Goal: Task Accomplishment & Management: Use online tool/utility

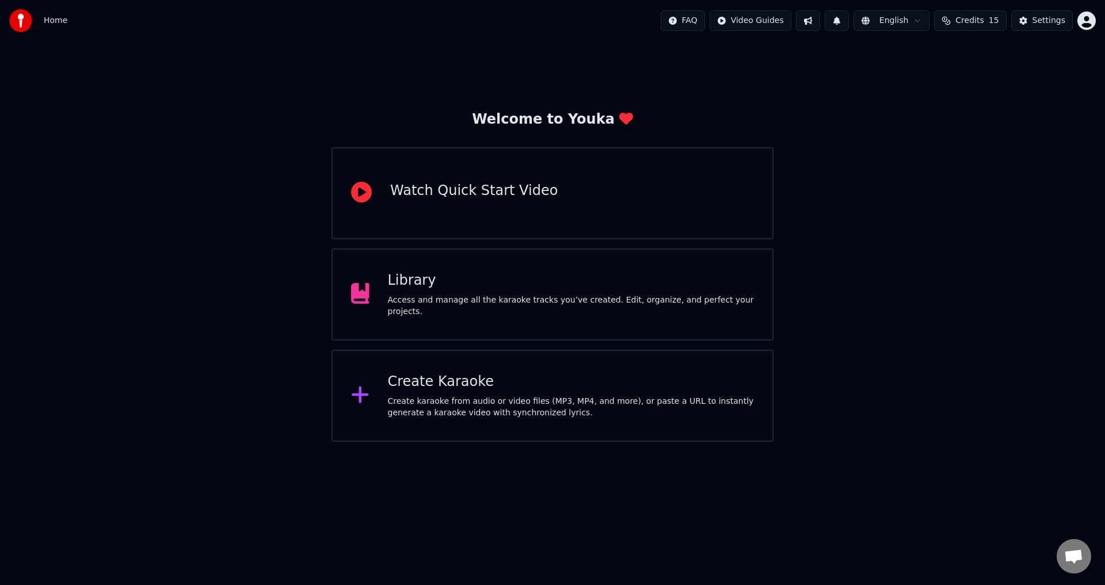
click at [513, 418] on div "Create karaoke from audio or video files (MP3, MP4, and more), or paste a URL t…" at bounding box center [571, 407] width 367 height 23
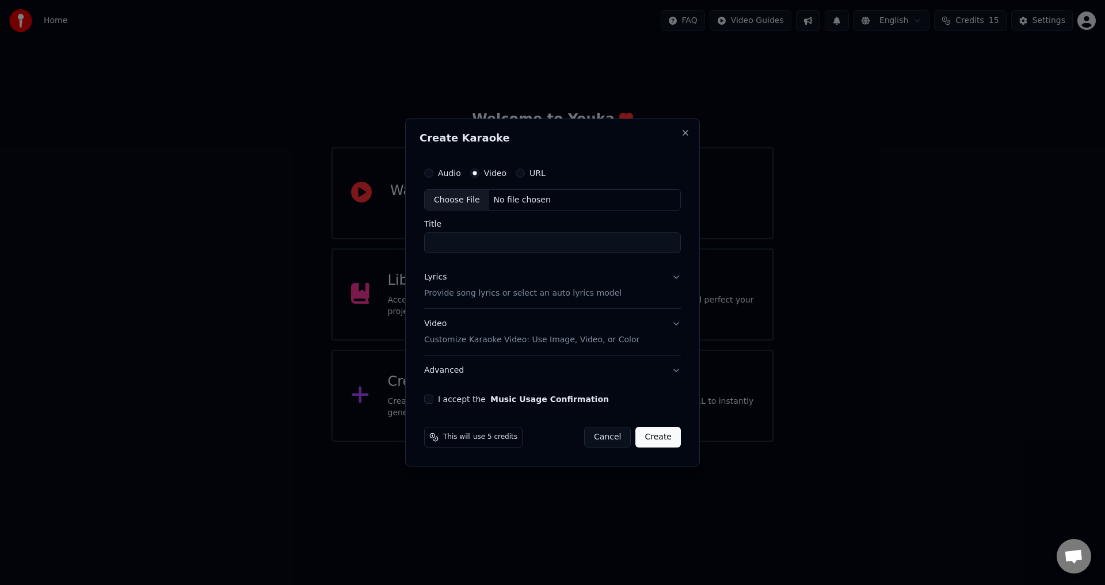
click at [465, 196] on div "Choose File" at bounding box center [457, 200] width 64 height 21
type input "**********"
click at [508, 293] on p "Provide song lyrics or select an auto lyrics model" at bounding box center [520, 294] width 197 height 12
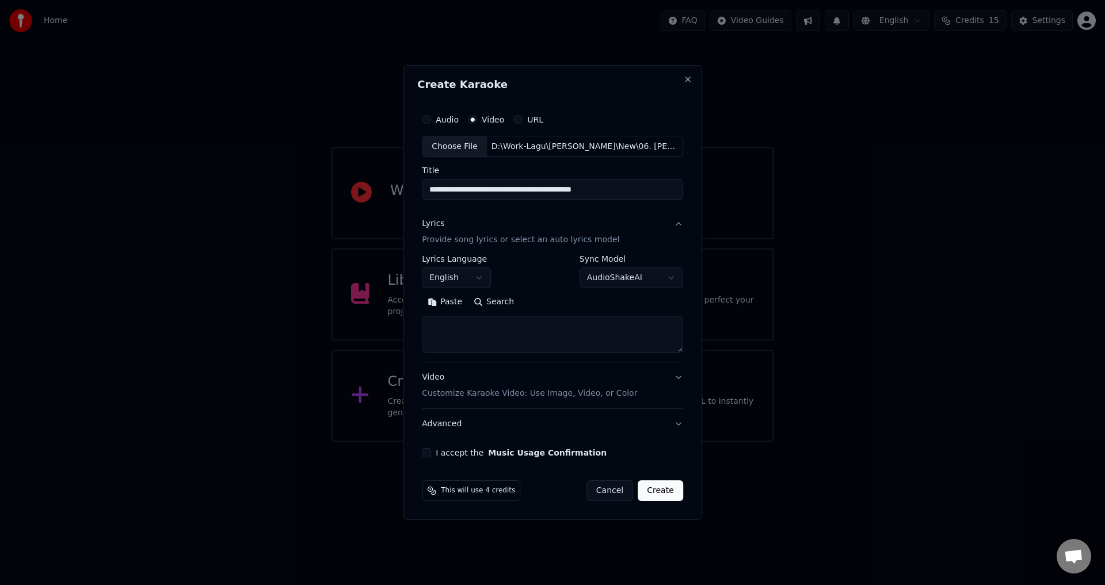
click at [474, 333] on textarea at bounding box center [552, 335] width 261 height 37
click at [449, 303] on button "Paste" at bounding box center [445, 303] width 46 height 18
type textarea "******** ******** ******* ***** ********* ****** ****** ********* ****** ***** …"
click at [470, 273] on body "**********" at bounding box center [552, 221] width 1105 height 442
select select "**"
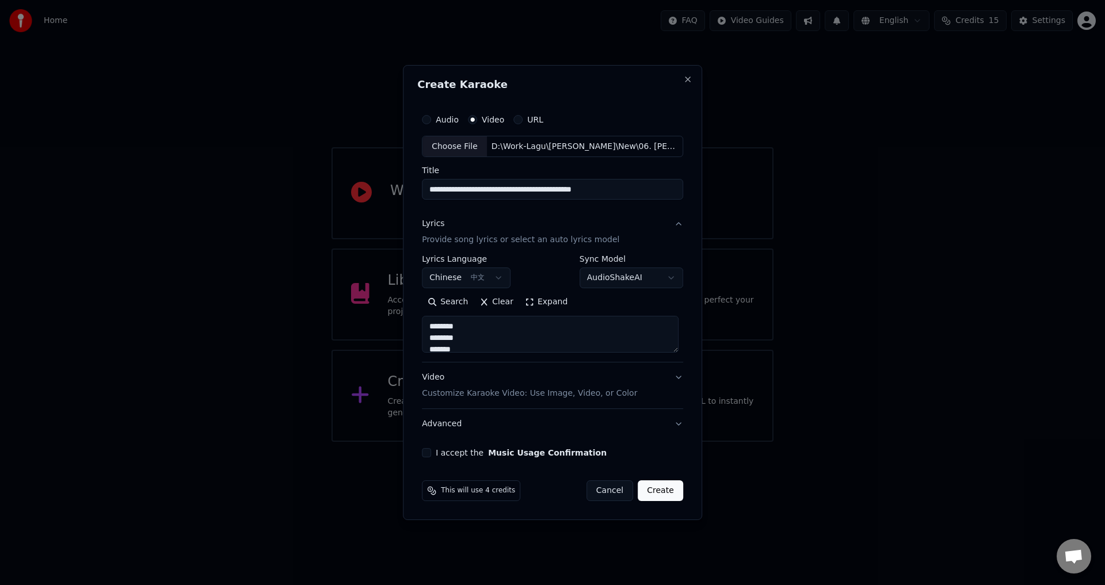
click at [429, 454] on button "I accept the Music Usage Confirmation" at bounding box center [426, 452] width 9 height 9
click at [608, 394] on p "Customize Karaoke Video: Use Image, Video, or Color" at bounding box center [529, 394] width 215 height 12
type textarea "******** ******** ******* ***** ********* ****** ****** ********* ****** ***** …"
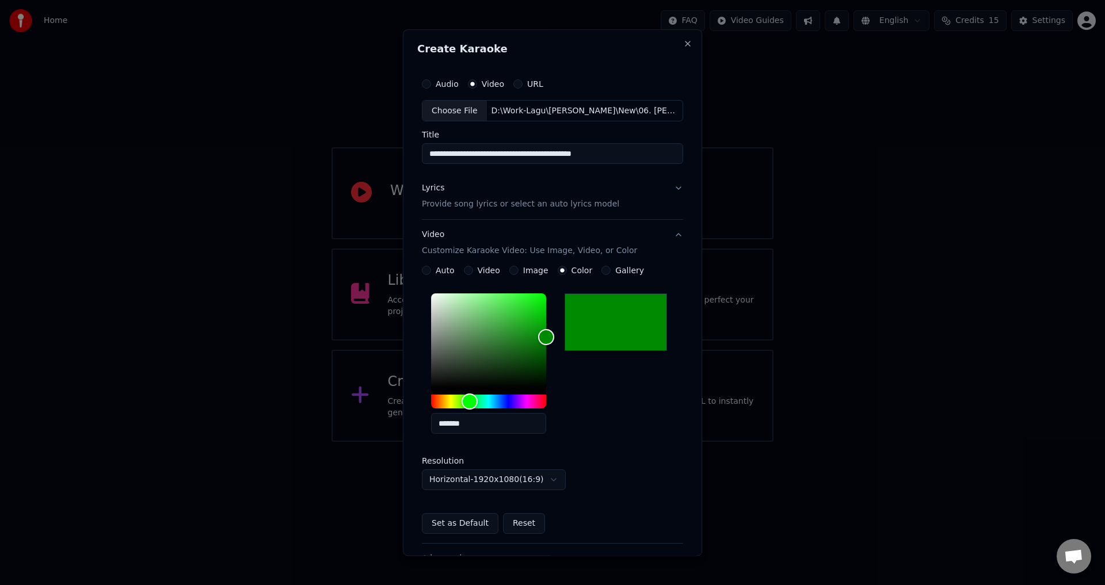
click at [607, 412] on div "*******" at bounding box center [552, 367] width 261 height 154
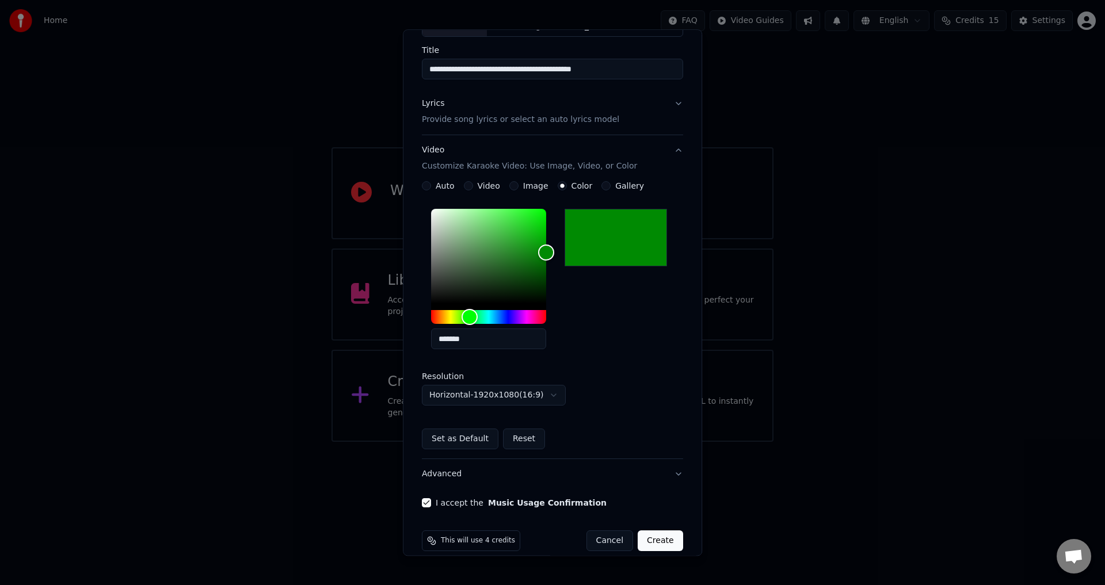
scroll to position [99, 0]
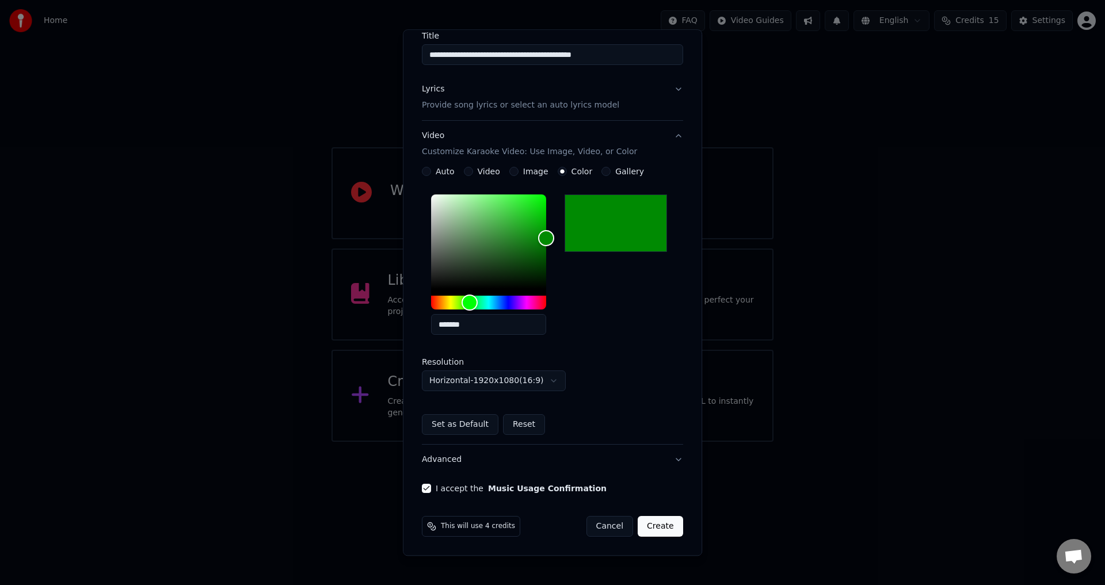
click at [651, 525] on button "Create" at bounding box center [660, 527] width 45 height 21
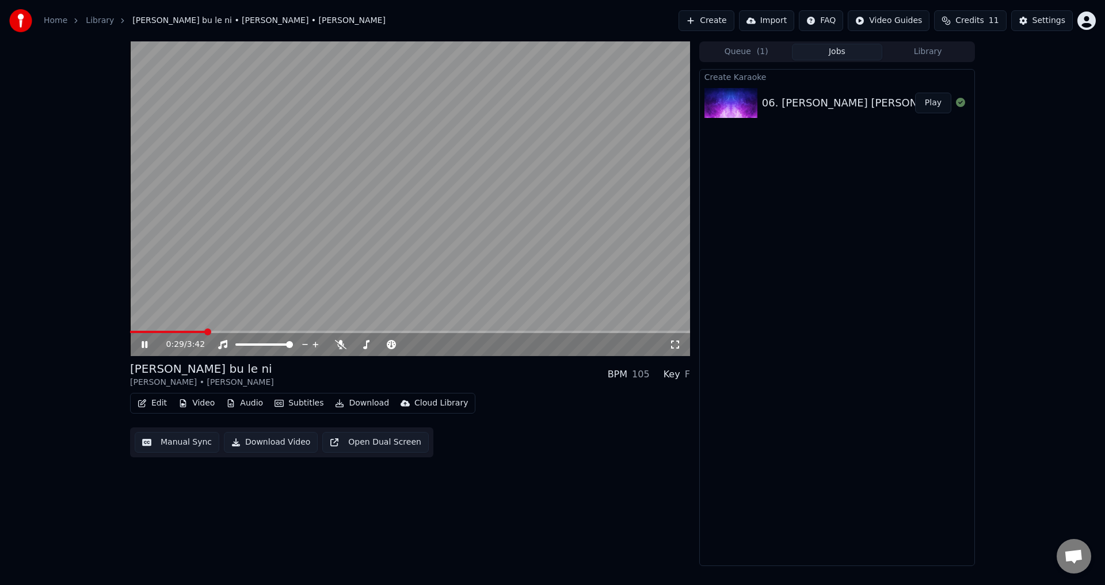
drag, startPoint x: 140, startPoint y: 343, endPoint x: 139, endPoint y: 352, distance: 8.7
click at [140, 344] on icon at bounding box center [152, 344] width 27 height 9
click at [142, 404] on icon "button" at bounding box center [142, 403] width 9 height 8
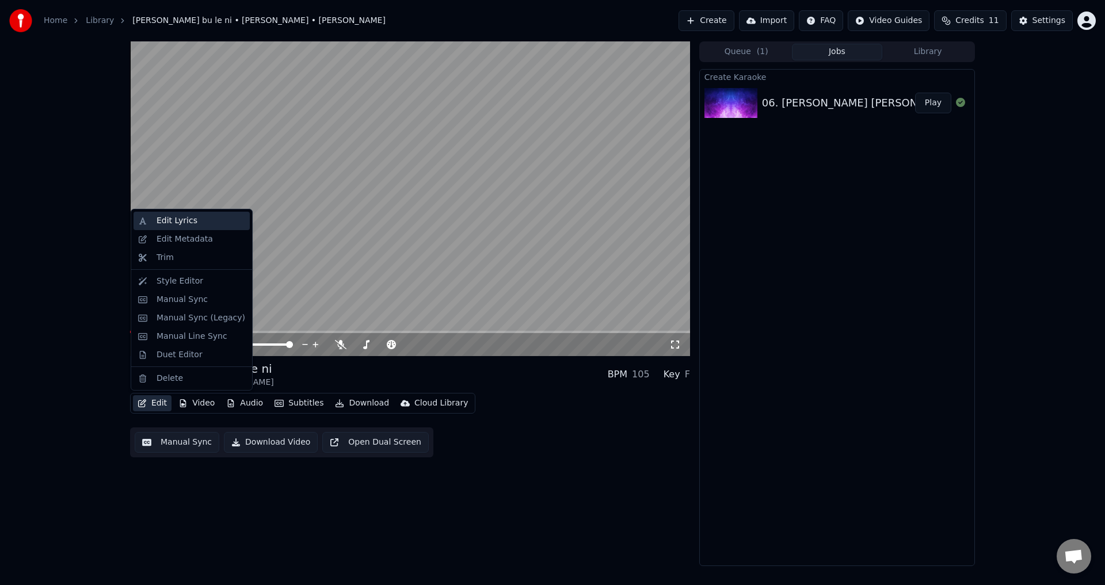
click at [219, 226] on div "Edit Lyrics" at bounding box center [201, 221] width 89 height 12
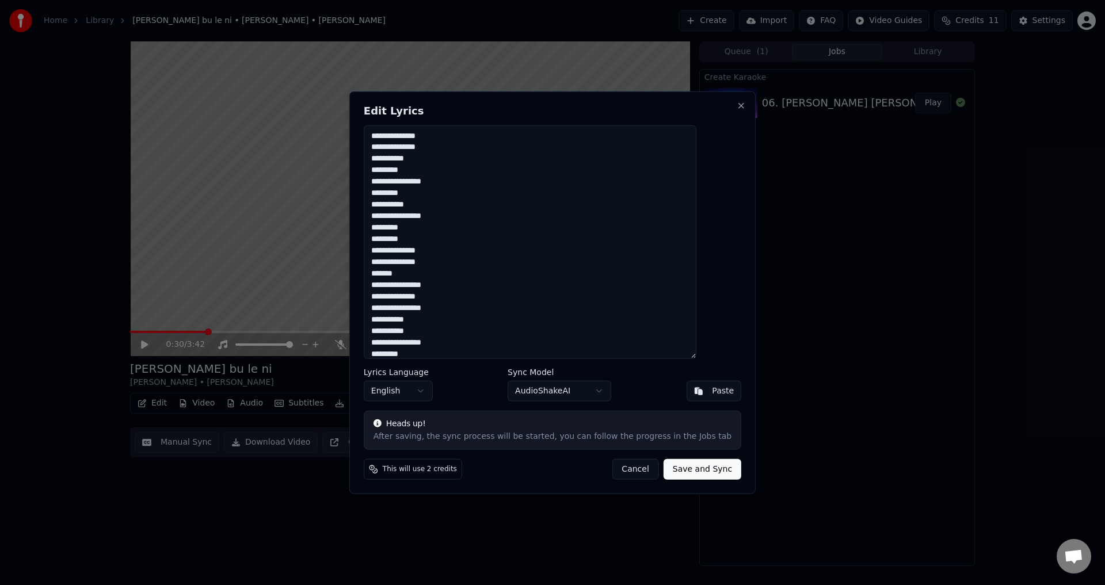
click at [616, 467] on button "Cancel" at bounding box center [635, 469] width 47 height 21
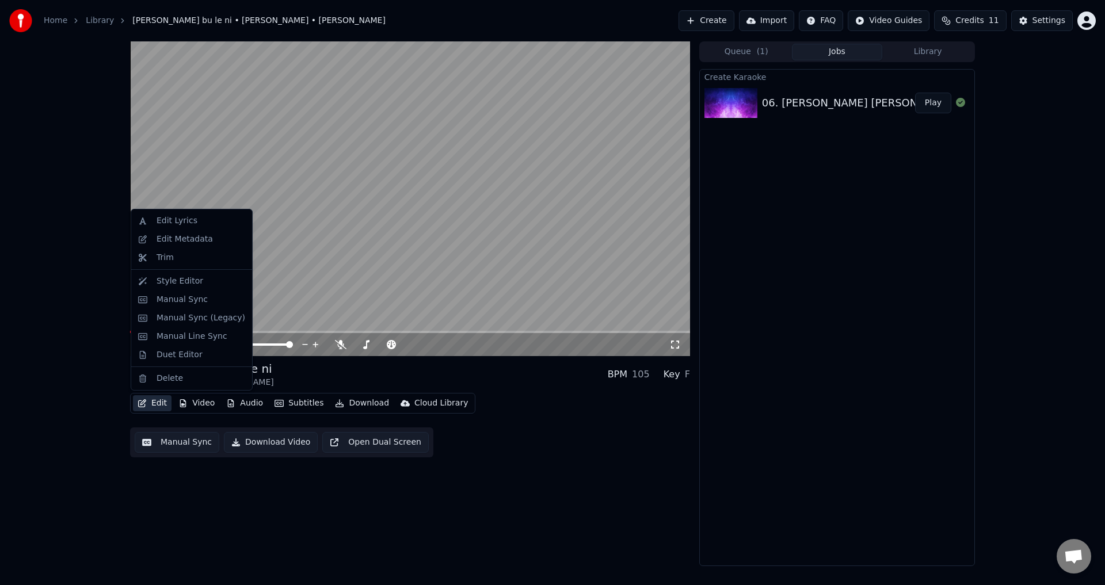
click at [144, 399] on button "Edit" at bounding box center [152, 403] width 39 height 16
click at [180, 281] on div "Style Editor" at bounding box center [180, 282] width 47 height 12
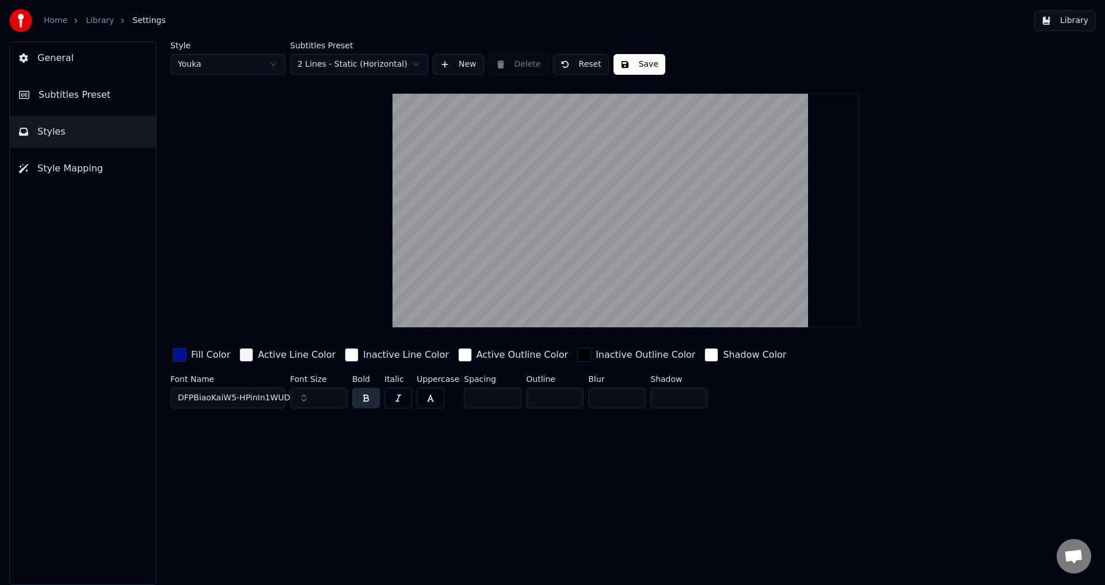
click at [244, 399] on span "DFPBiaoKaiW5-HPinIn1WUD" at bounding box center [234, 399] width 112 height 12
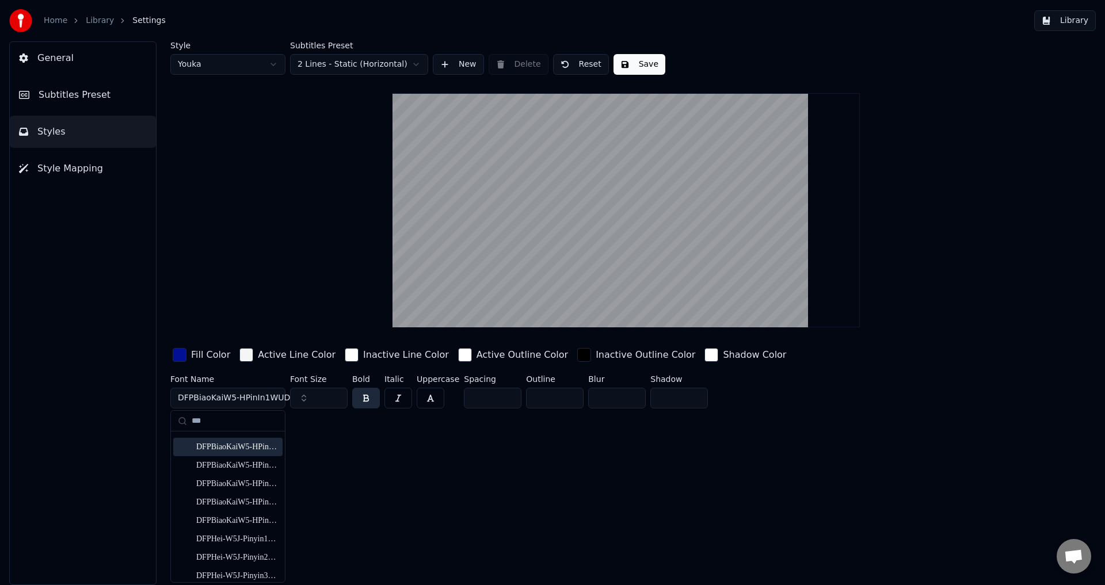
scroll to position [17, 0]
drag, startPoint x: 264, startPoint y: 421, endPoint x: 166, endPoint y: 416, distance: 98.5
click at [166, 416] on body "Home Library Settings Library General Subtitles Preset Styles Style Mapping Sty…" at bounding box center [552, 292] width 1105 height 585
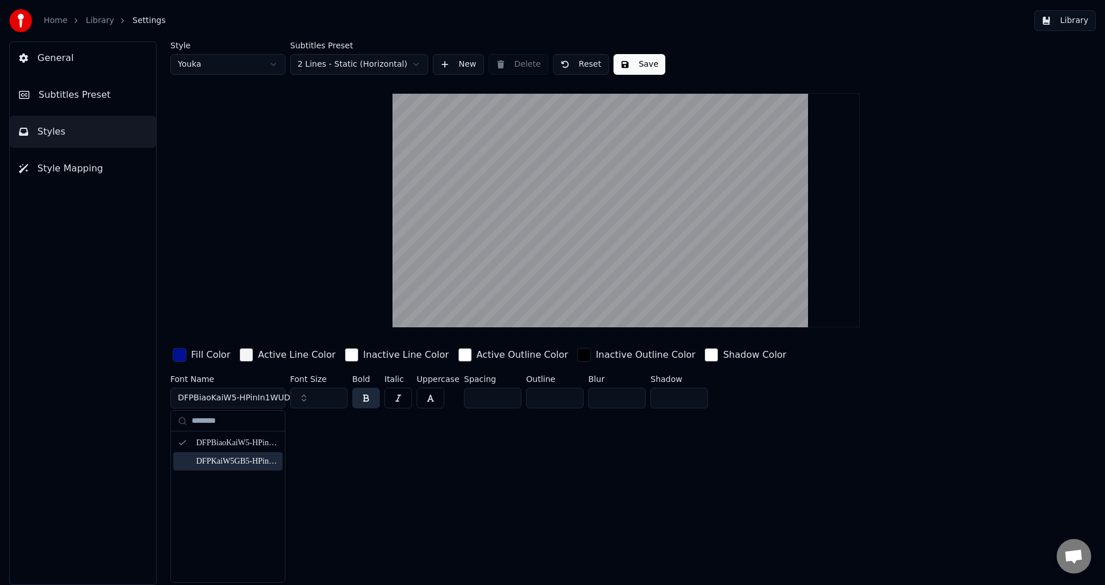
type input "********"
click at [230, 459] on div "DFPKaiW5GB5-HPinIn1WUD" at bounding box center [237, 462] width 82 height 12
click at [629, 68] on button "Save" at bounding box center [640, 64] width 52 height 21
click at [52, 17] on link "Home" at bounding box center [56, 21] width 24 height 12
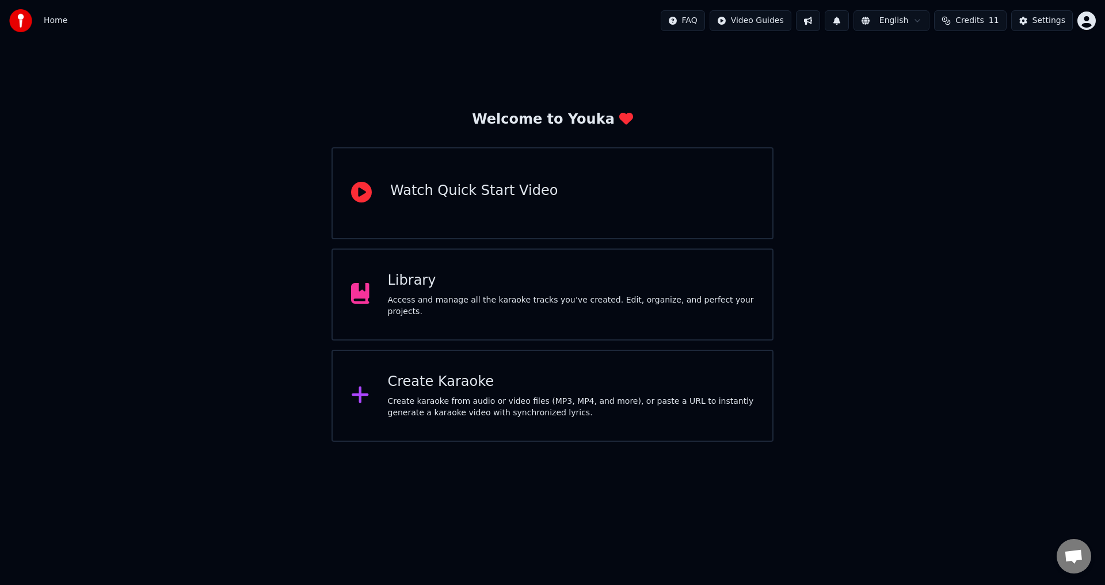
click at [521, 307] on div "Access and manage all the karaoke tracks you’ve created. Edit, organize, and pe…" at bounding box center [571, 306] width 367 height 23
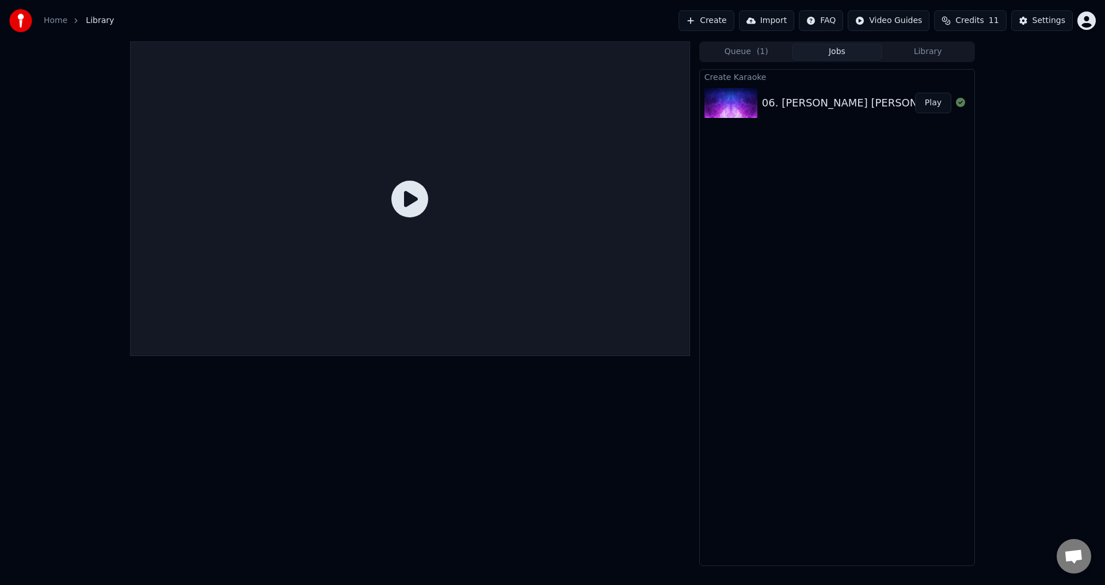
click at [824, 96] on div "06. [PERSON_NAME] [PERSON_NAME] [PERSON_NAME] bu le ni (L+Text) (-2)" at bounding box center [959, 103] width 395 height 16
click at [933, 100] on button "Play" at bounding box center [933, 103] width 36 height 21
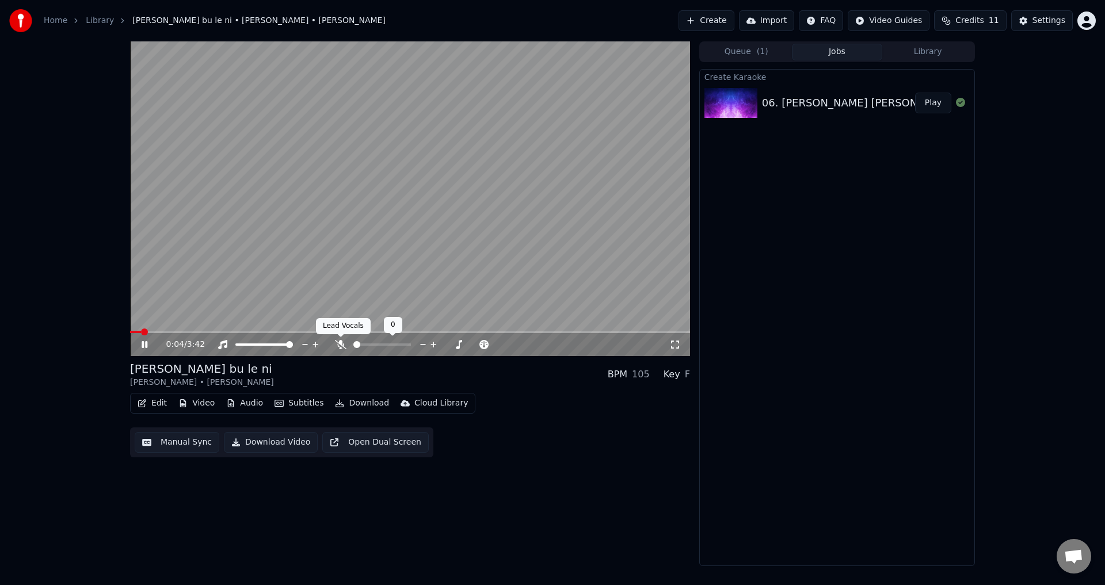
click at [337, 341] on icon at bounding box center [341, 344] width 12 height 9
click at [130, 333] on span at bounding box center [133, 332] width 7 height 7
click at [181, 438] on button "Manual Sync" at bounding box center [177, 442] width 85 height 21
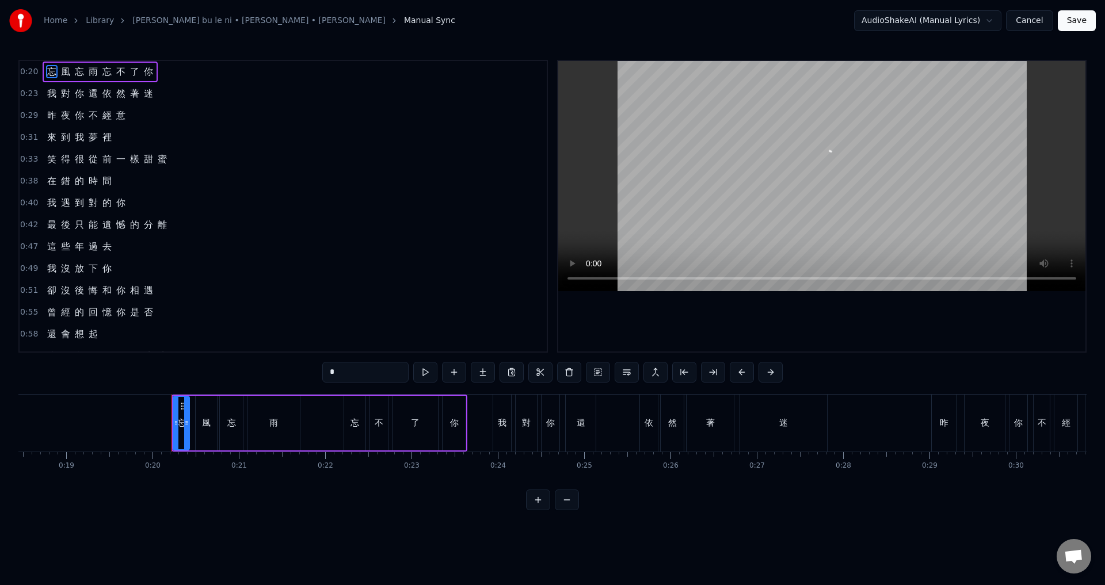
scroll to position [0, 1688]
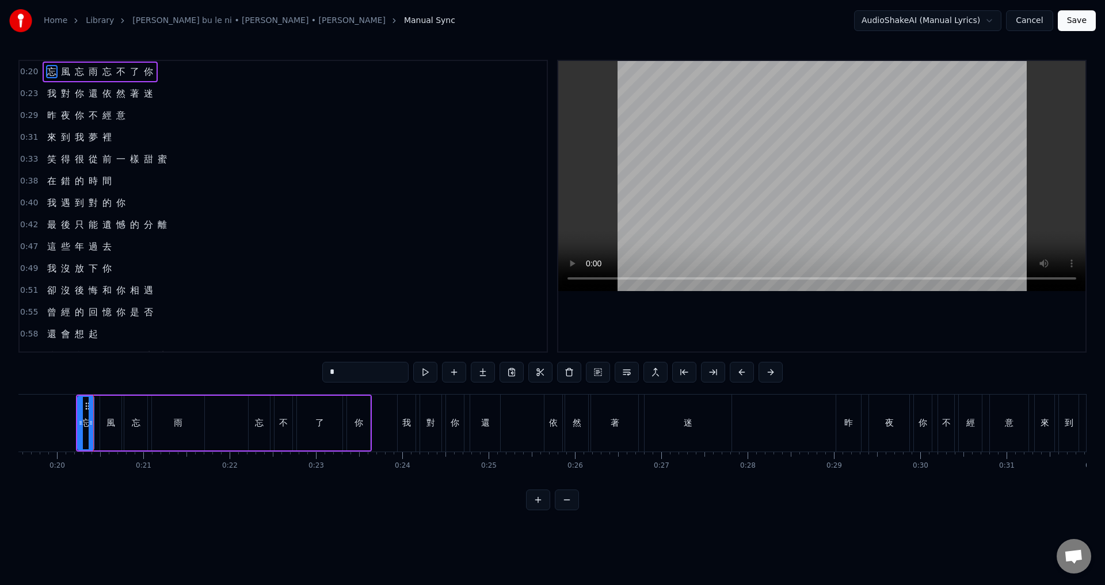
drag, startPoint x: 54, startPoint y: 439, endPoint x: 76, endPoint y: 427, distance: 25.0
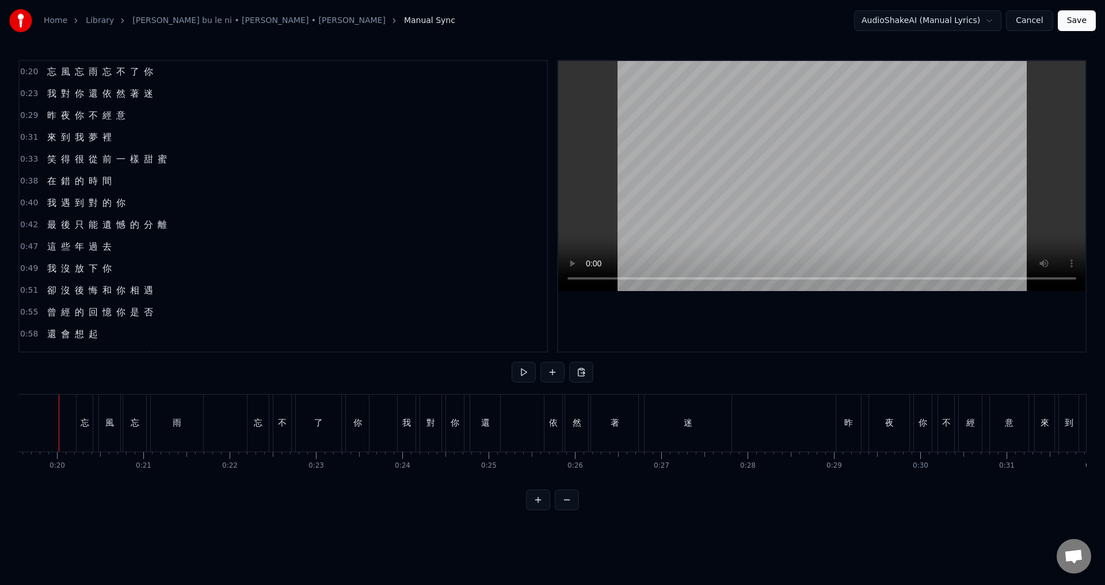
scroll to position [0, 1671]
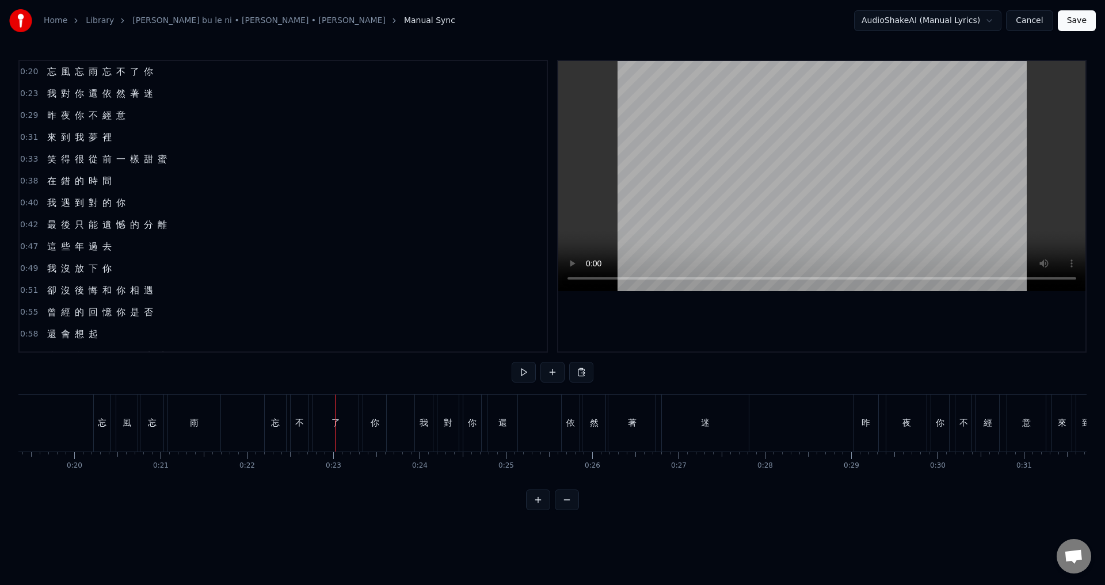
click at [48, 68] on span "忘" at bounding box center [52, 71] width 12 height 13
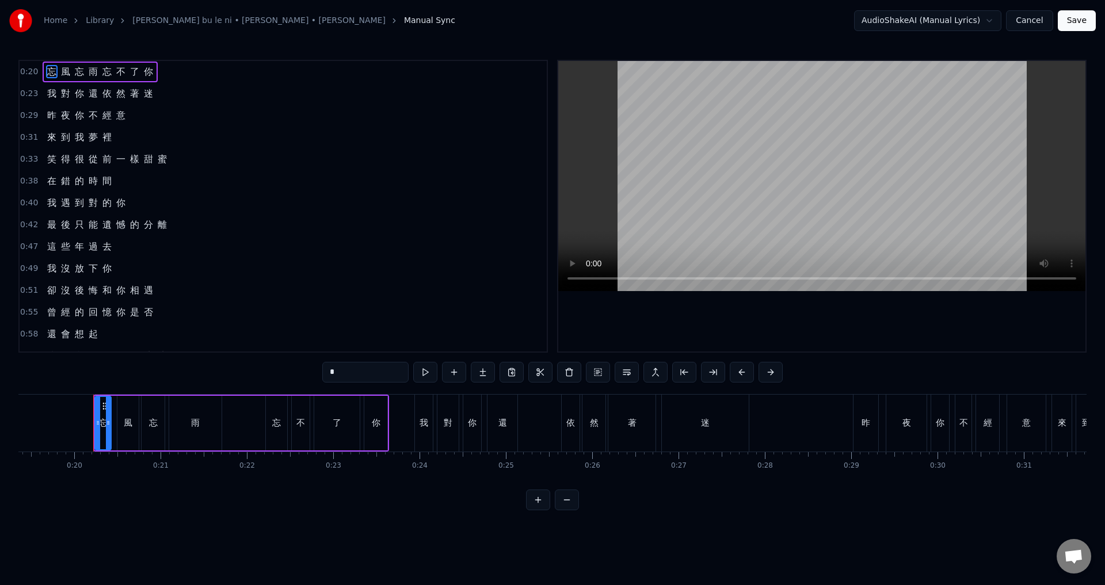
click at [32, 70] on span "0:20" at bounding box center [29, 72] width 18 height 12
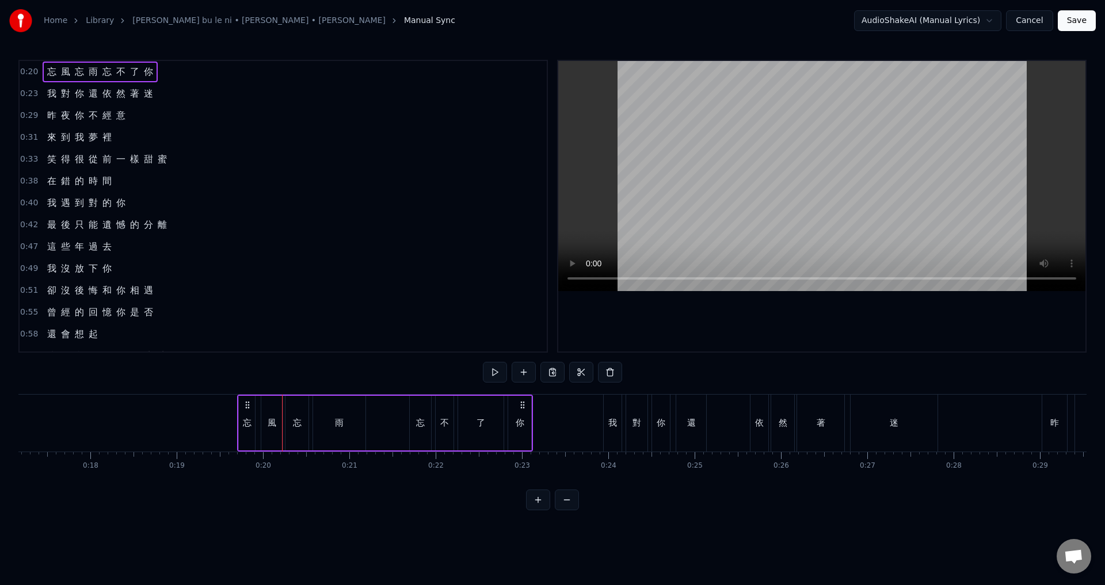
scroll to position [0, 1471]
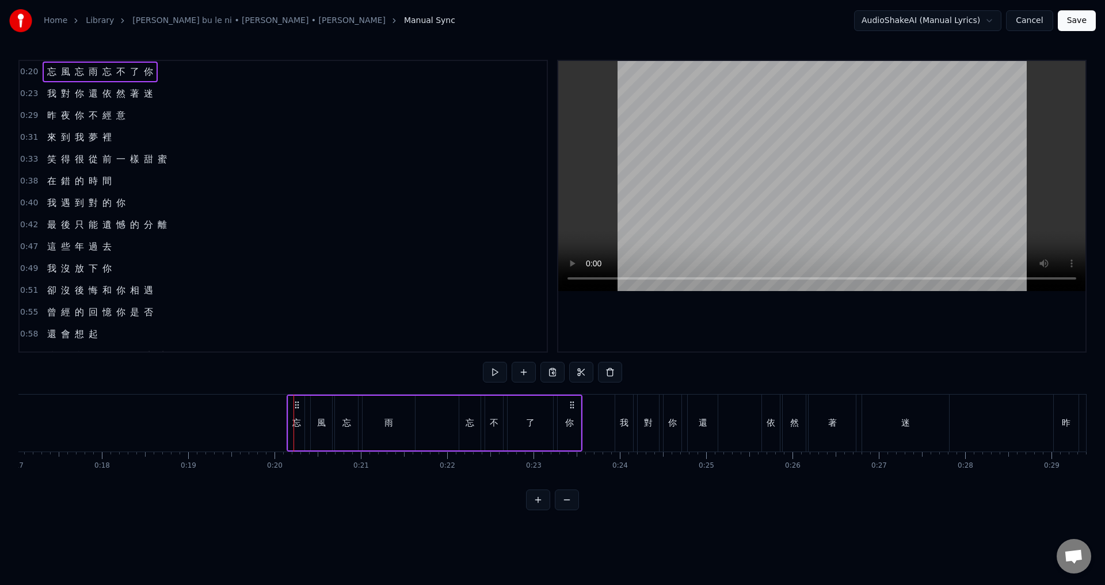
drag, startPoint x: 104, startPoint y: 403, endPoint x: 298, endPoint y: 398, distance: 193.5
click at [298, 398] on div "忘 風 忘 雨 忘 不 了 你" at bounding box center [435, 423] width 296 height 57
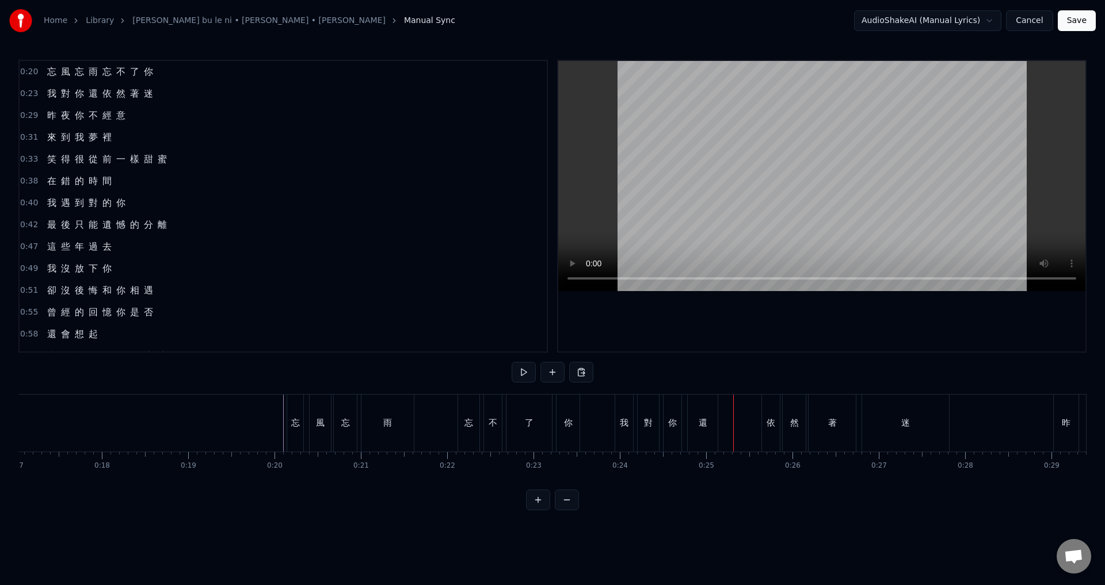
click at [81, 89] on span "你" at bounding box center [80, 93] width 12 height 13
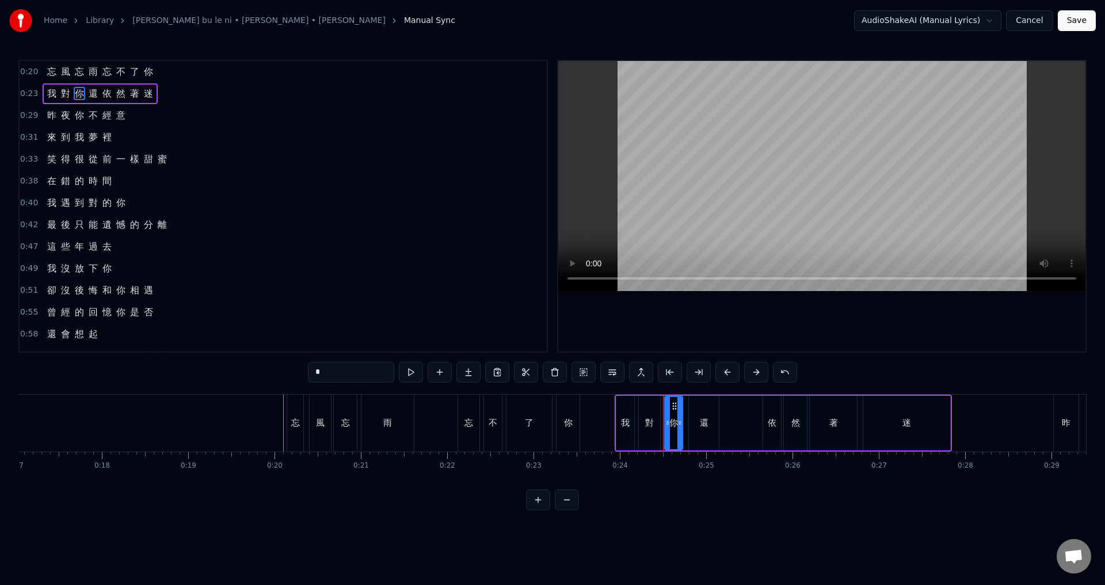
click at [29, 93] on span "0:23" at bounding box center [29, 94] width 18 height 12
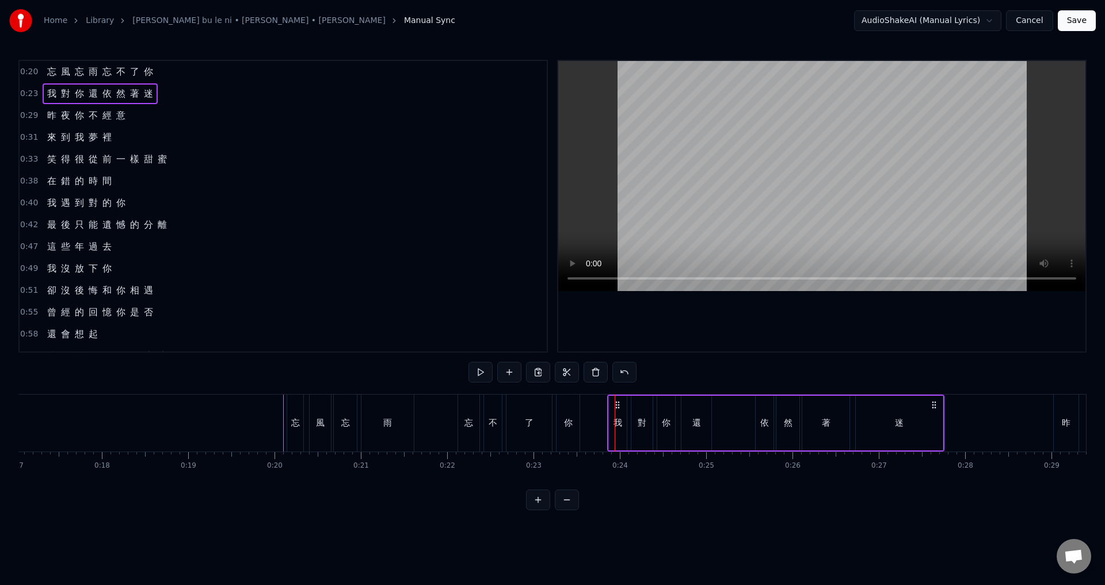
drag, startPoint x: 626, startPoint y: 407, endPoint x: 618, endPoint y: 406, distance: 7.5
click at [618, 406] on icon at bounding box center [617, 405] width 9 height 9
click at [23, 114] on span "0:29" at bounding box center [29, 116] width 18 height 12
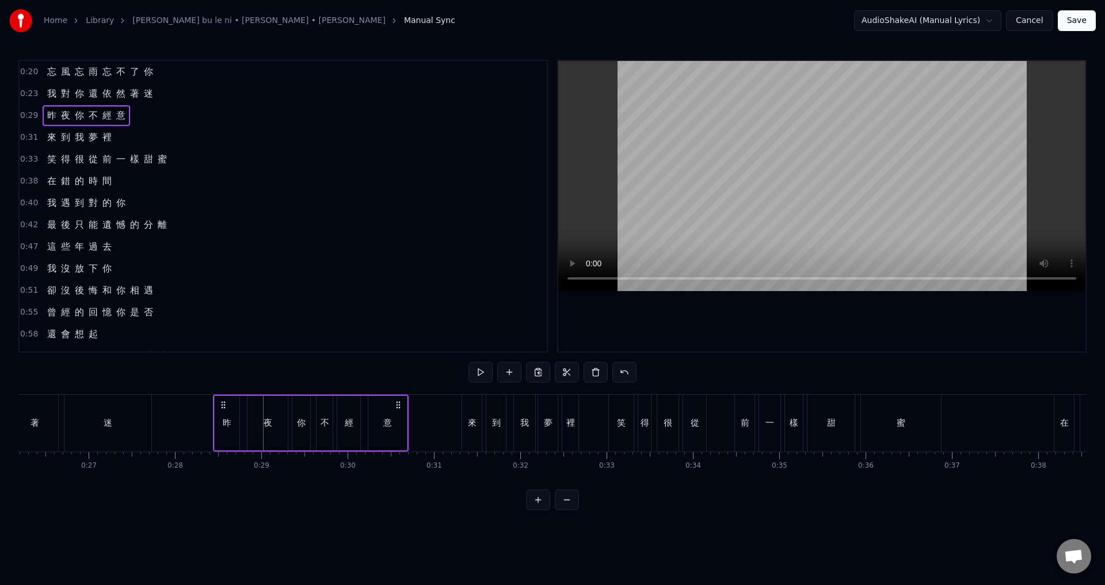
scroll to position [0, 2259]
drag, startPoint x: 86, startPoint y: 404, endPoint x: 262, endPoint y: 425, distance: 177.4
click at [262, 425] on div "昨 夜 你 不 經 意" at bounding box center [350, 423] width 196 height 57
click at [25, 135] on span "0:31" at bounding box center [29, 138] width 18 height 12
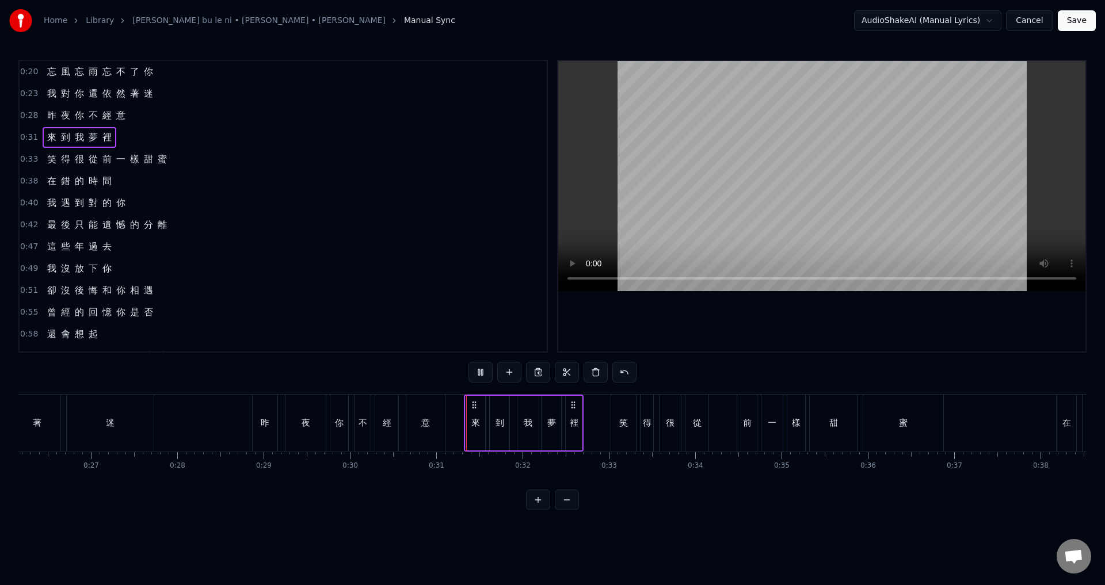
scroll to position [254, 0]
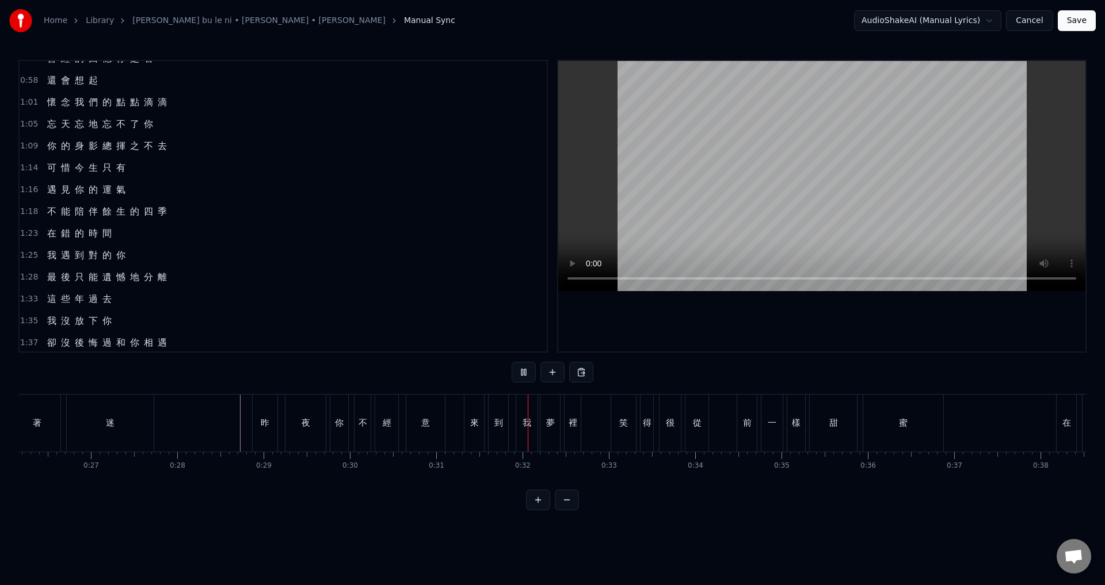
click at [481, 418] on div "來" at bounding box center [475, 423] width 20 height 57
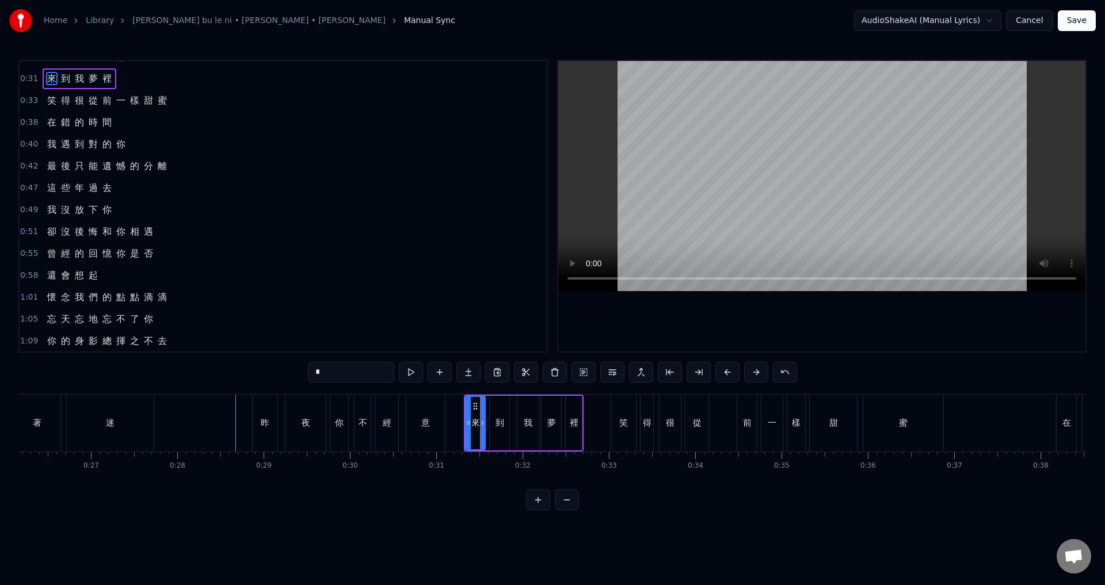
scroll to position [0, 0]
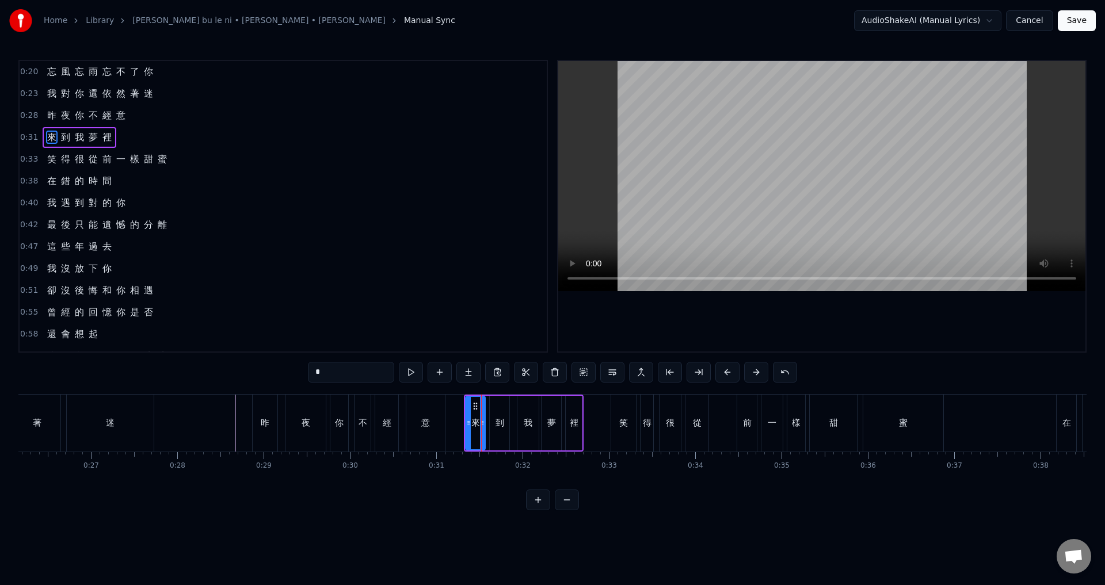
drag, startPoint x: 28, startPoint y: 136, endPoint x: 369, endPoint y: 284, distance: 371.7
click at [29, 136] on span "0:31" at bounding box center [29, 138] width 18 height 12
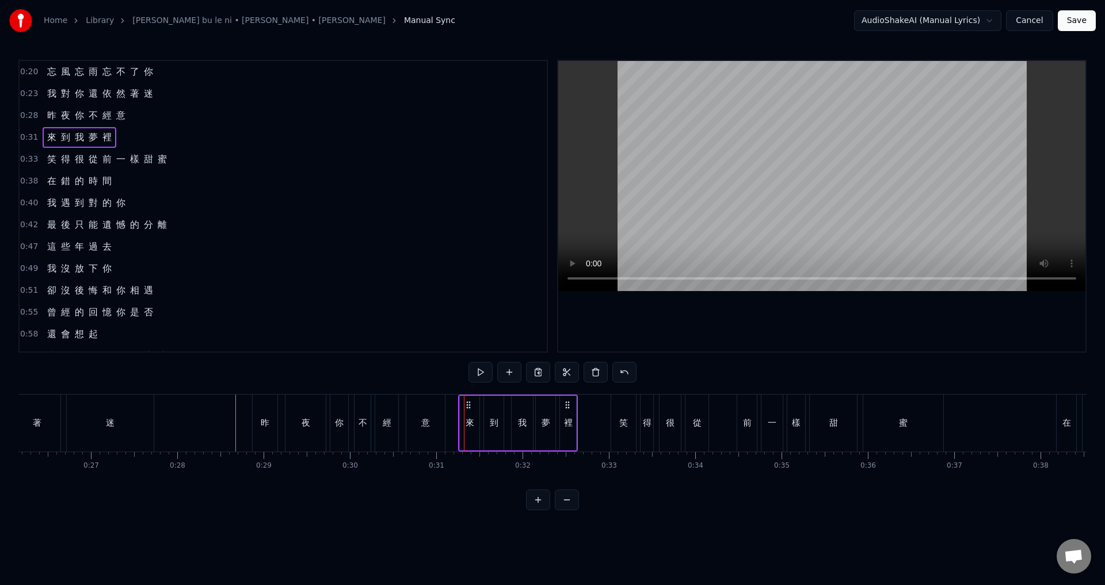
click at [469, 407] on icon at bounding box center [468, 405] width 9 height 9
drag, startPoint x: 29, startPoint y: 158, endPoint x: 124, endPoint y: 184, distance: 99.2
click at [29, 158] on span "0:33" at bounding box center [29, 160] width 18 height 12
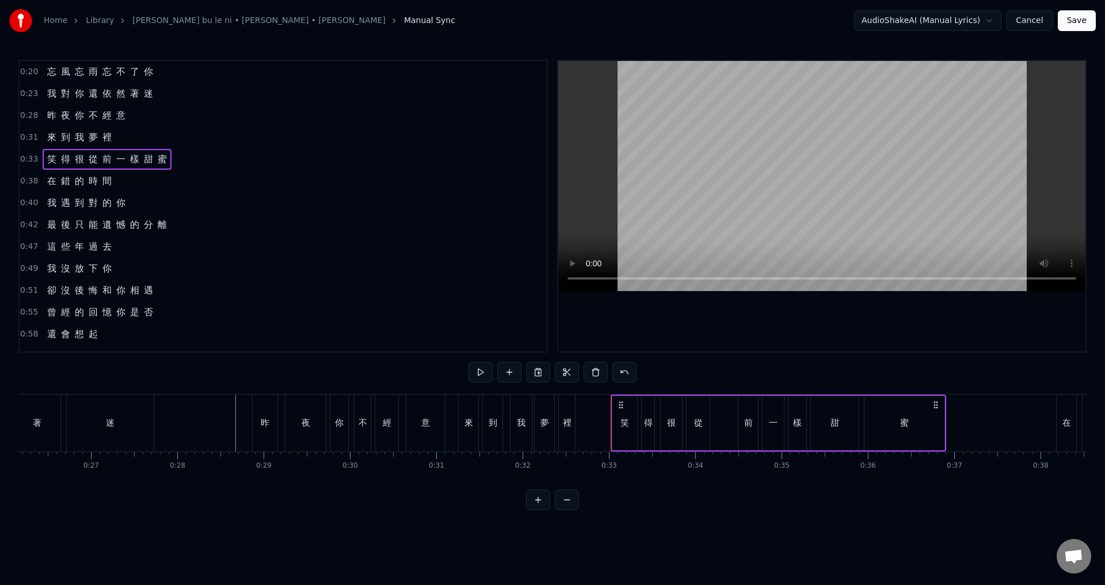
click at [616, 404] on icon at bounding box center [620, 405] width 9 height 9
drag, startPoint x: 621, startPoint y: 404, endPoint x: 611, endPoint y: 402, distance: 9.9
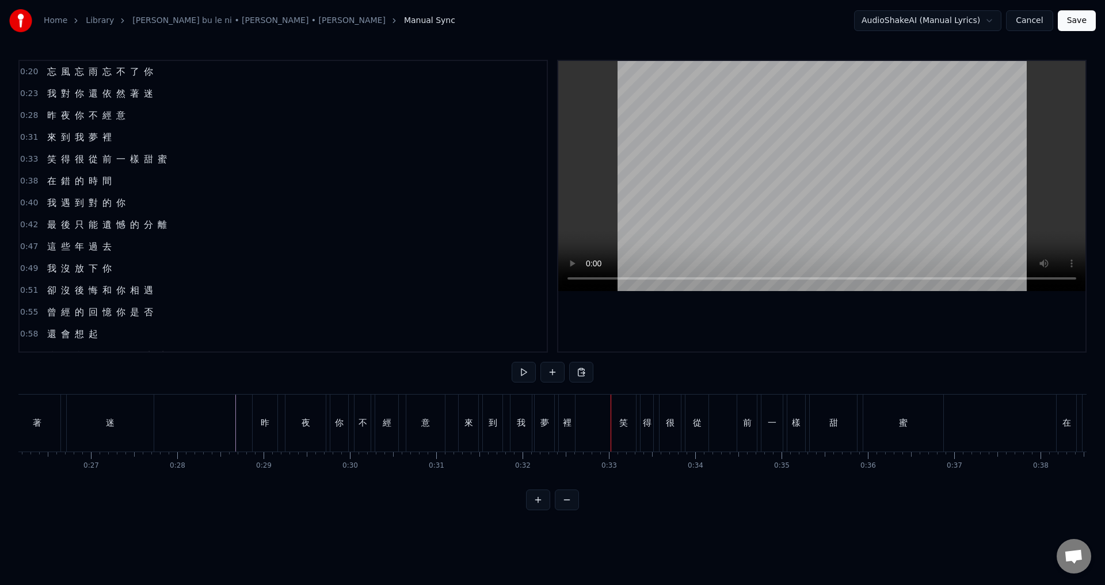
click at [619, 410] on div "笑" at bounding box center [623, 423] width 25 height 57
click at [620, 405] on div "笑" at bounding box center [623, 423] width 25 height 57
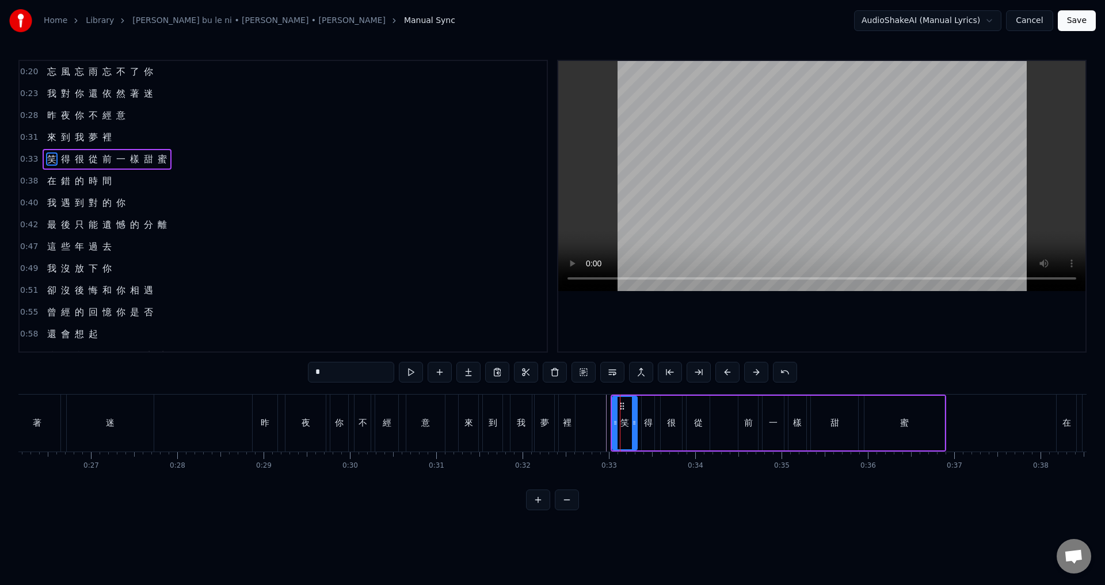
click at [630, 396] on div "笑" at bounding box center [625, 423] width 26 height 55
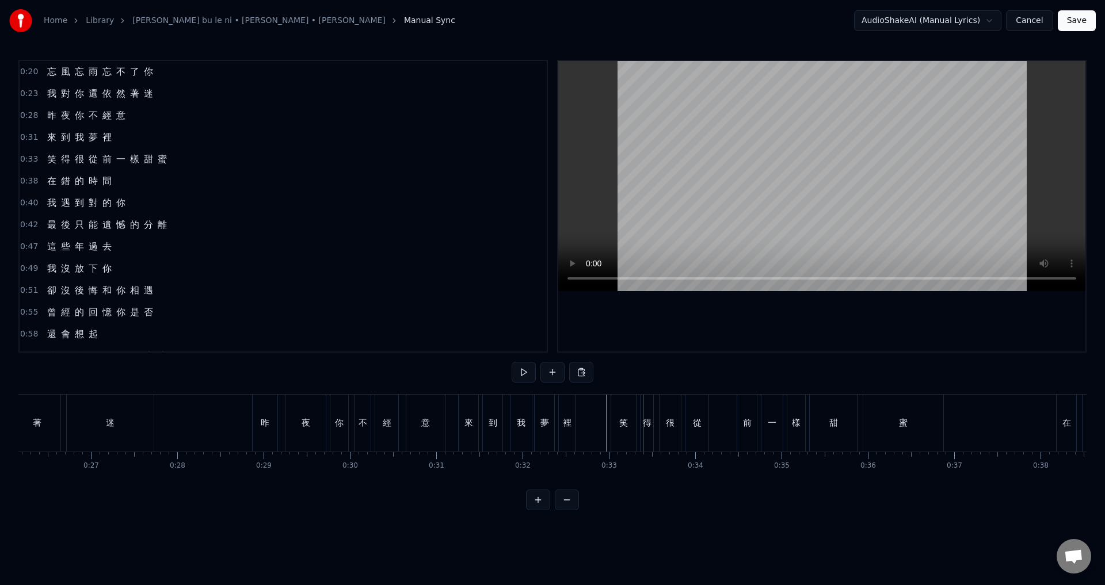
click at [631, 405] on div "笑" at bounding box center [623, 423] width 25 height 57
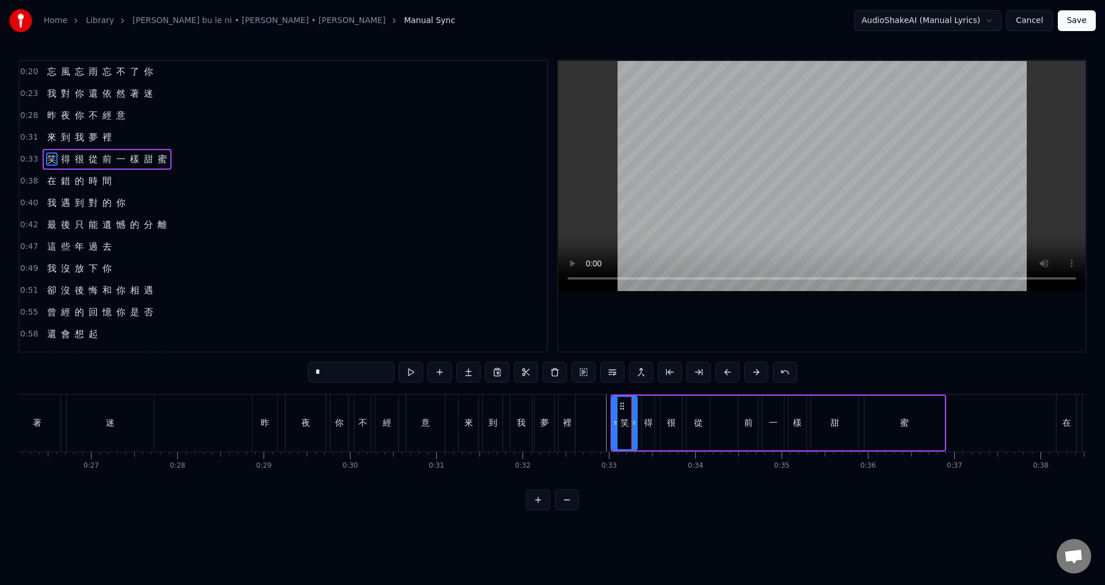
click at [21, 155] on span "0:33" at bounding box center [29, 160] width 18 height 12
drag, startPoint x: 622, startPoint y: 403, endPoint x: 612, endPoint y: 402, distance: 9.2
click at [612, 402] on div "笑 得 很 從 前 一 樣 甜 蜜" at bounding box center [779, 423] width 336 height 57
drag, startPoint x: 618, startPoint y: 404, endPoint x: 579, endPoint y: 423, distance: 44.3
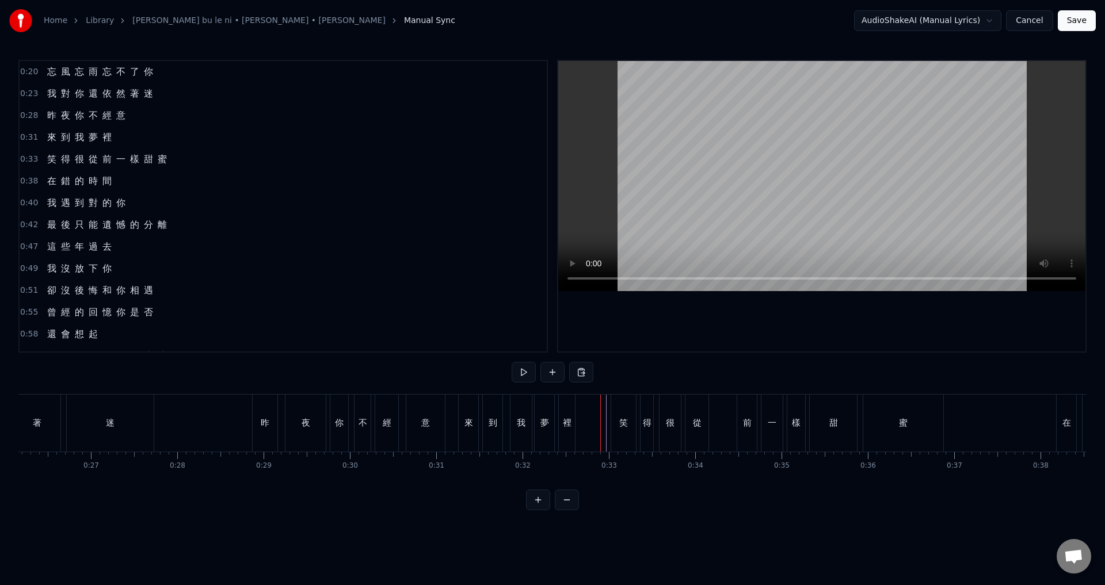
drag, startPoint x: 579, startPoint y: 423, endPoint x: 585, endPoint y: 421, distance: 7.1
click at [622, 406] on div "笑" at bounding box center [623, 423] width 25 height 57
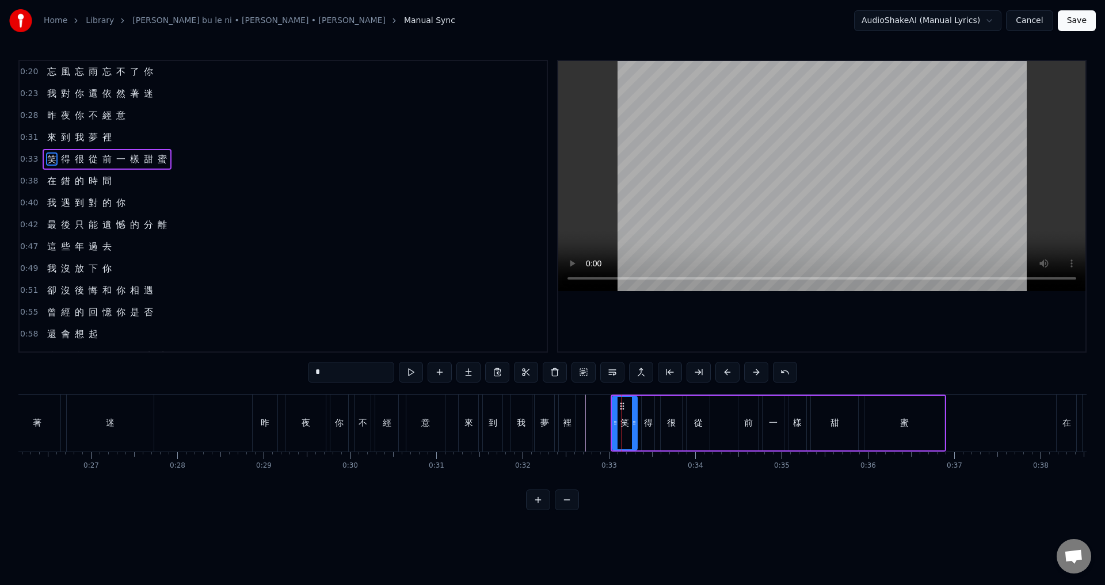
click at [33, 156] on span "0:33" at bounding box center [29, 160] width 18 height 12
drag, startPoint x: 621, startPoint y: 402, endPoint x: 612, endPoint y: 406, distance: 9.8
click at [614, 403] on div "笑 得 很 從 前 一 樣 甜 蜜" at bounding box center [779, 423] width 336 height 57
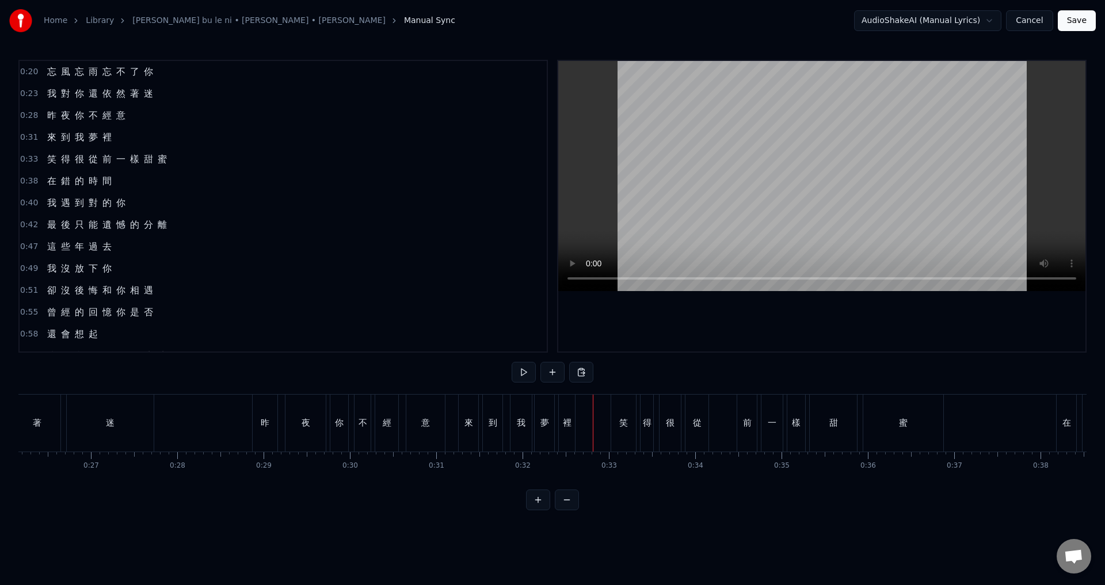
click at [624, 415] on div "笑" at bounding box center [623, 423] width 25 height 57
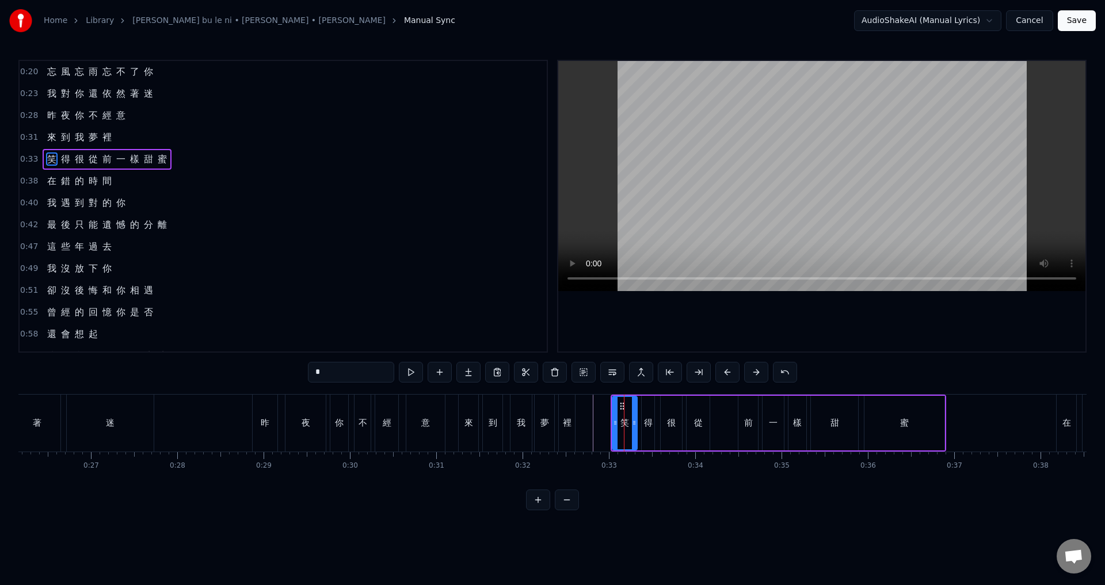
drag, startPoint x: 622, startPoint y: 405, endPoint x: 645, endPoint y: 412, distance: 24.6
click at [615, 403] on div "笑" at bounding box center [625, 423] width 24 height 52
click at [923, 399] on div "蜜" at bounding box center [905, 423] width 80 height 55
type input "*"
click at [654, 395] on div "笑 得 很 從 前 一 樣 甜 蜜" at bounding box center [779, 423] width 336 height 57
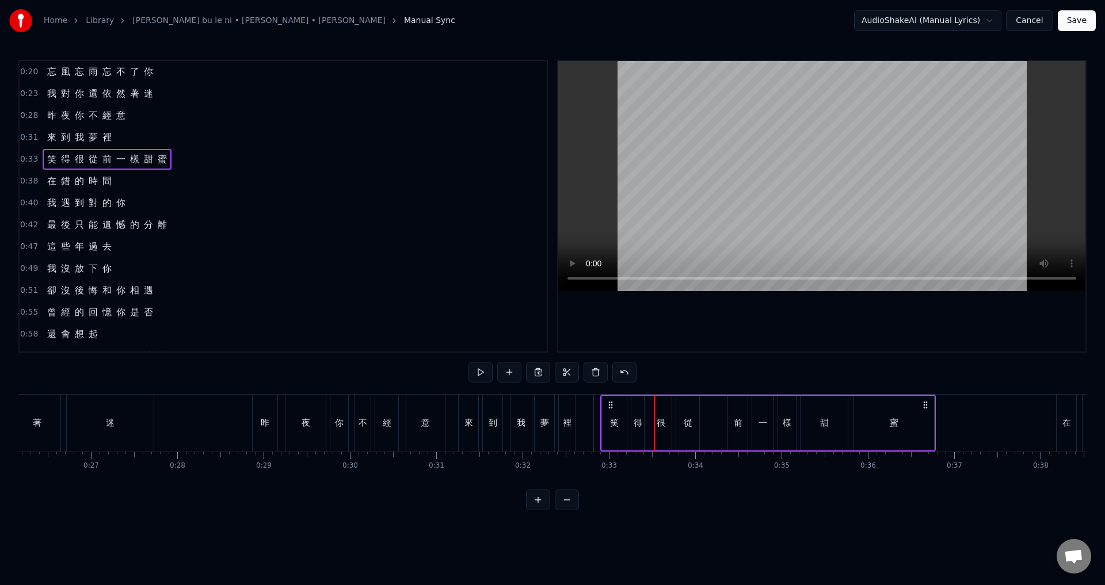
drag, startPoint x: 618, startPoint y: 405, endPoint x: 608, endPoint y: 403, distance: 10.5
click at [608, 403] on icon at bounding box center [610, 405] width 9 height 9
click at [25, 182] on span "0:38" at bounding box center [29, 182] width 18 height 12
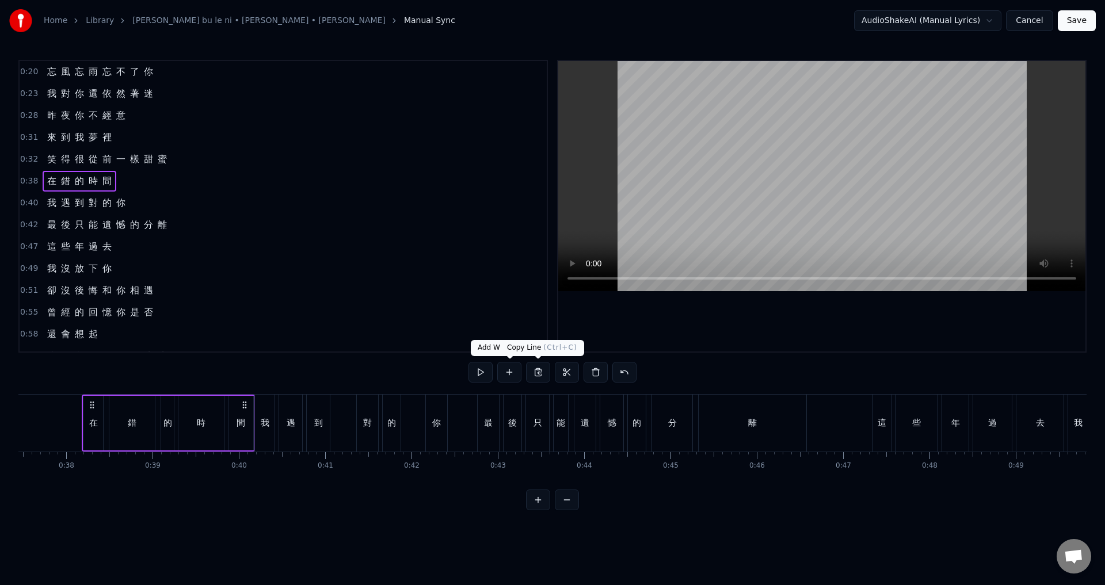
scroll to position [0, 3239]
drag, startPoint x: 84, startPoint y: 404, endPoint x: 78, endPoint y: 405, distance: 5.8
click at [78, 405] on div "在 錯 的 時 間" at bounding box center [162, 423] width 173 height 57
drag, startPoint x: 86, startPoint y: 402, endPoint x: 83, endPoint y: 427, distance: 24.4
click at [82, 418] on div "在 錯 的 時 間" at bounding box center [162, 423] width 173 height 57
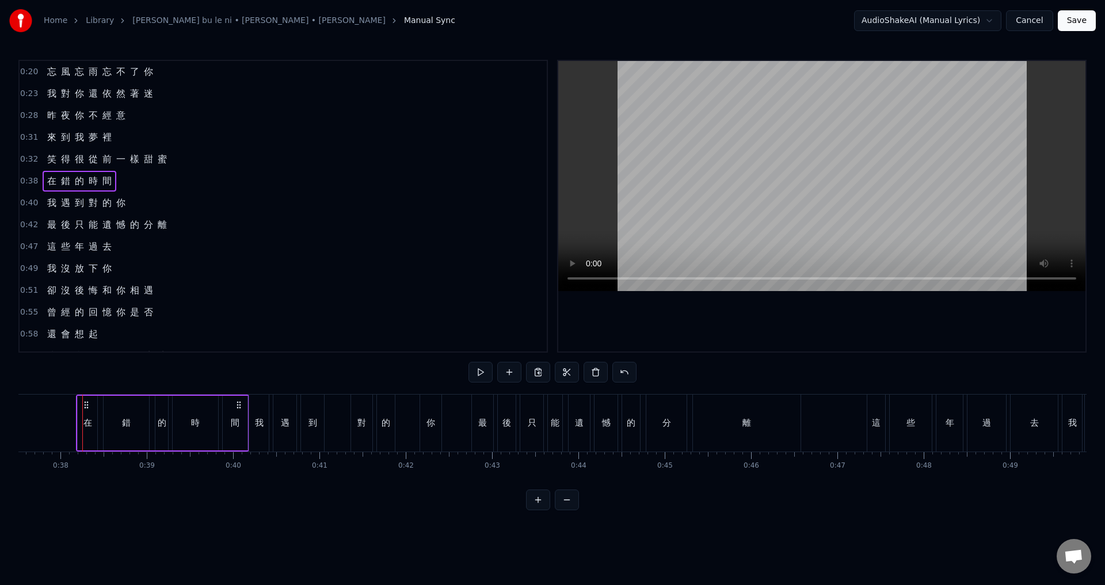
click at [83, 427] on div "在" at bounding box center [87, 423] width 9 height 13
click at [88, 404] on icon at bounding box center [87, 406] width 9 height 9
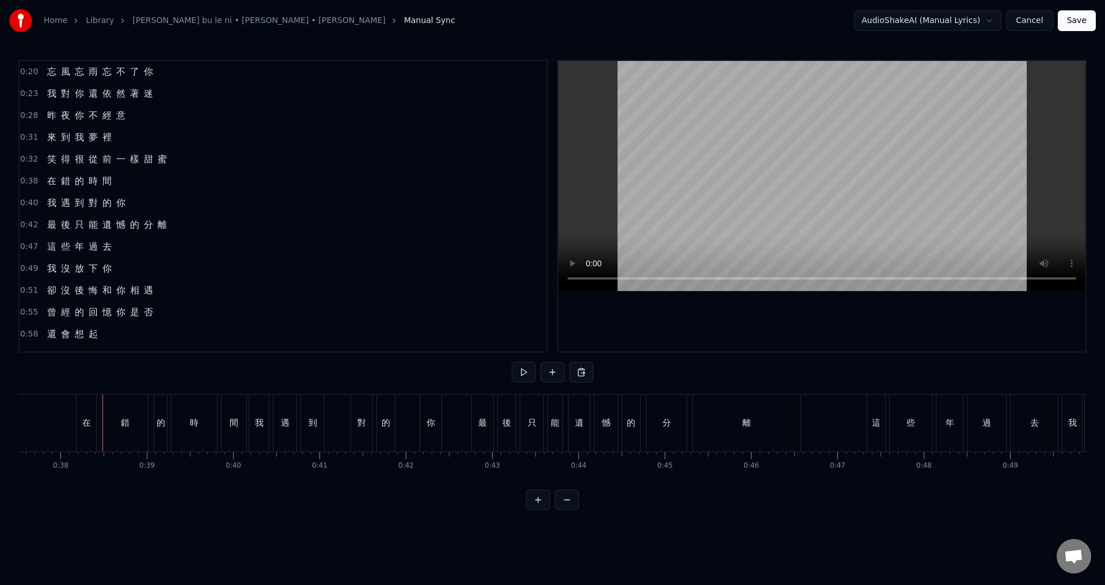
click at [93, 413] on div "在" at bounding box center [87, 423] width 20 height 57
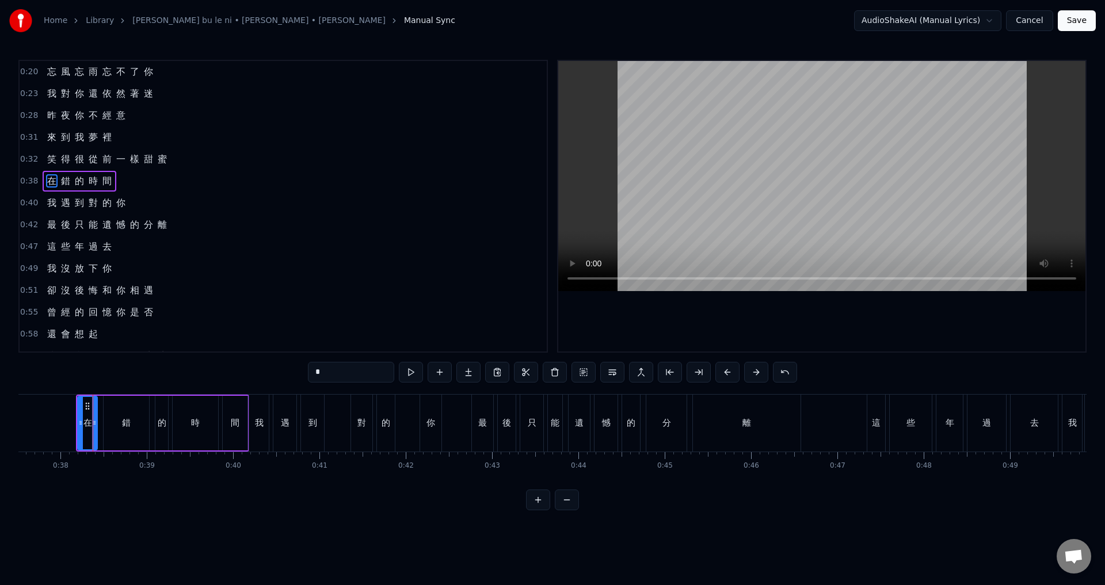
click at [102, 395] on div "在 錯 的 時 間" at bounding box center [162, 423] width 173 height 57
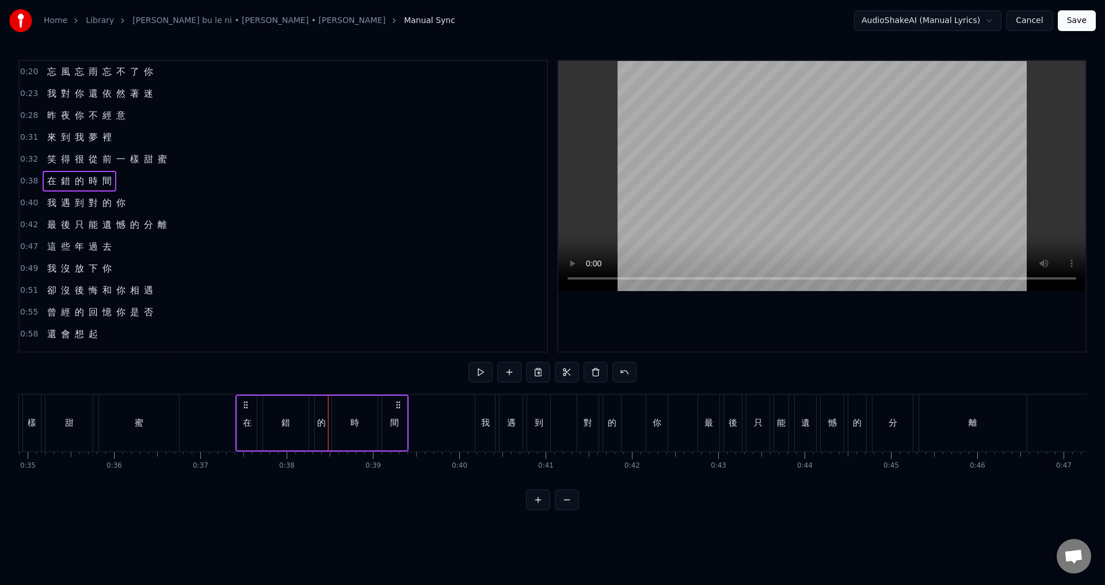
scroll to position [0, 3007]
drag, startPoint x: 87, startPoint y: 402, endPoint x: 284, endPoint y: 420, distance: 197.7
click at [284, 420] on div "在 錯 的 時 間" at bounding box center [359, 423] width 173 height 57
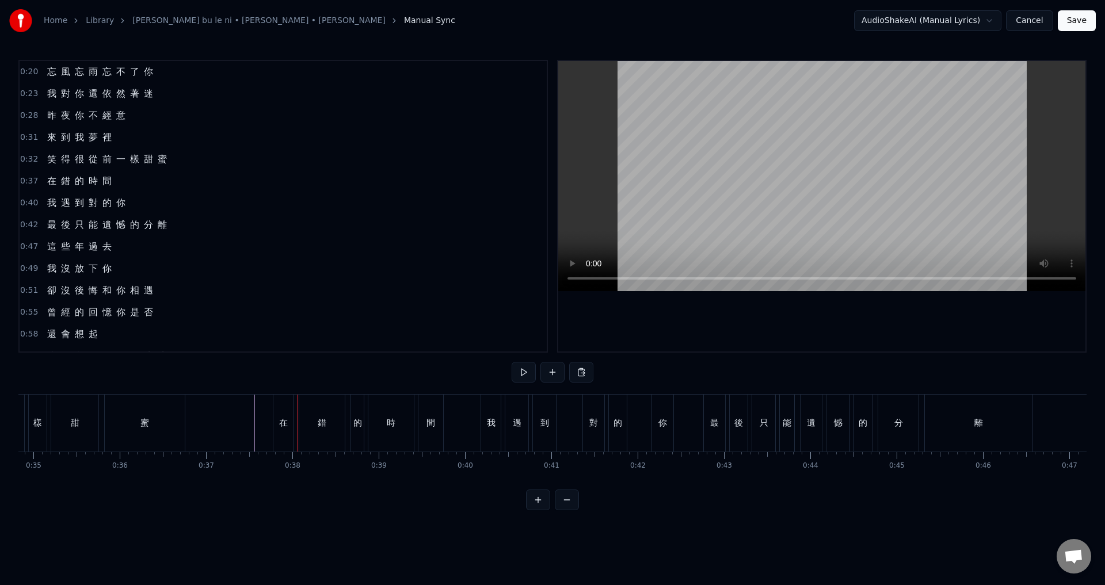
click at [277, 420] on div "在" at bounding box center [283, 423] width 20 height 57
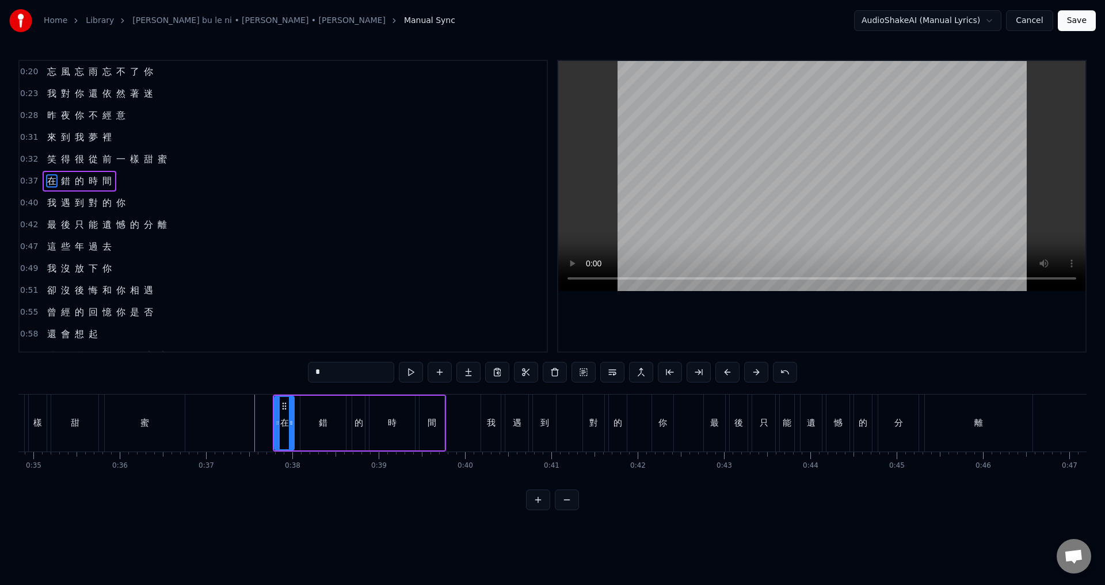
click at [298, 395] on div "在 錯 的 時 間" at bounding box center [359, 423] width 173 height 57
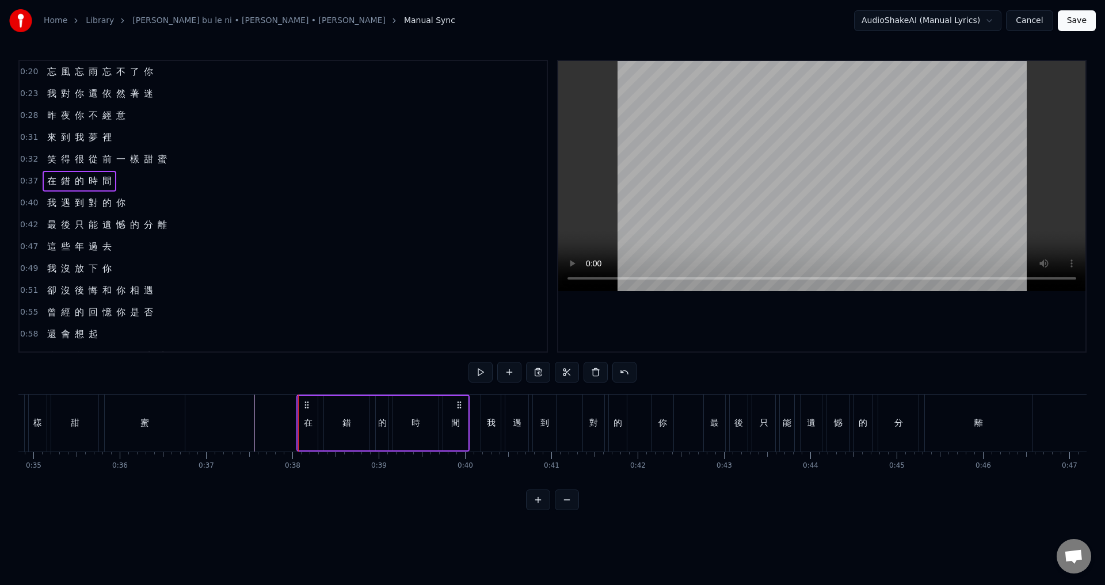
drag, startPoint x: 280, startPoint y: 403, endPoint x: 304, endPoint y: 404, distance: 23.6
click at [304, 404] on icon at bounding box center [306, 405] width 9 height 9
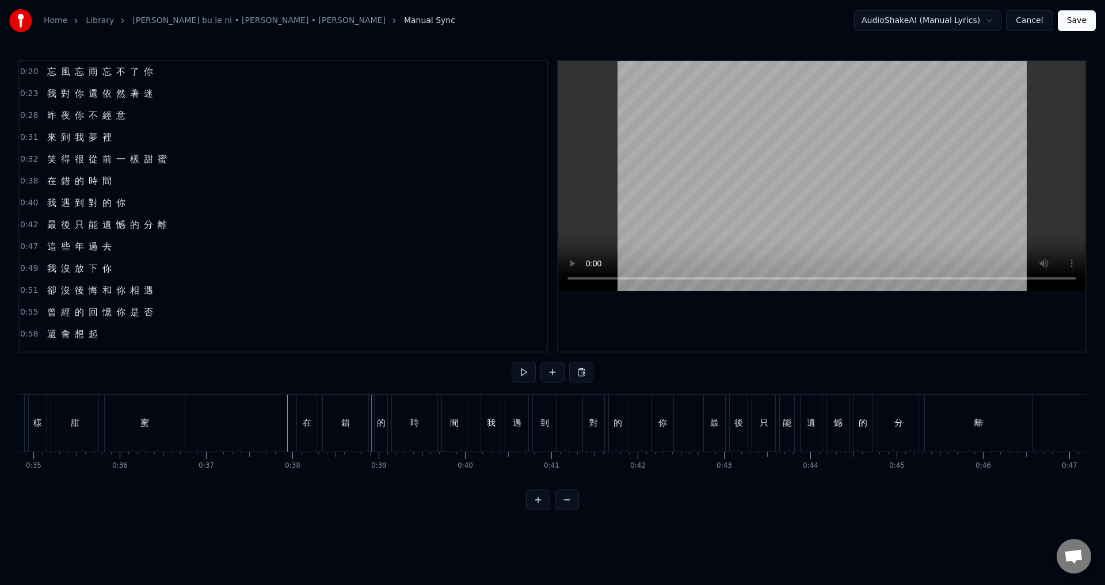
click at [404, 418] on div "時" at bounding box center [414, 423] width 45 height 57
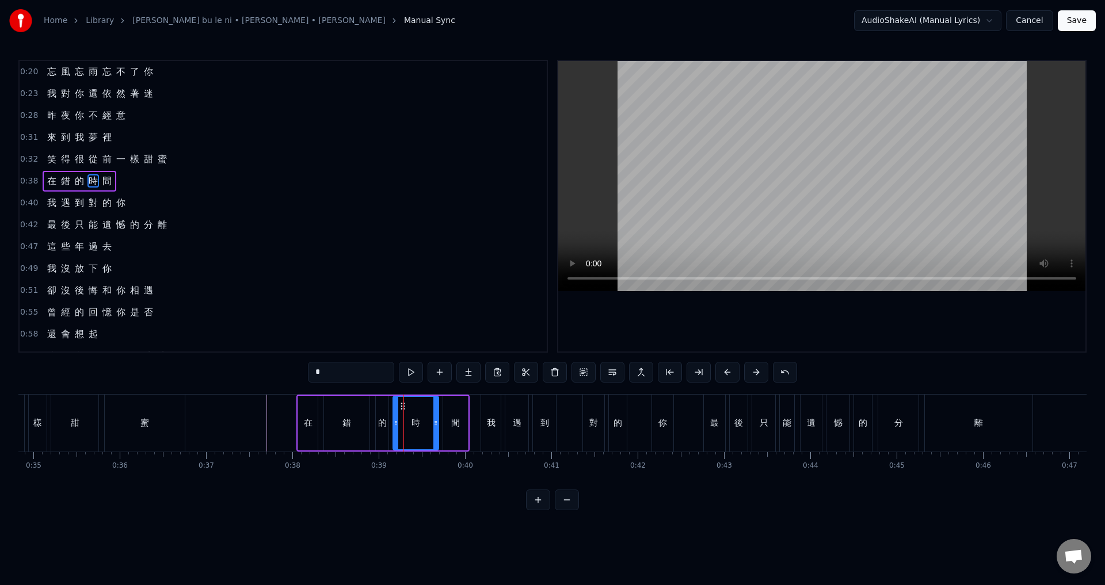
click at [18, 205] on div "Home Library [PERSON_NAME] bu le ni • [PERSON_NAME] • [PERSON_NAME] Manual Sync…" at bounding box center [552, 255] width 1105 height 511
click at [25, 205] on span "0:40" at bounding box center [29, 203] width 18 height 12
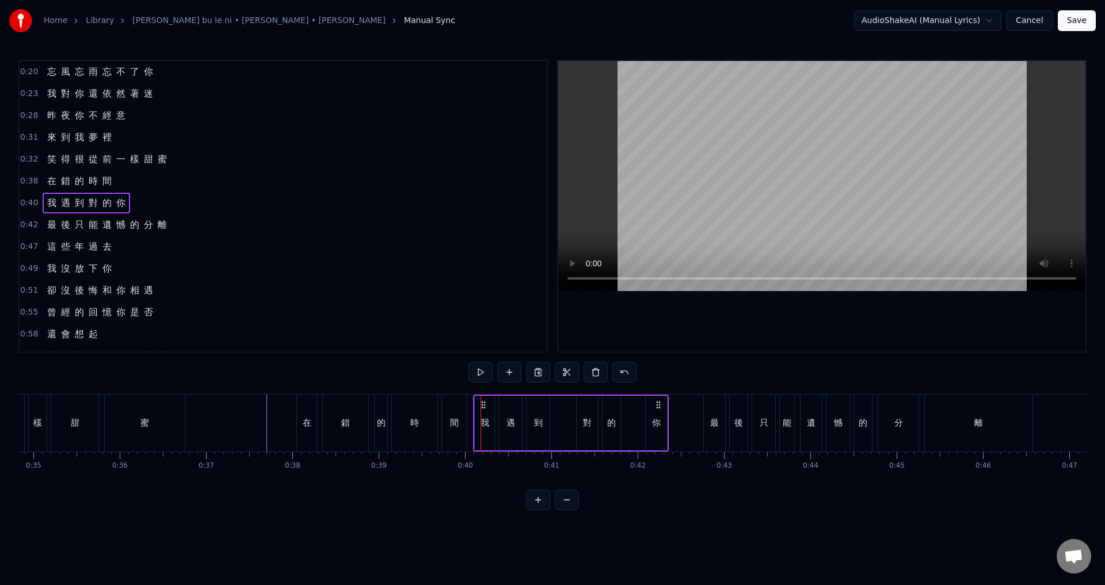
drag, startPoint x: 492, startPoint y: 404, endPoint x: 541, endPoint y: 421, distance: 51.9
click at [485, 404] on icon at bounding box center [483, 405] width 9 height 9
click at [28, 229] on span "0:42" at bounding box center [29, 225] width 18 height 12
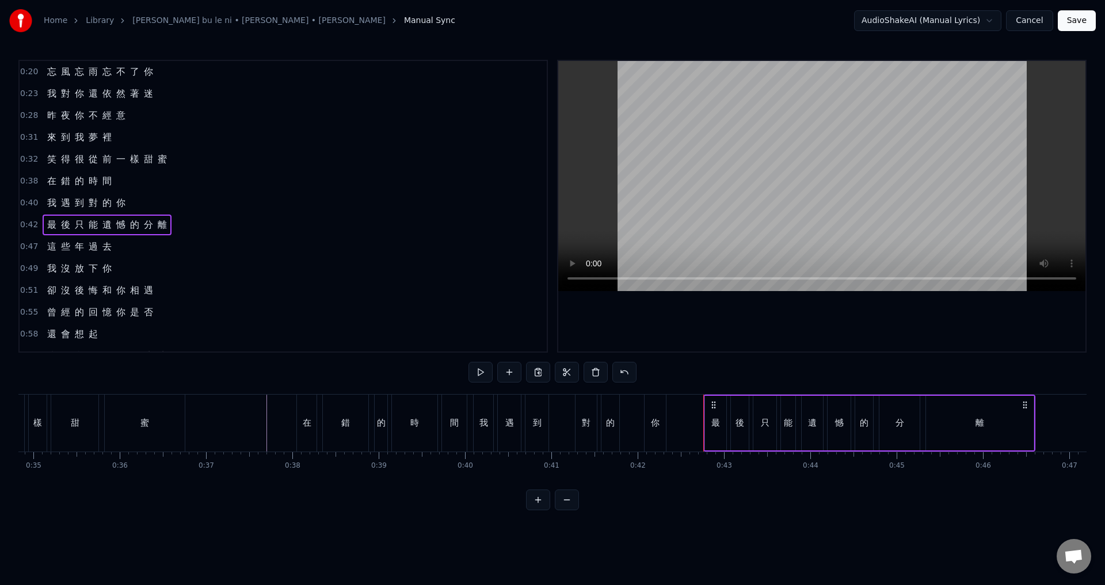
drag, startPoint x: 714, startPoint y: 401, endPoint x: 706, endPoint y: 400, distance: 8.1
click at [706, 400] on div "最 後 只 能 遺 憾 的 分 離" at bounding box center [869, 423] width 332 height 57
click at [716, 419] on div "最" at bounding box center [715, 423] width 9 height 13
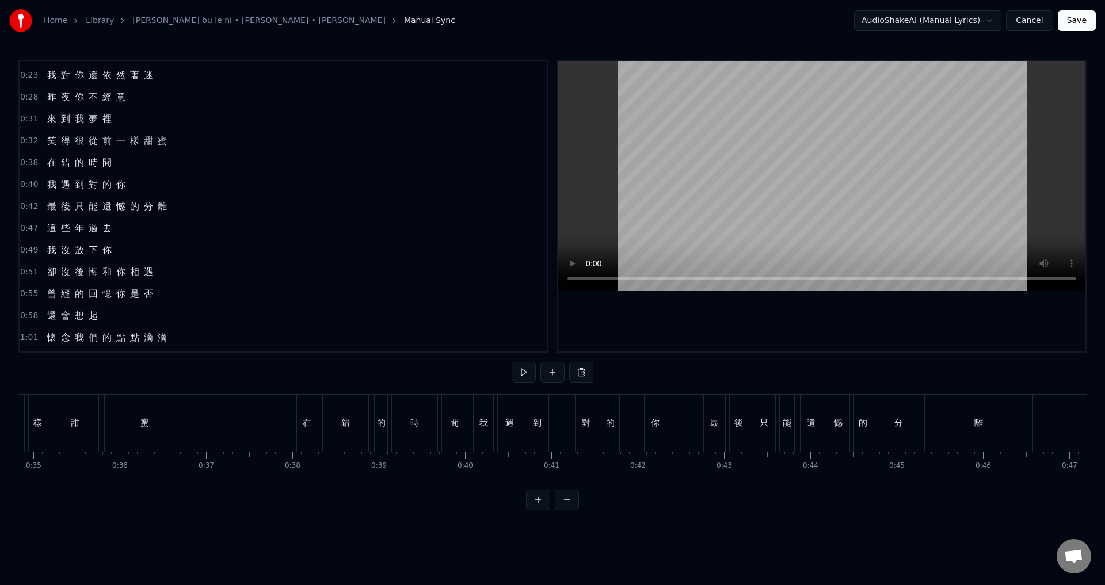
click at [713, 412] on div "最" at bounding box center [714, 423] width 21 height 57
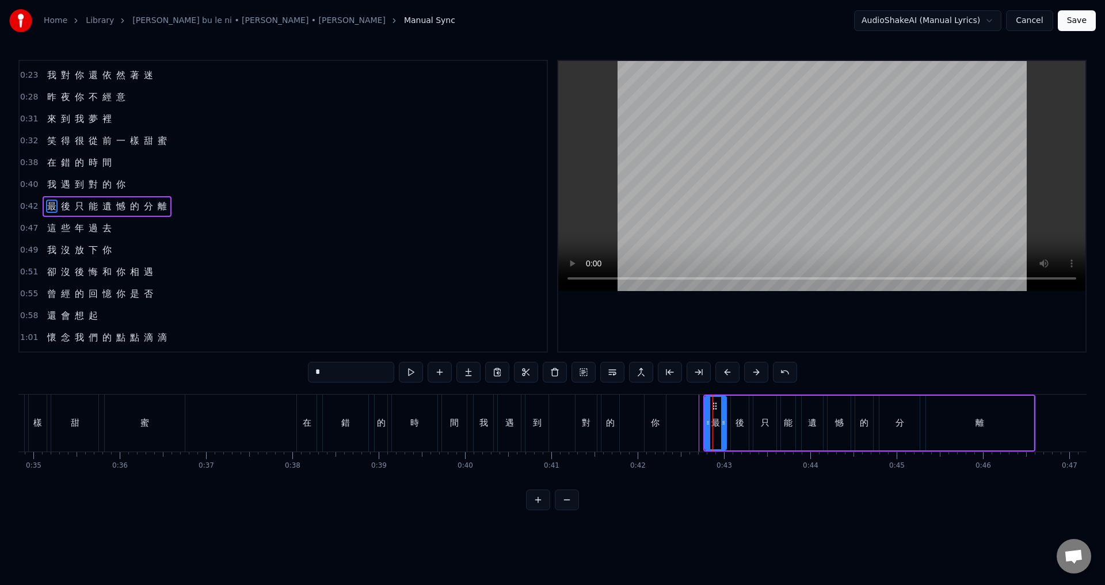
click at [32, 211] on span "0:42" at bounding box center [29, 207] width 18 height 12
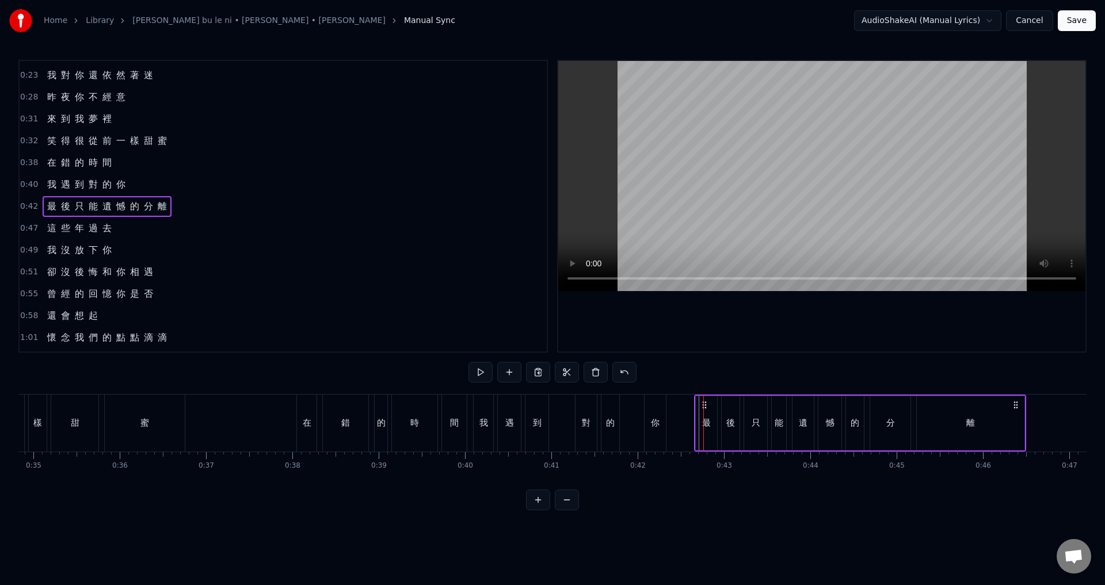
drag, startPoint x: 714, startPoint y: 403, endPoint x: 705, endPoint y: 401, distance: 9.4
click at [705, 401] on icon at bounding box center [704, 405] width 9 height 9
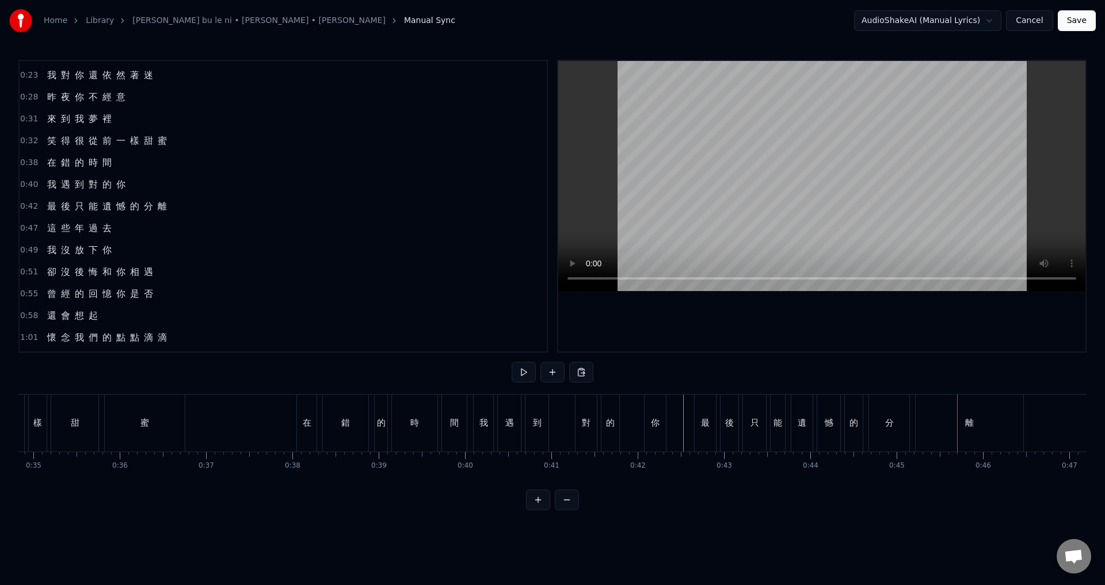
click at [709, 434] on div "最" at bounding box center [705, 423] width 21 height 57
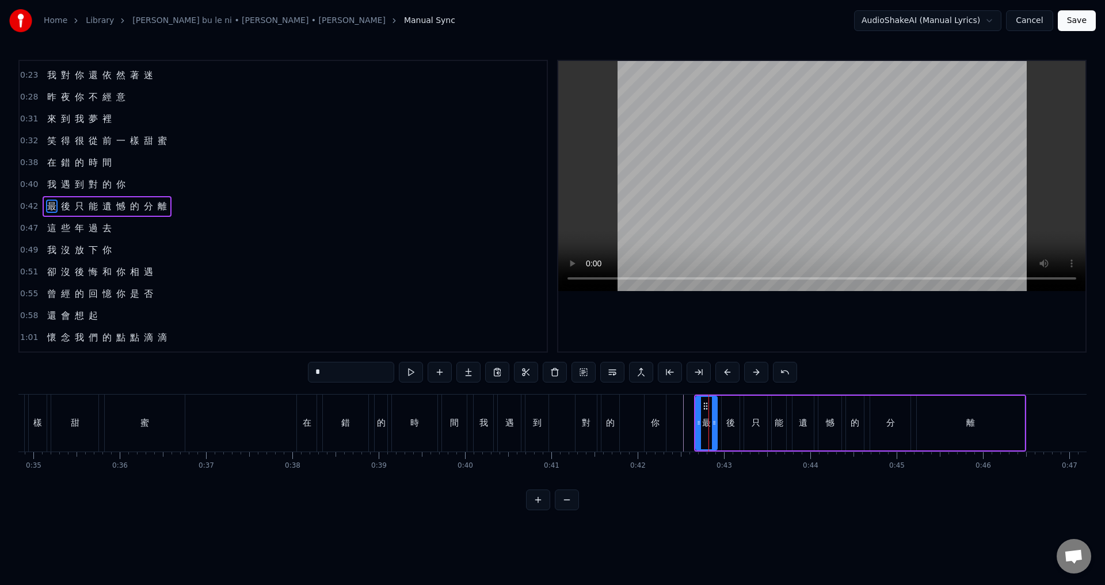
click at [29, 227] on span "0:47" at bounding box center [29, 229] width 18 height 12
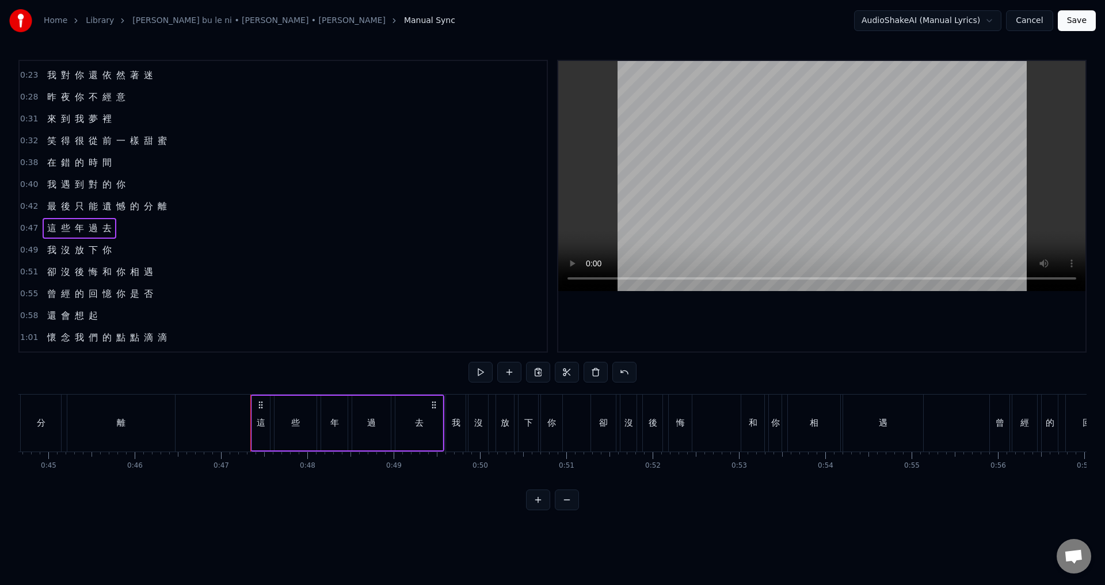
scroll to position [0, 3792]
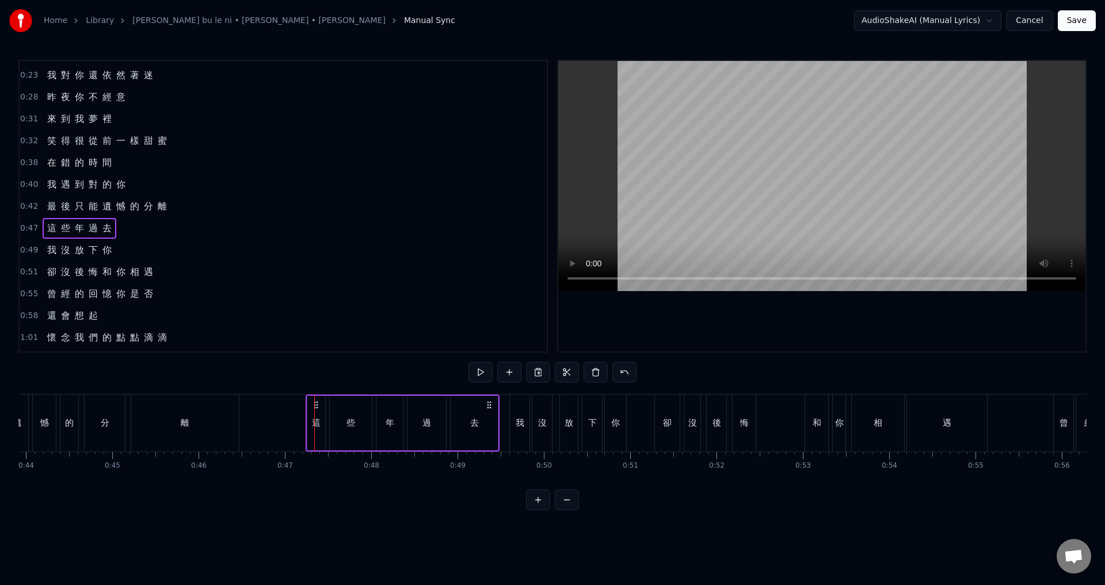
drag, startPoint x: 324, startPoint y: 405, endPoint x: 315, endPoint y: 405, distance: 8.7
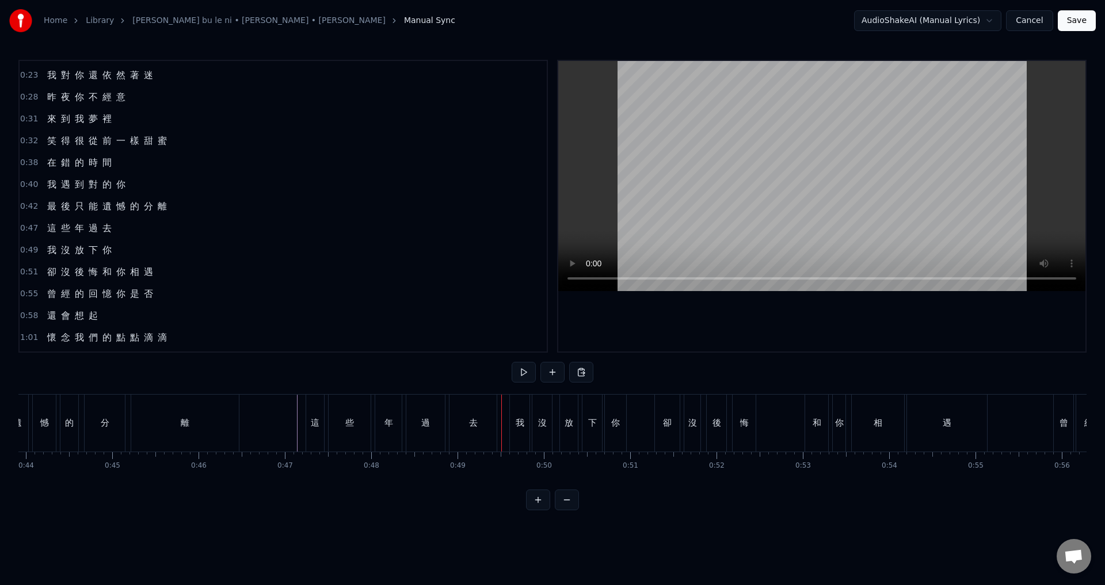
click at [325, 422] on div "這 些 年 過 去" at bounding box center [403, 423] width 194 height 57
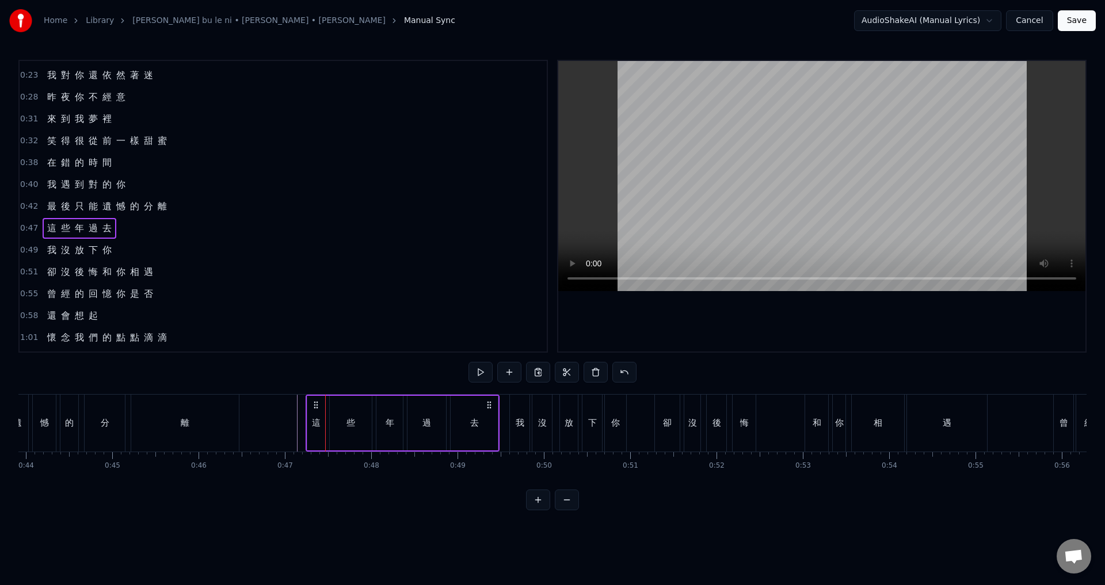
click at [337, 422] on div "些" at bounding box center [351, 423] width 42 height 55
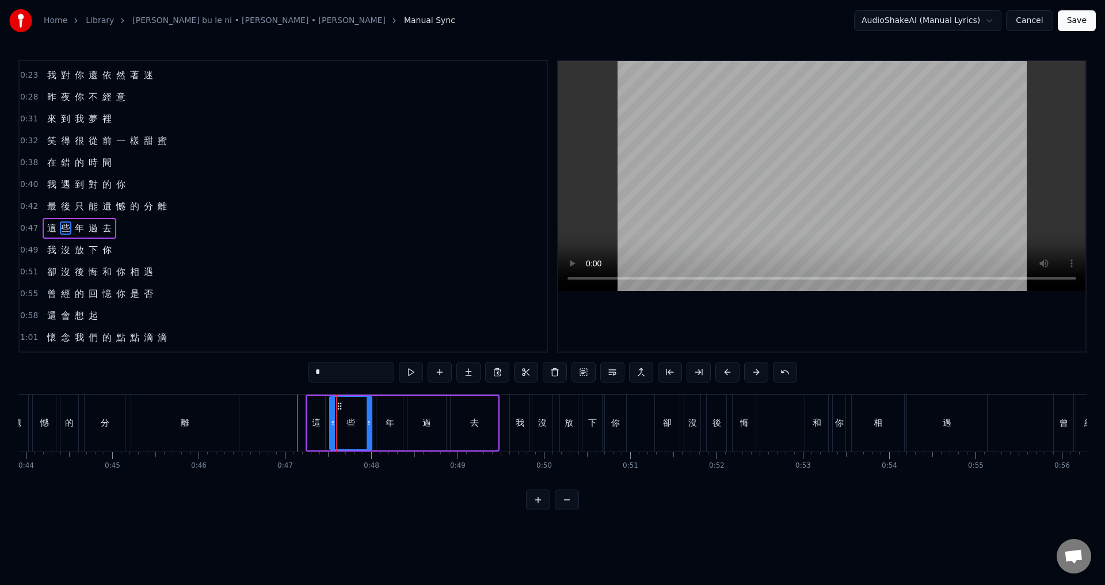
scroll to position [40, 0]
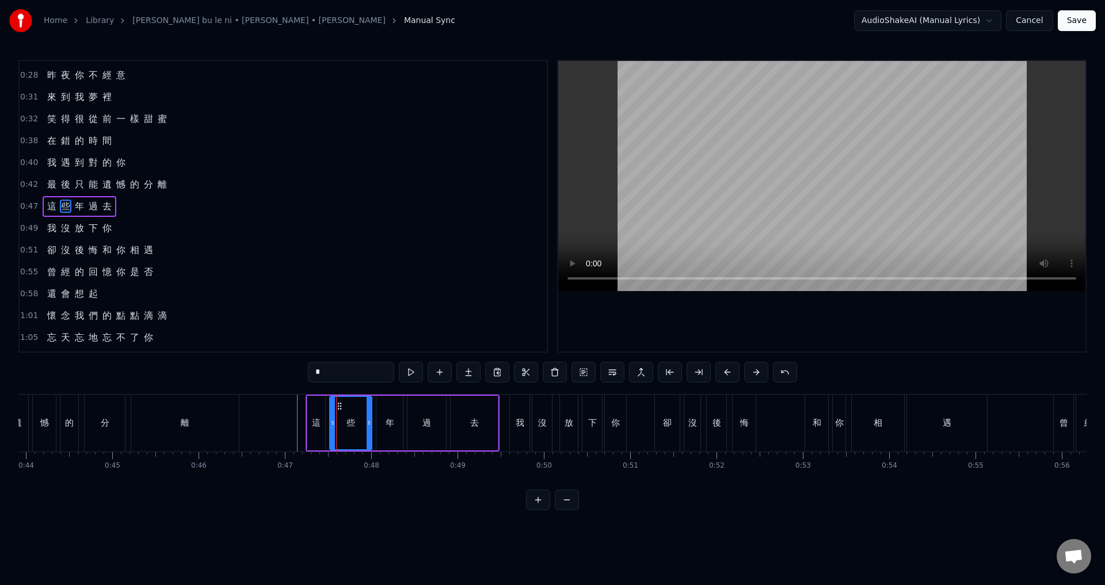
click at [23, 229] on span "0:49" at bounding box center [29, 229] width 18 height 12
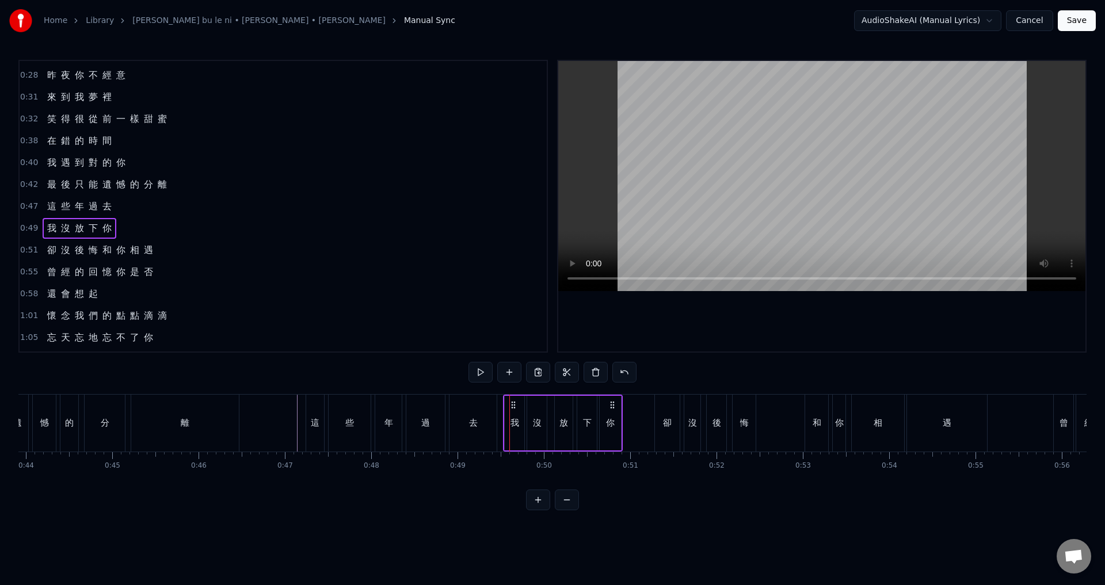
drag, startPoint x: 518, startPoint y: 404, endPoint x: 512, endPoint y: 402, distance: 6.4
click at [512, 402] on icon at bounding box center [513, 405] width 9 height 9
click at [579, 428] on div "下" at bounding box center [586, 423] width 20 height 57
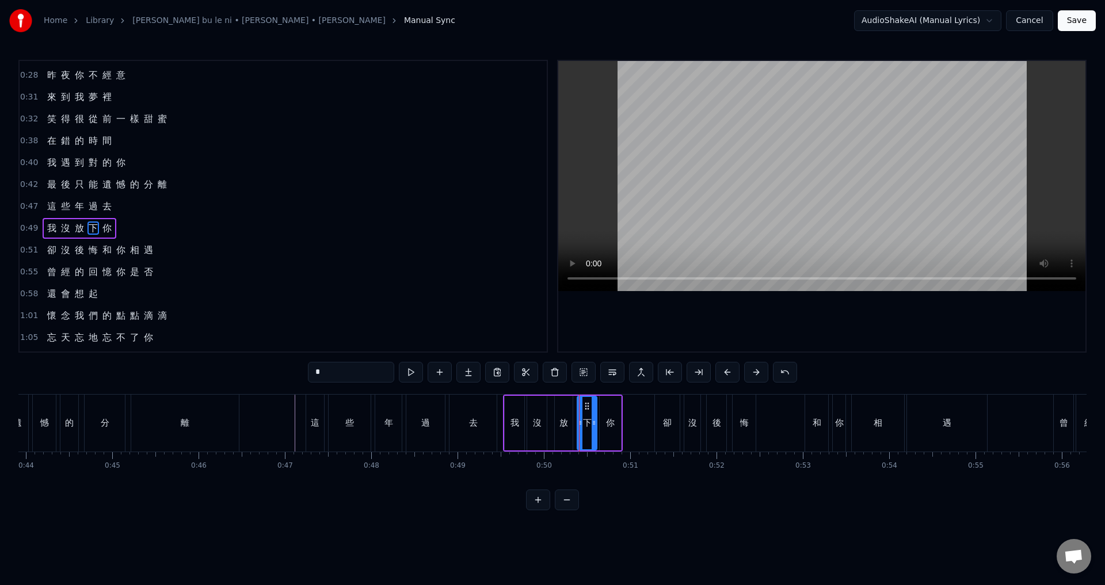
scroll to position [62, 0]
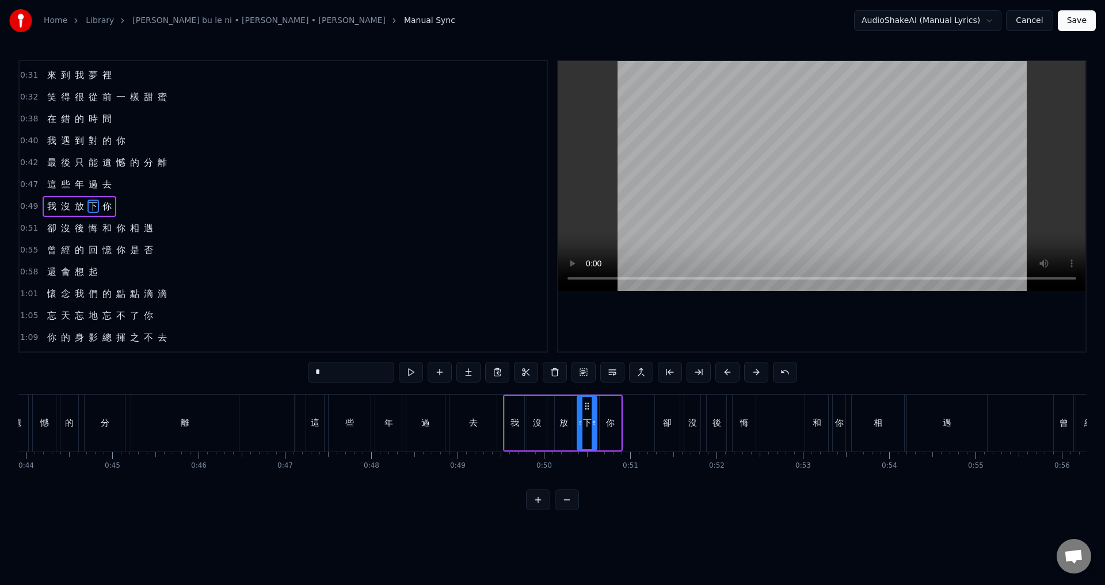
click at [31, 232] on span "0:51" at bounding box center [29, 229] width 18 height 12
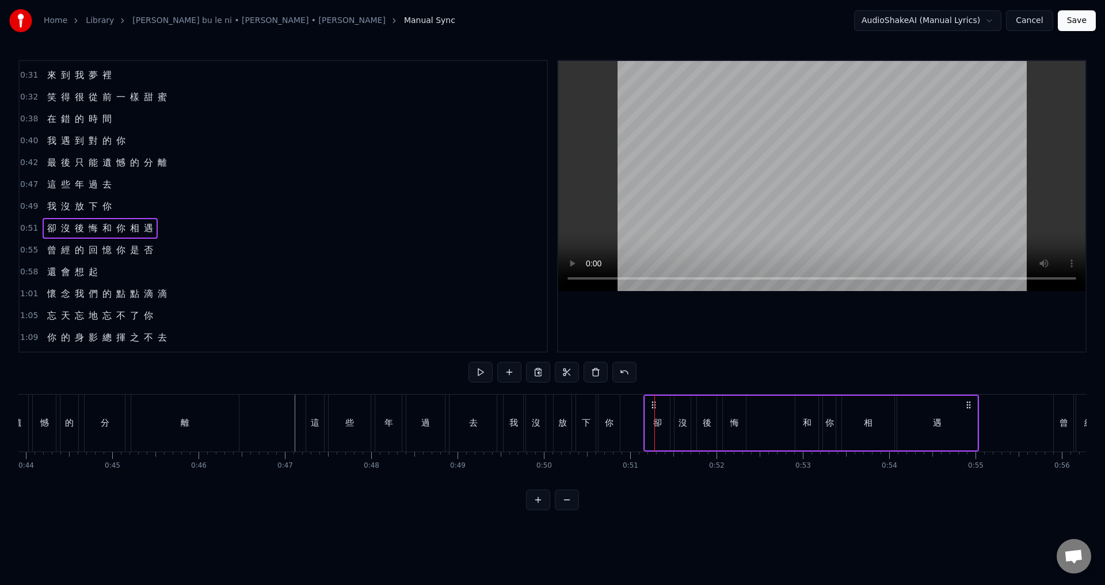
drag, startPoint x: 665, startPoint y: 402, endPoint x: 654, endPoint y: 400, distance: 11.2
click at [654, 401] on icon at bounding box center [653, 405] width 9 height 9
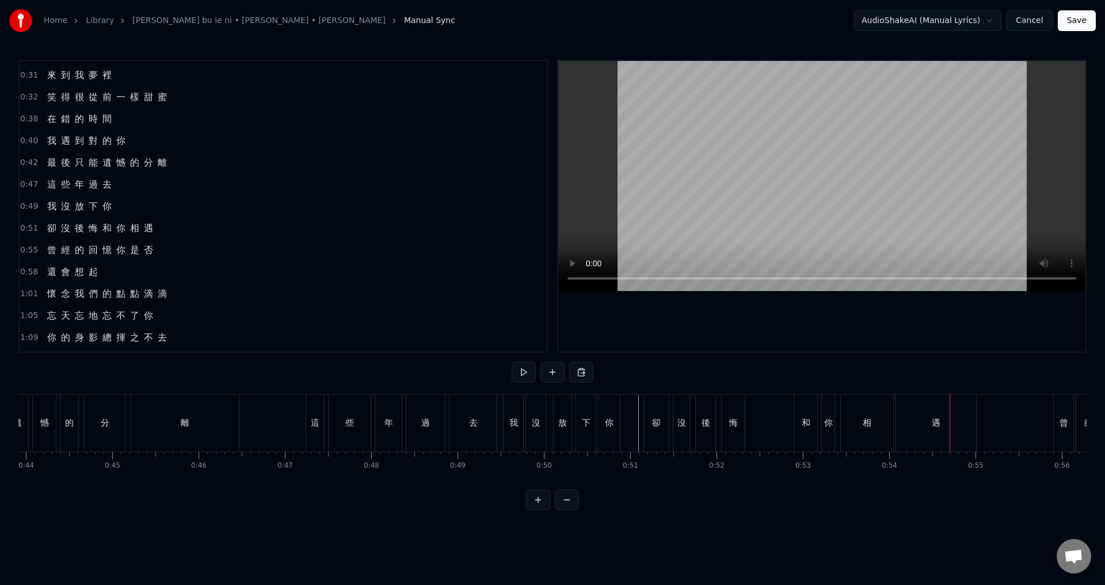
click at [734, 431] on div "悔" at bounding box center [733, 423] width 23 height 57
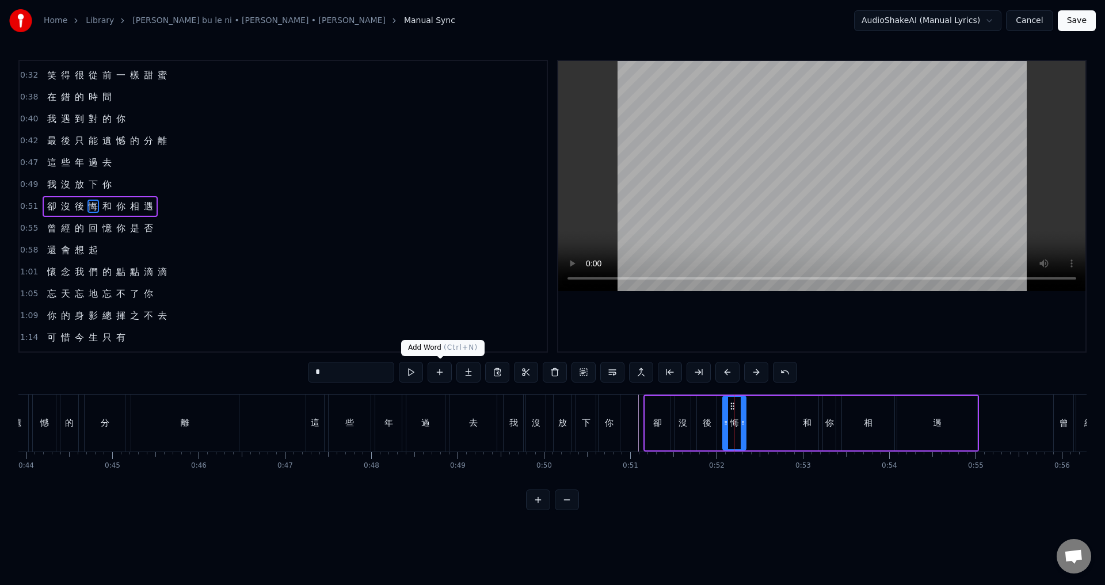
click at [442, 376] on button at bounding box center [440, 372] width 24 height 21
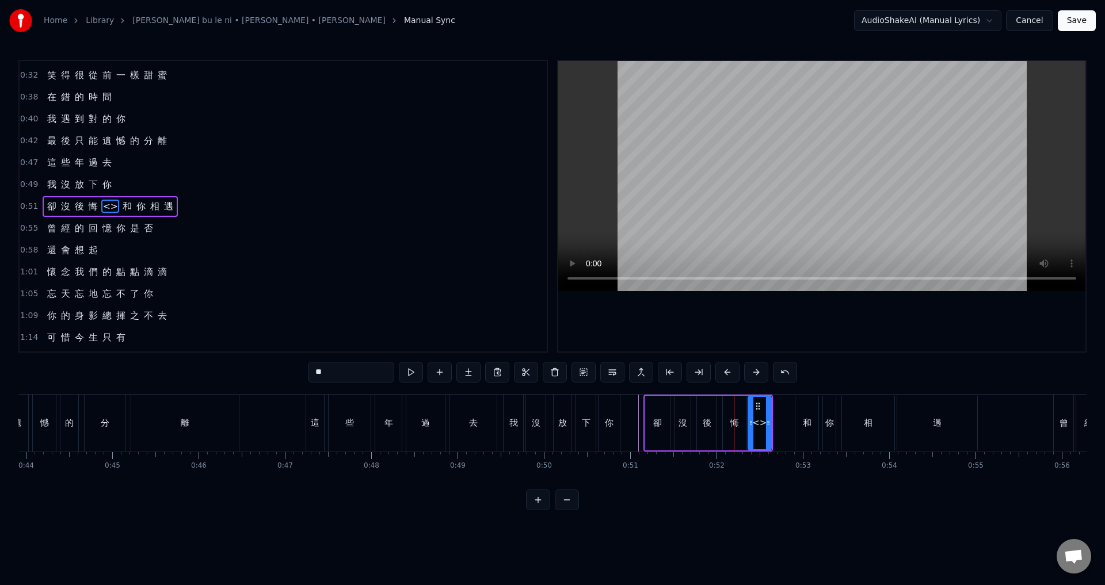
click at [762, 425] on div "<>" at bounding box center [759, 423] width 14 height 13
click at [338, 374] on input "**" at bounding box center [351, 372] width 86 height 21
paste input "text"
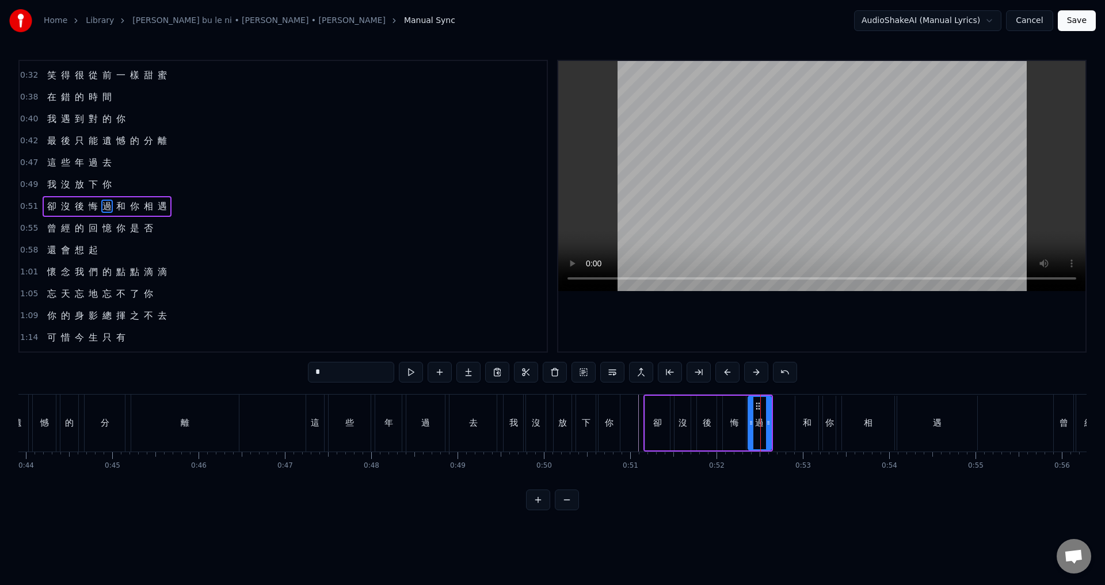
type input "*"
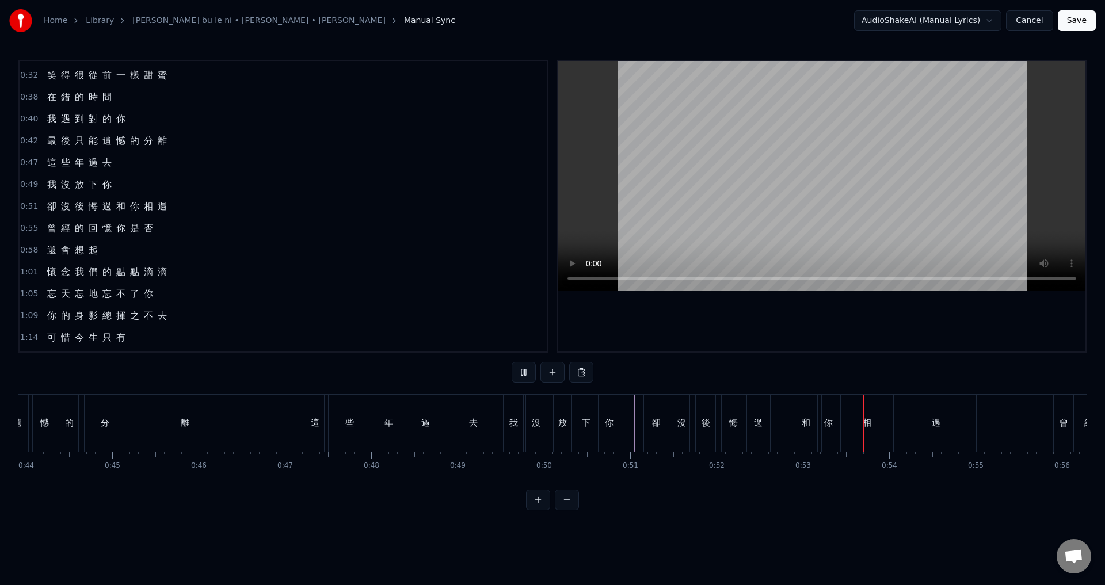
click at [764, 410] on div "過" at bounding box center [758, 423] width 23 height 57
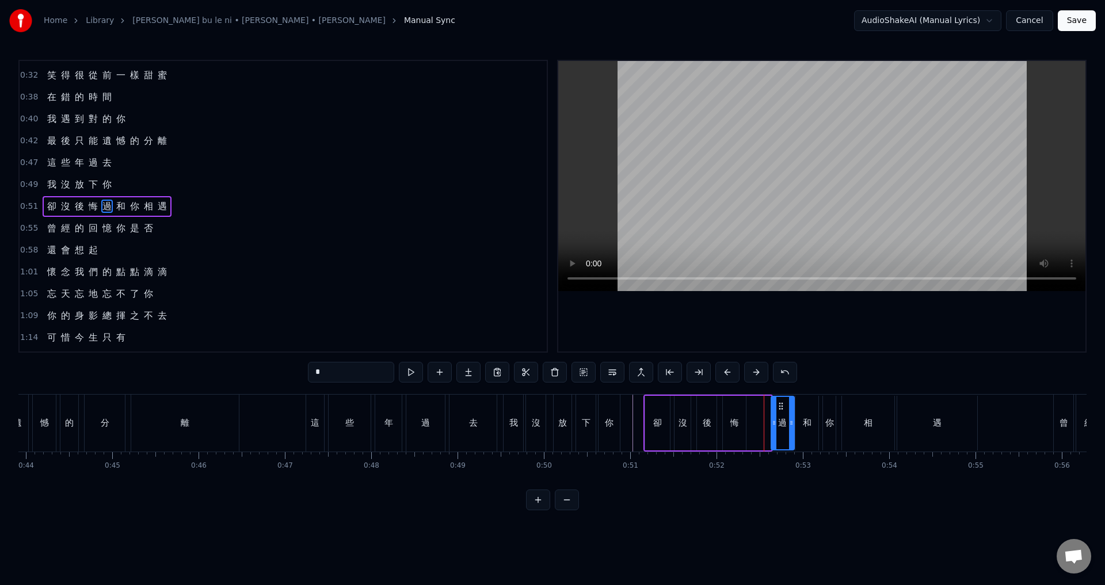
drag, startPoint x: 756, startPoint y: 402, endPoint x: 779, endPoint y: 405, distance: 23.2
click at [779, 405] on icon at bounding box center [781, 406] width 9 height 9
click at [734, 424] on div "悔" at bounding box center [734, 423] width 9 height 13
type input "*"
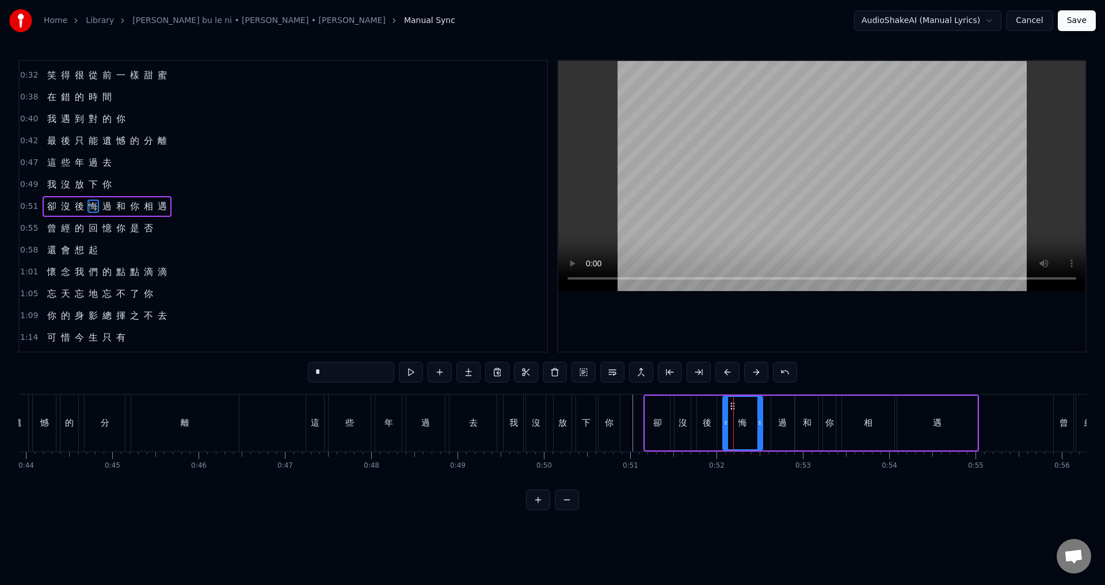
drag, startPoint x: 745, startPoint y: 425, endPoint x: 762, endPoint y: 426, distance: 16.7
click at [762, 426] on icon at bounding box center [760, 422] width 5 height 9
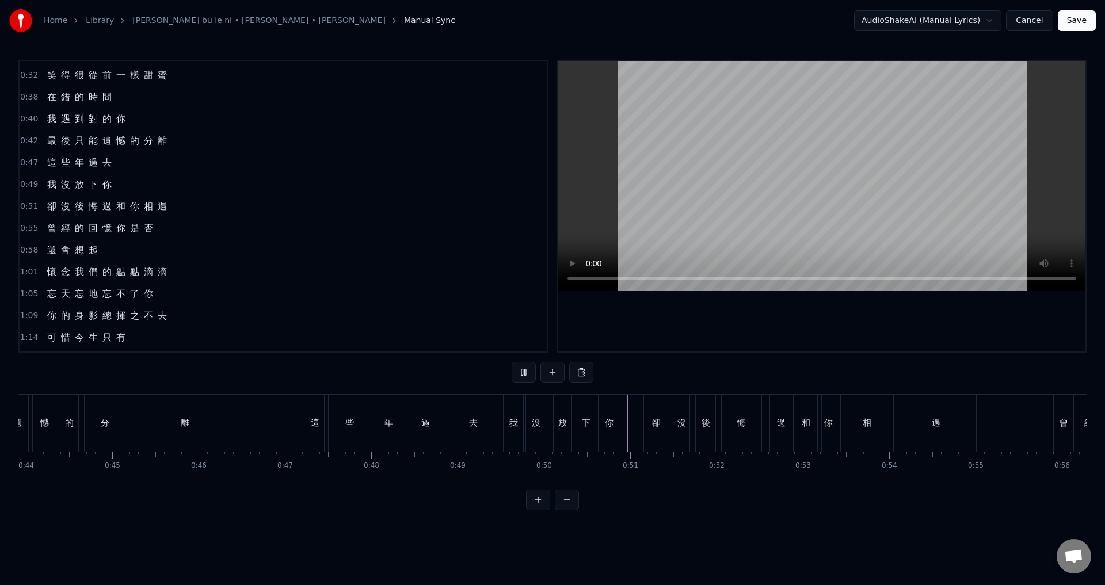
click at [663, 414] on div "卻" at bounding box center [656, 423] width 25 height 57
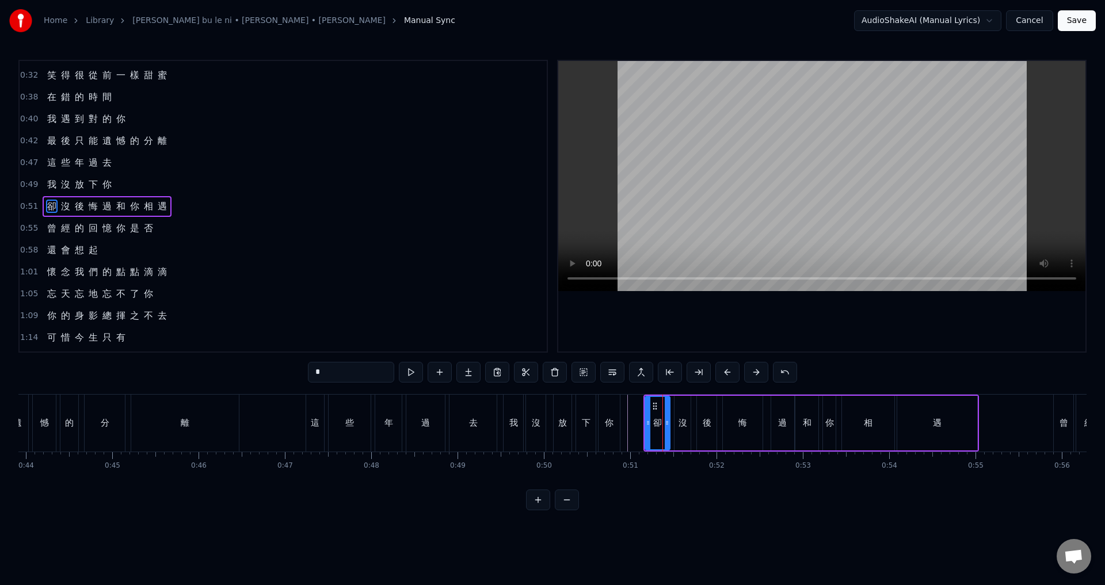
click at [24, 224] on span "0:55" at bounding box center [29, 229] width 18 height 12
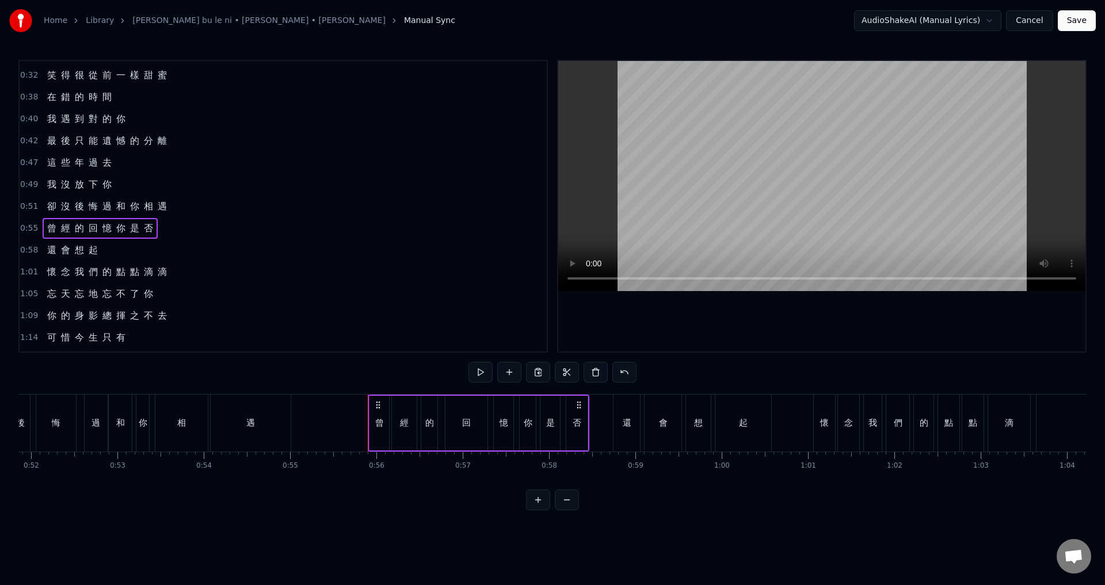
scroll to position [0, 4466]
drag, startPoint x: 388, startPoint y: 403, endPoint x: 375, endPoint y: 403, distance: 12.7
click at [375, 402] on circle at bounding box center [375, 402] width 1 height 1
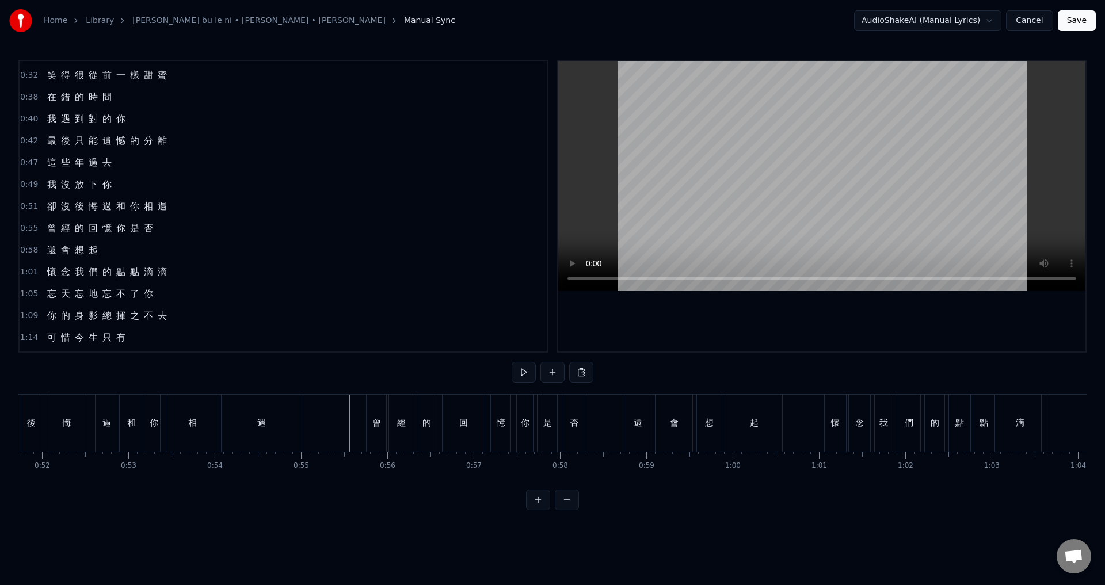
click at [382, 422] on div "曾" at bounding box center [377, 423] width 20 height 57
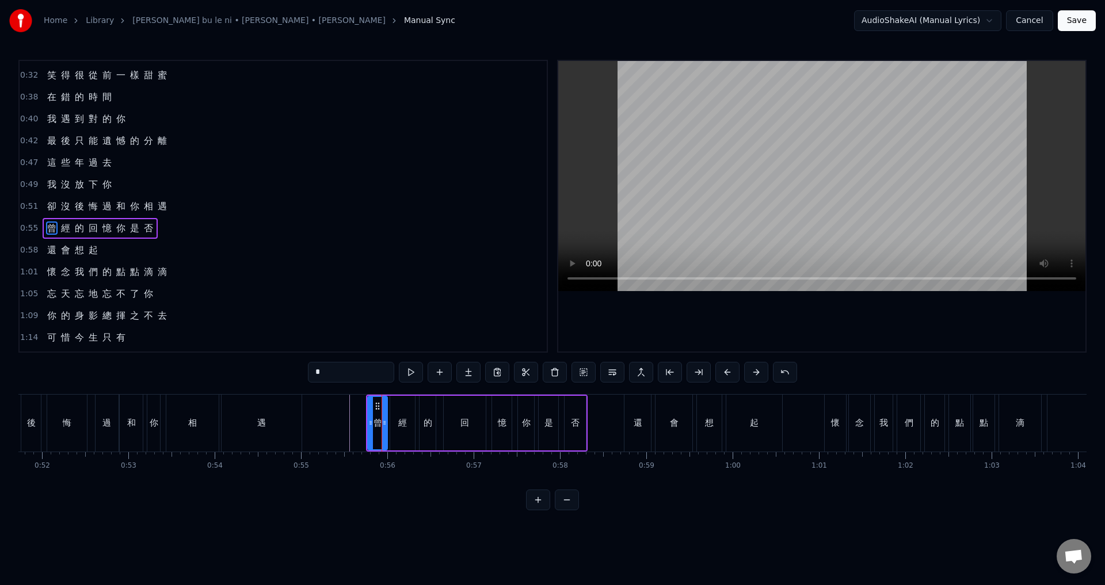
scroll to position [106, 0]
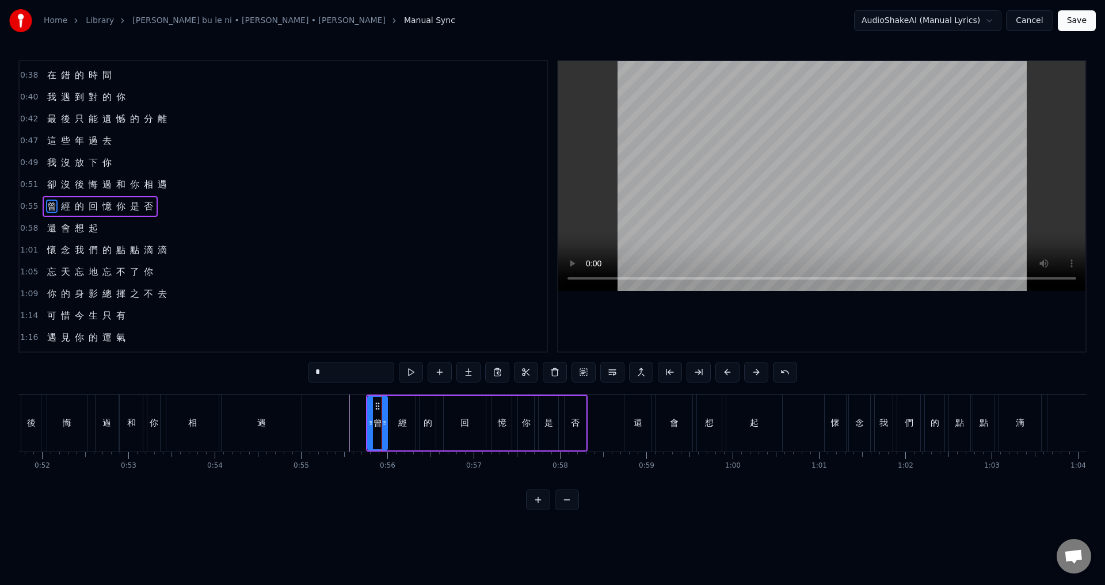
click at [26, 184] on span "0:51" at bounding box center [29, 185] width 18 height 12
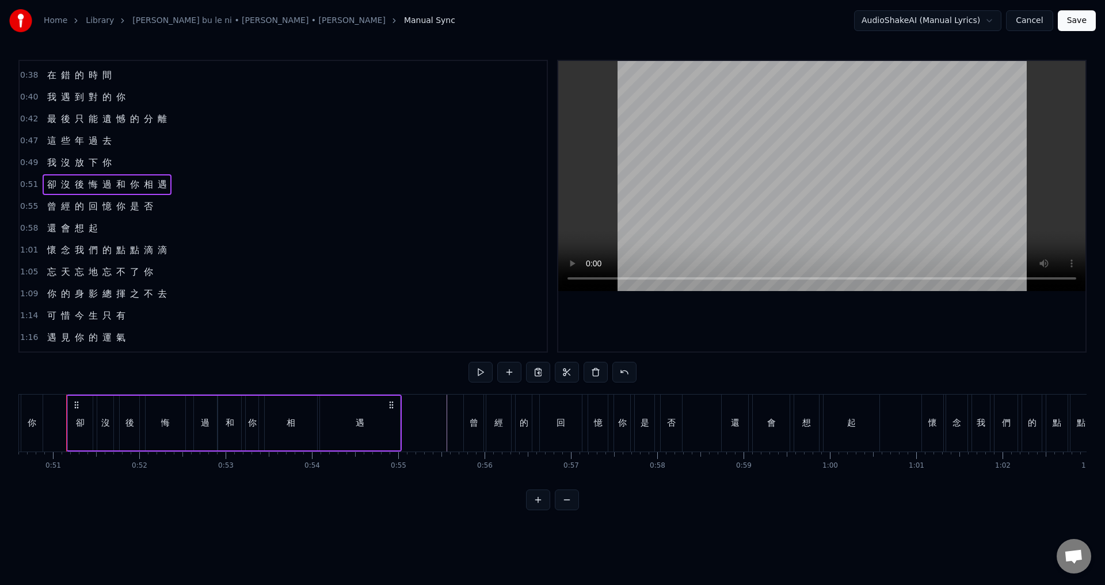
scroll to position [0, 4359]
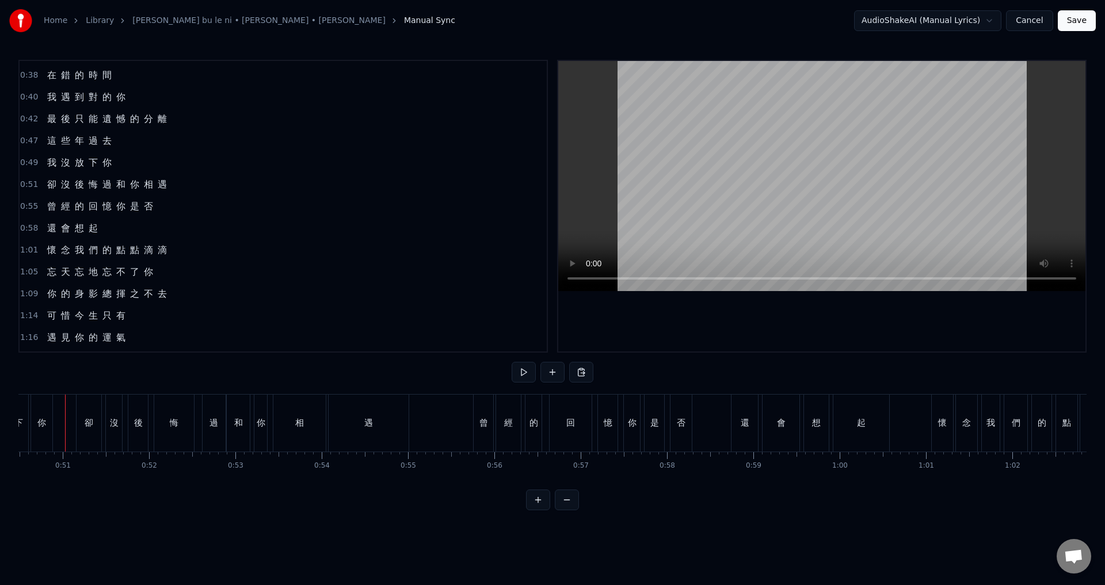
scroll to position [0, 4348]
click at [750, 406] on div "還" at bounding box center [756, 423] width 26 height 57
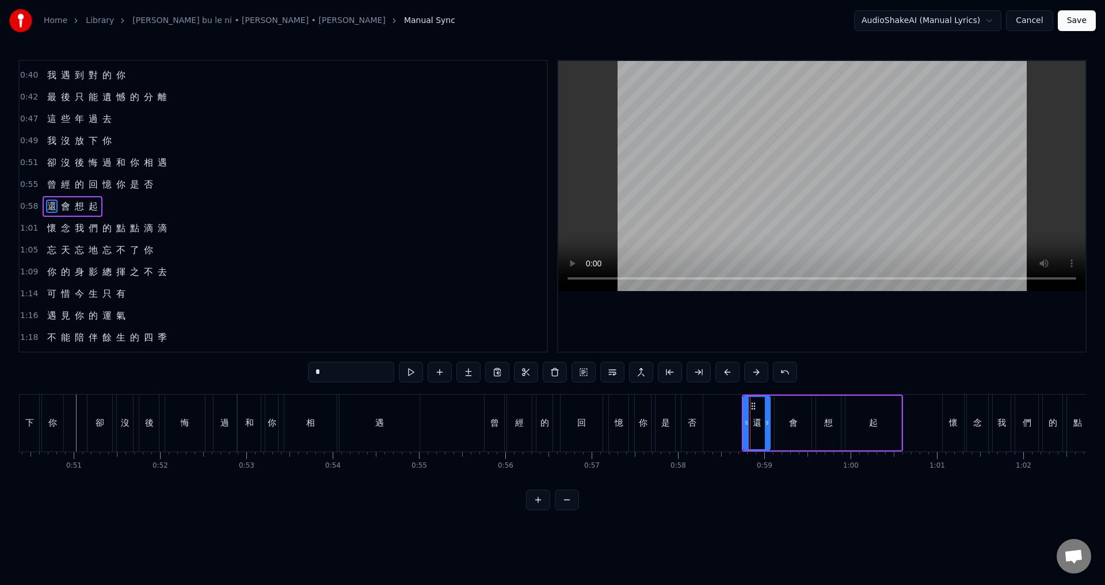
drag, startPoint x: 25, startPoint y: 208, endPoint x: 38, endPoint y: 201, distance: 14.2
click at [26, 207] on span "0:58" at bounding box center [29, 207] width 18 height 12
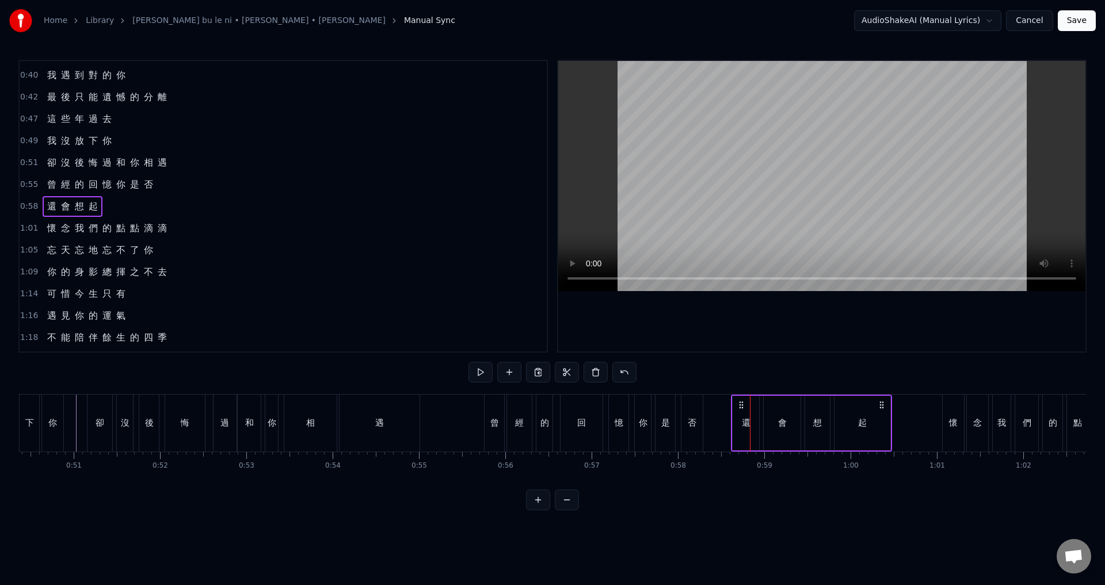
drag, startPoint x: 749, startPoint y: 403, endPoint x: 738, endPoint y: 402, distance: 11.0
click at [738, 402] on icon at bounding box center [741, 405] width 9 height 9
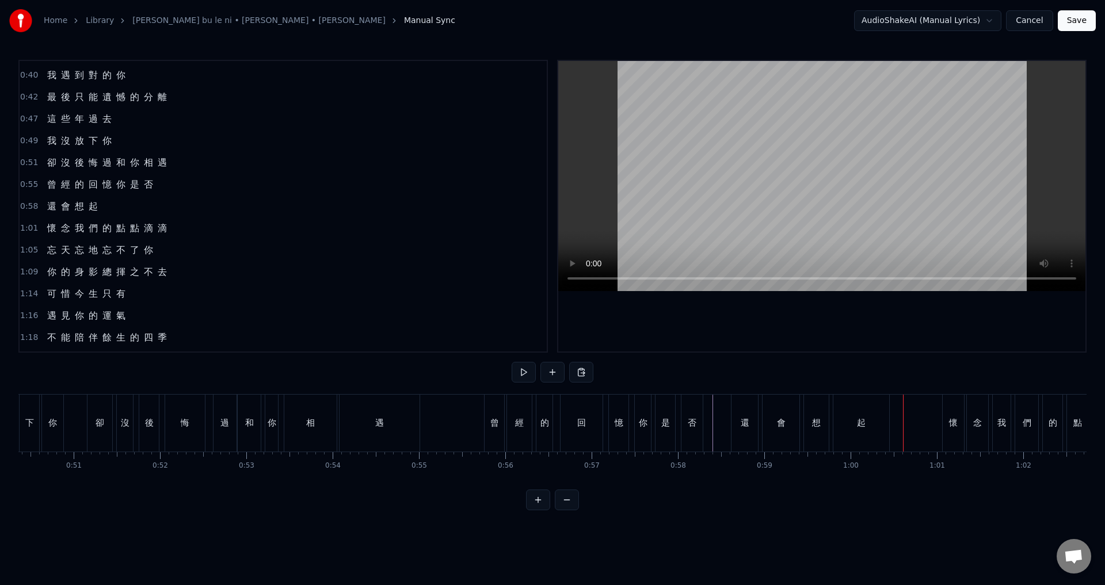
click at [873, 428] on div "起" at bounding box center [862, 423] width 56 height 57
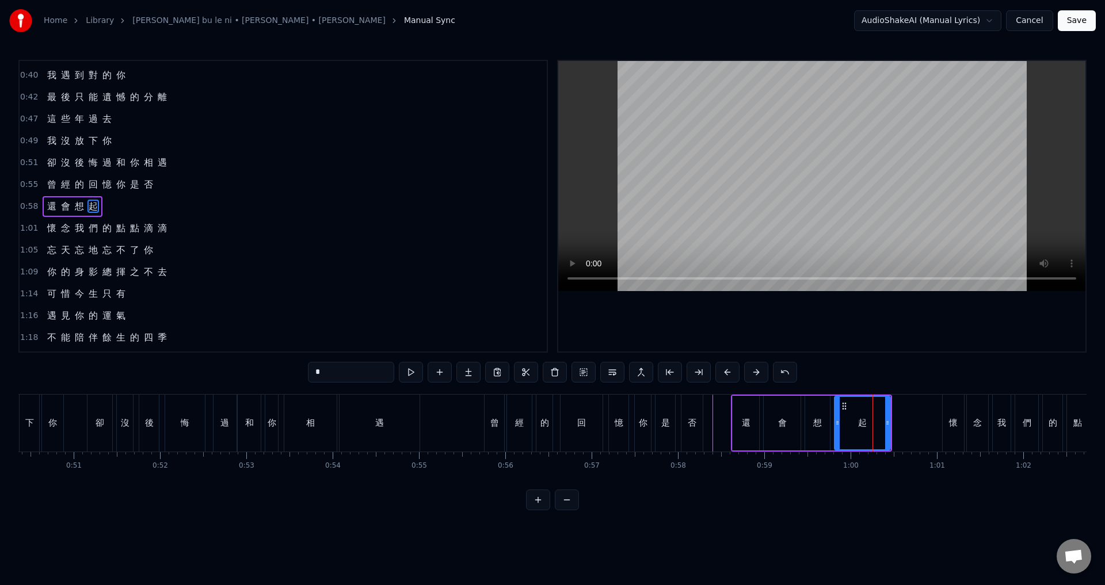
click at [24, 226] on span "1:01" at bounding box center [29, 229] width 18 height 12
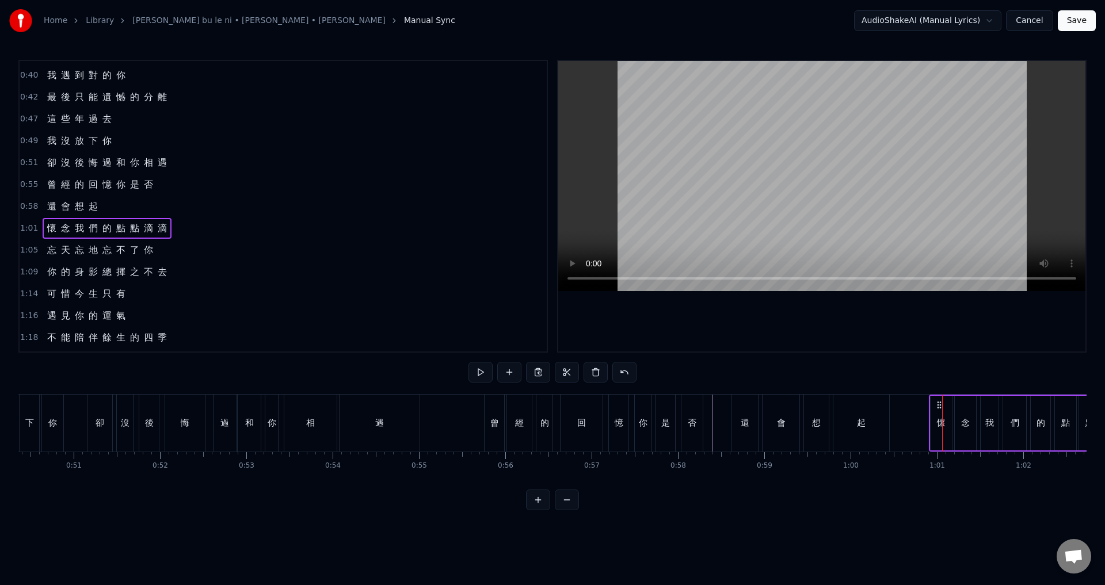
drag, startPoint x: 952, startPoint y: 404, endPoint x: 939, endPoint y: 402, distance: 13.4
click at [939, 402] on icon at bounding box center [939, 405] width 9 height 9
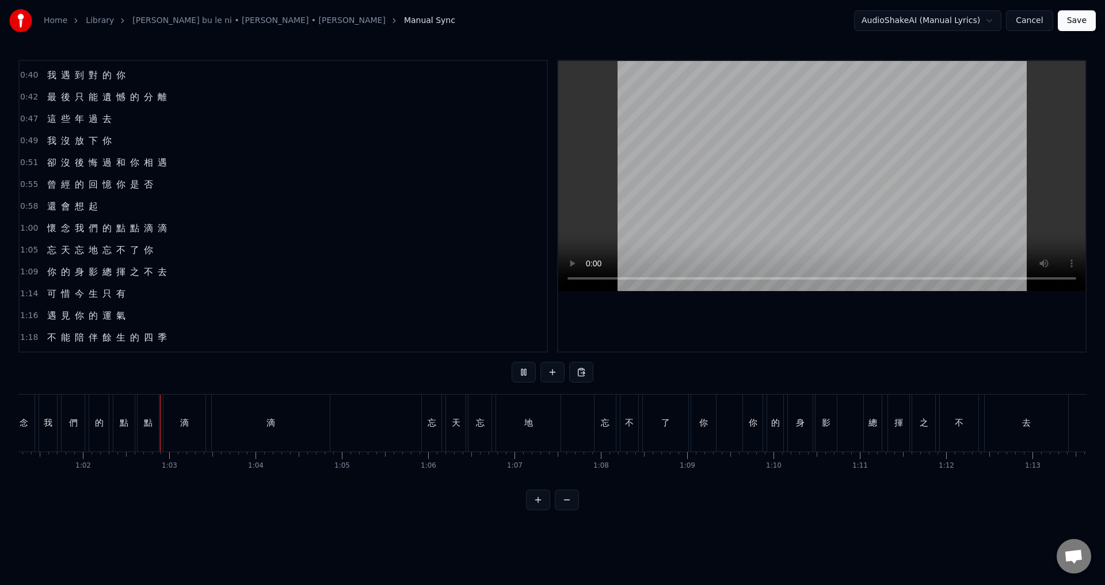
scroll to position [0, 5318]
click at [404, 420] on div "忘" at bounding box center [402, 423] width 9 height 13
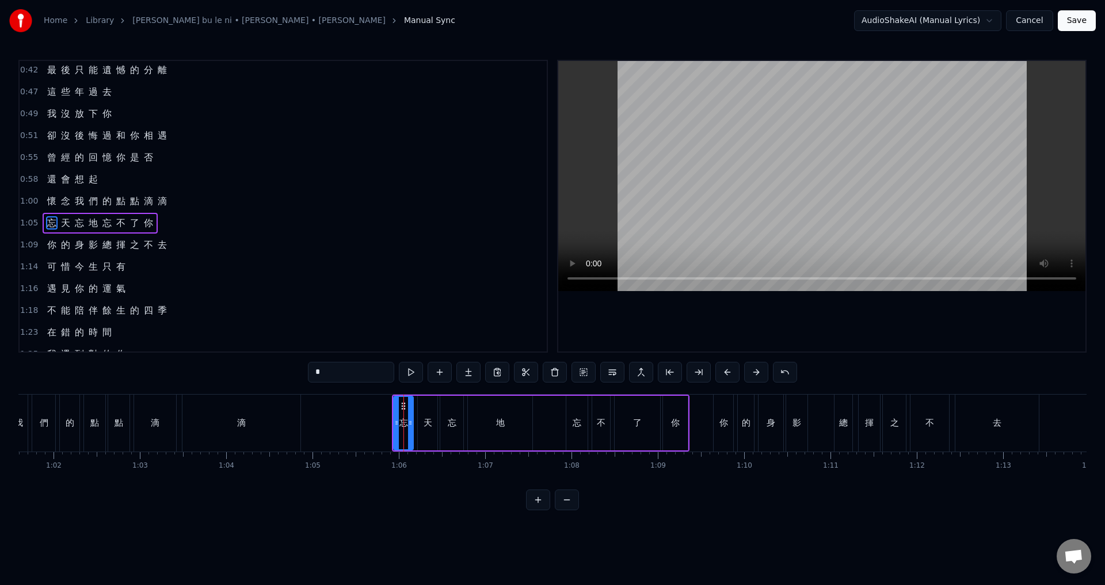
scroll to position [172, 0]
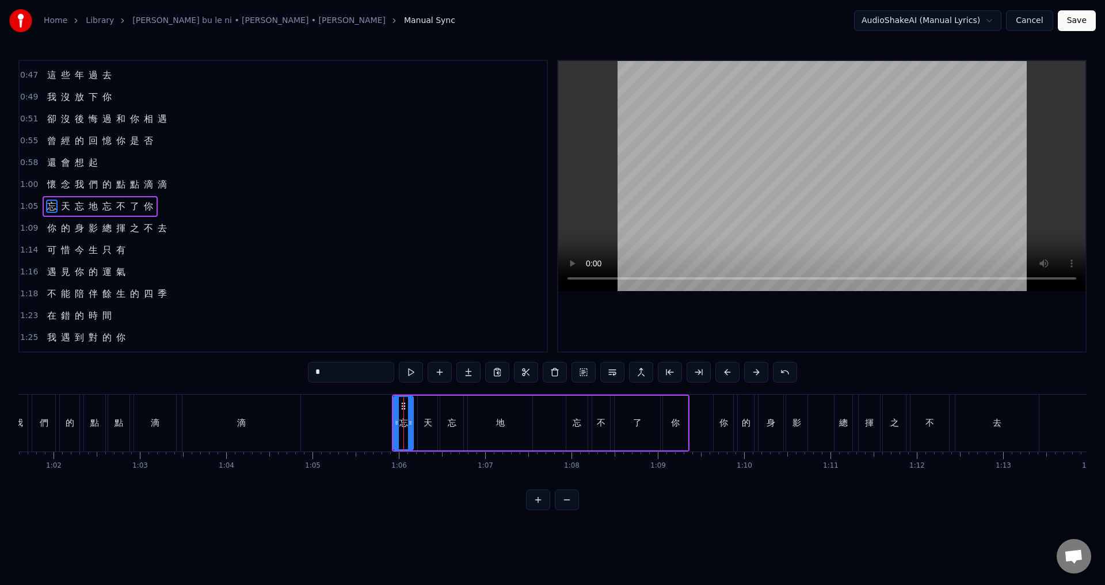
click at [28, 208] on span "1:05" at bounding box center [29, 207] width 18 height 12
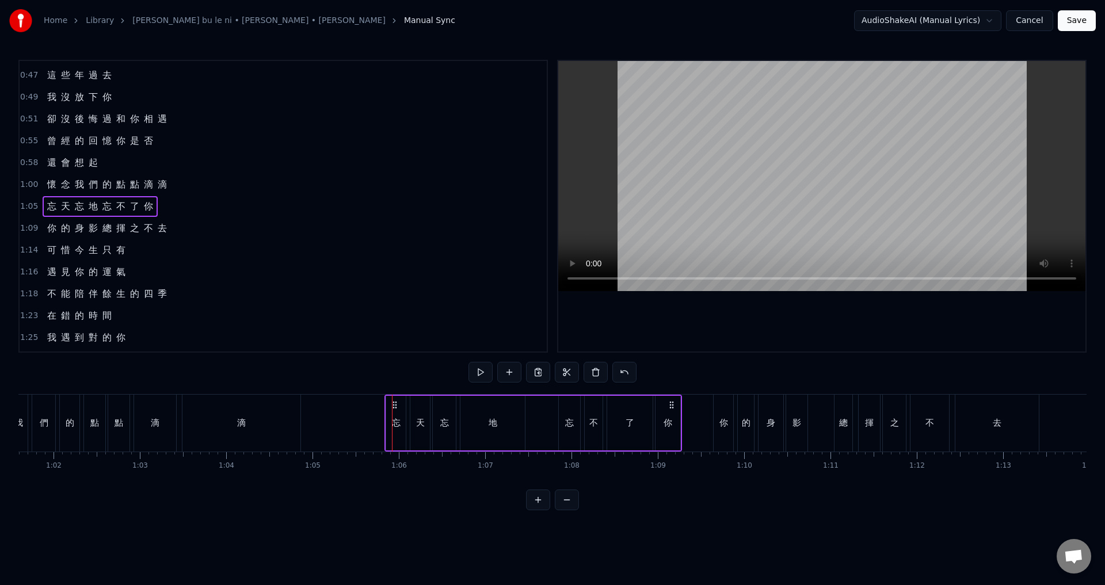
drag, startPoint x: 403, startPoint y: 402, endPoint x: 395, endPoint y: 401, distance: 7.6
click at [395, 401] on icon at bounding box center [394, 405] width 9 height 9
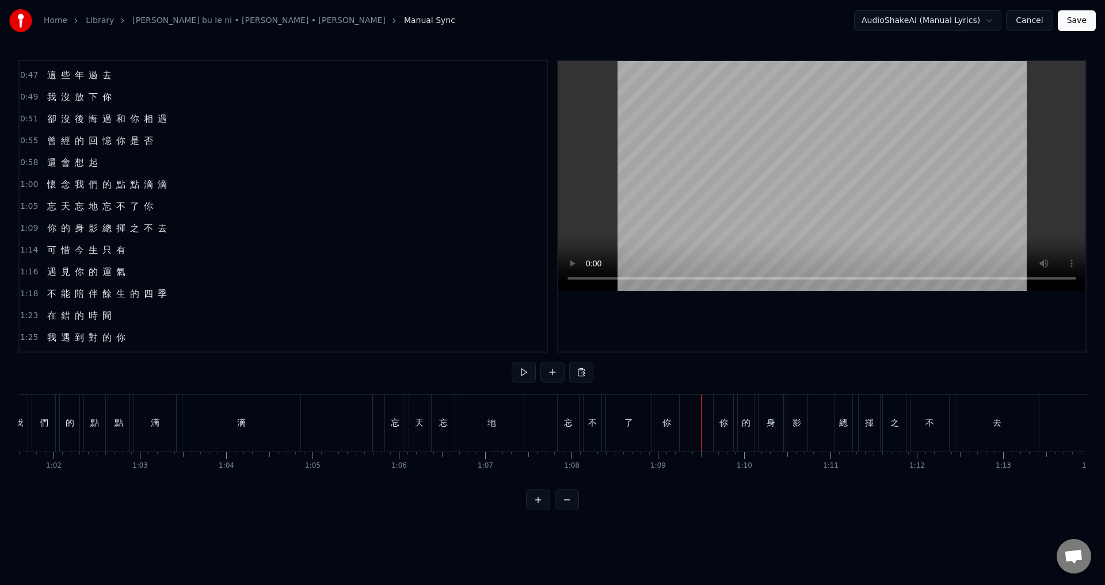
click at [716, 427] on div "你" at bounding box center [724, 423] width 20 height 57
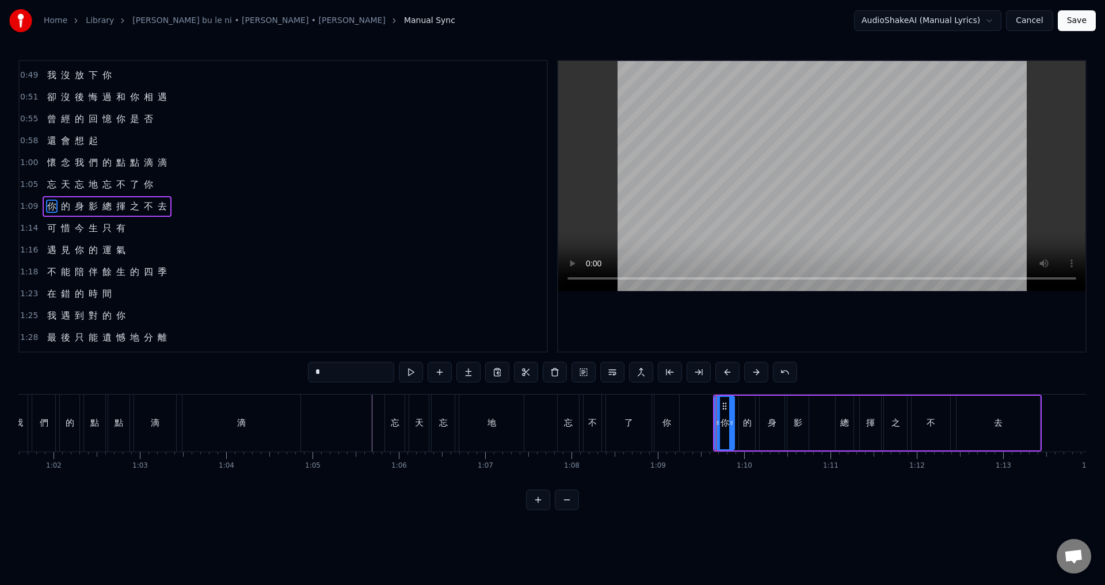
click at [27, 204] on span "1:09" at bounding box center [29, 207] width 18 height 12
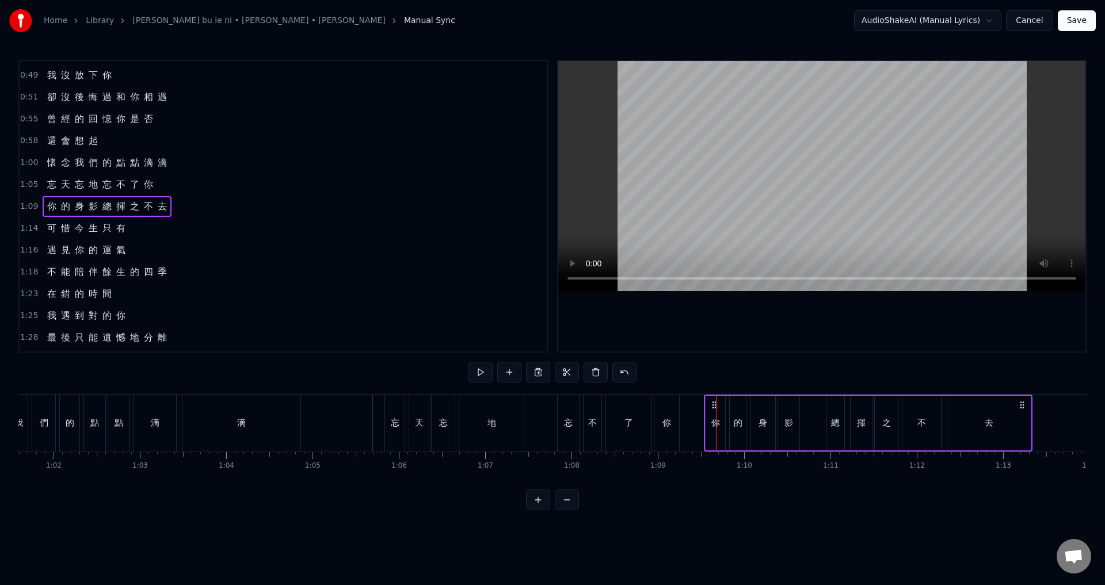
drag, startPoint x: 724, startPoint y: 404, endPoint x: 714, endPoint y: 403, distance: 9.3
click at [714, 403] on icon at bounding box center [714, 405] width 9 height 9
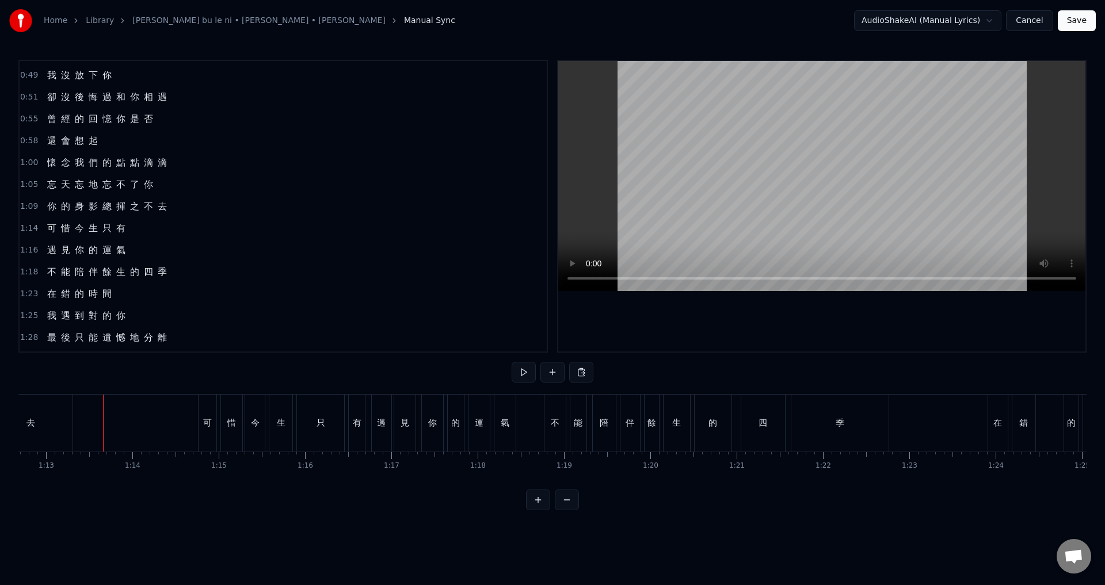
click at [55, 421] on div "去" at bounding box center [30, 423] width 83 height 57
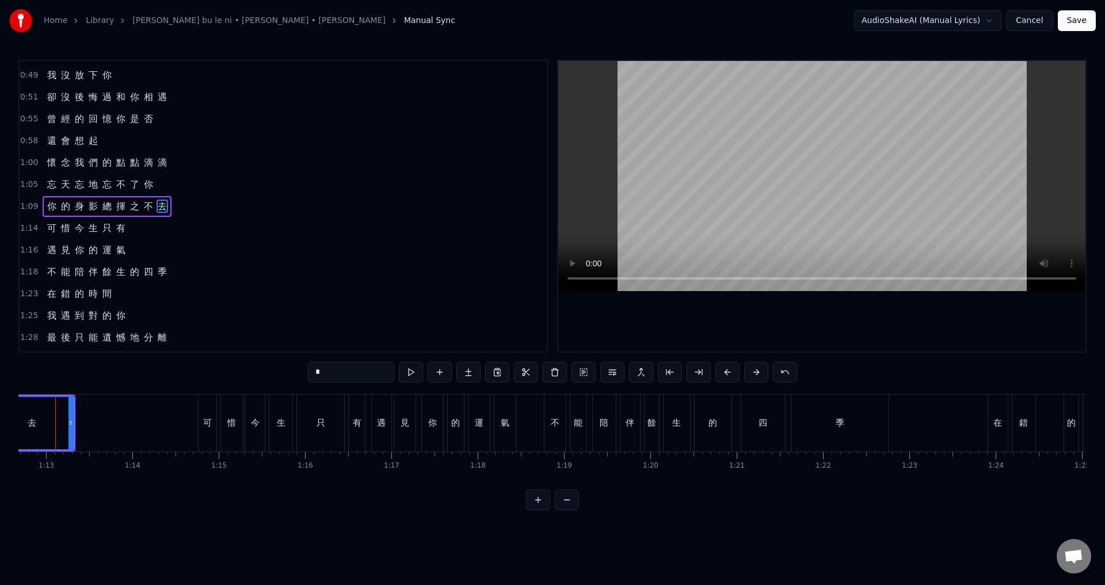
scroll to position [0, 6255]
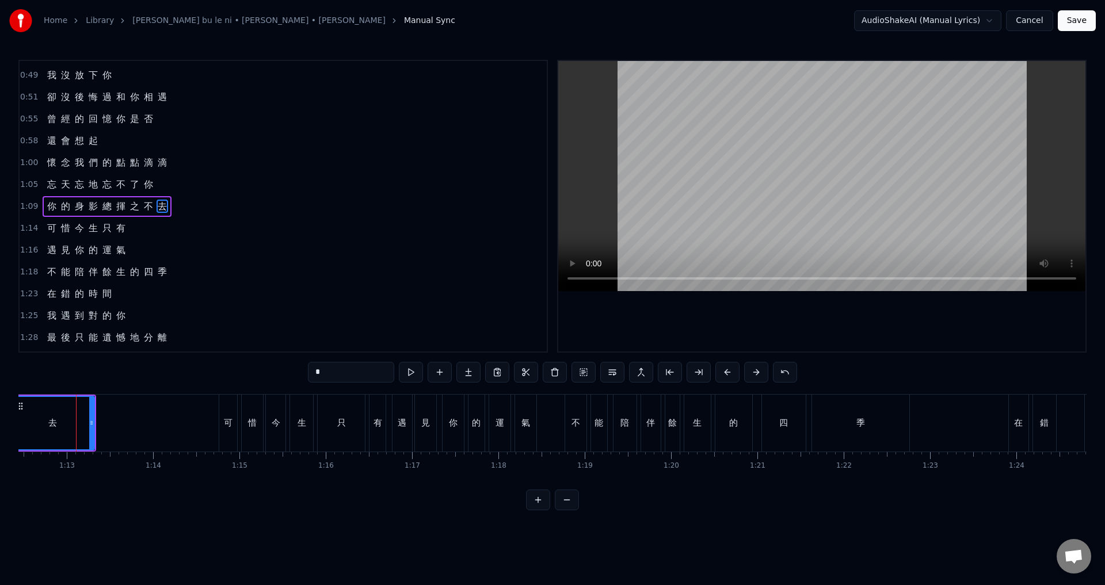
click at [21, 230] on span "1:14" at bounding box center [29, 229] width 18 height 12
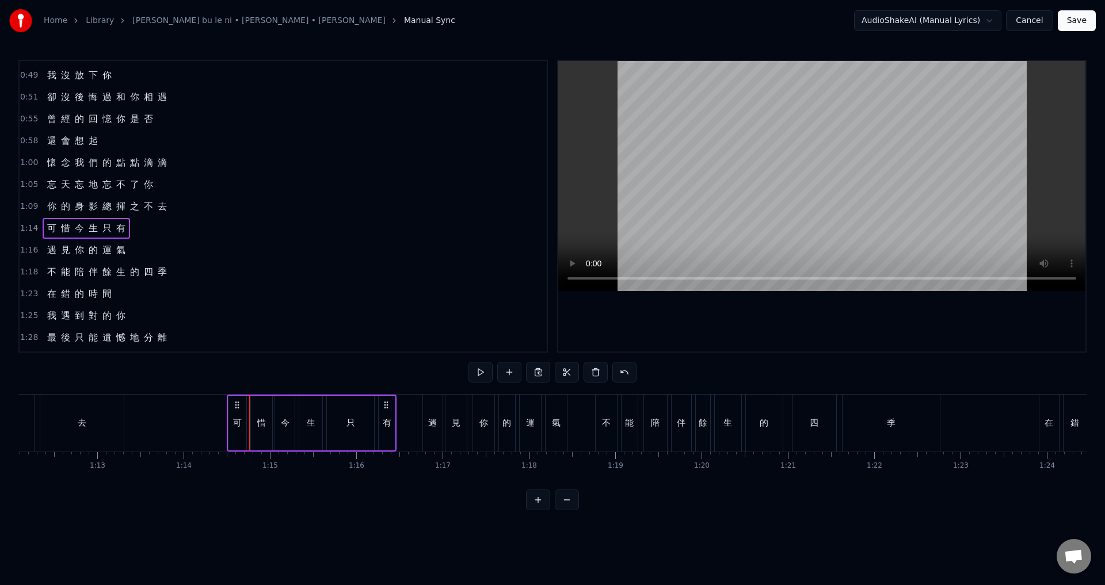
scroll to position [0, 6223]
drag, startPoint x: 231, startPoint y: 401, endPoint x: 256, endPoint y: 410, distance: 25.9
click at [256, 410] on div "可 惜 今 生 只 有" at bounding box center [328, 423] width 170 height 57
click at [23, 242] on div "1:16 遇 見 你 的 運 氣" at bounding box center [283, 250] width 527 height 22
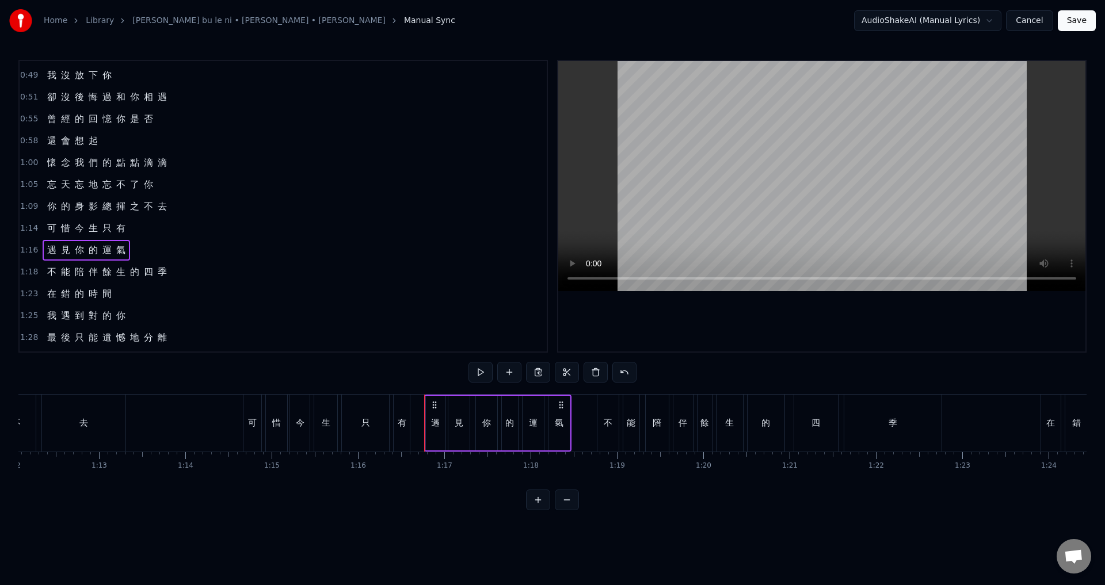
click at [25, 251] on span "1:16" at bounding box center [29, 251] width 18 height 12
click at [427, 402] on circle at bounding box center [427, 402] width 1 height 1
click at [29, 276] on span "1:18" at bounding box center [29, 273] width 18 height 12
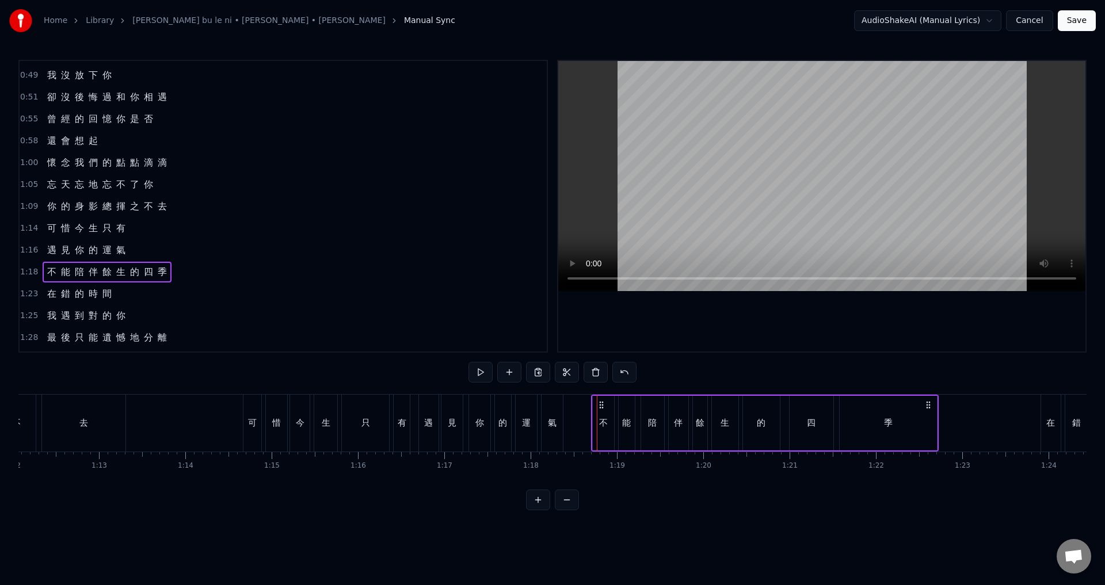
drag, startPoint x: 606, startPoint y: 404, endPoint x: 600, endPoint y: 403, distance: 5.8
click at [600, 403] on icon at bounding box center [601, 405] width 9 height 9
click at [31, 291] on span "1:23" at bounding box center [29, 294] width 18 height 12
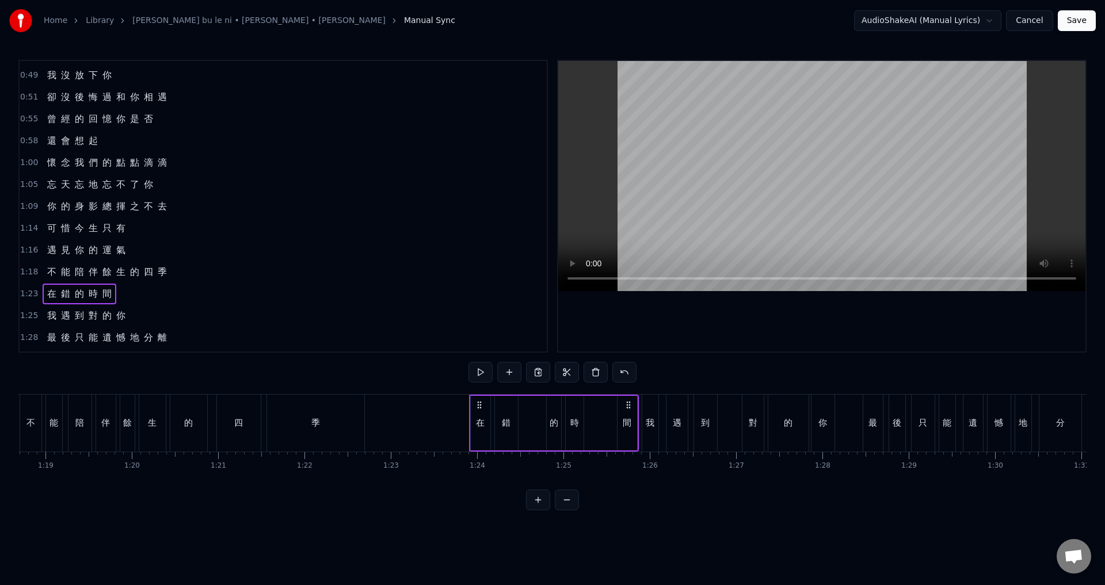
scroll to position [0, 6795]
drag, startPoint x: 478, startPoint y: 403, endPoint x: 465, endPoint y: 402, distance: 13.3
click at [465, 402] on circle at bounding box center [464, 402] width 1 height 1
click at [29, 317] on span "1:25" at bounding box center [29, 316] width 18 height 12
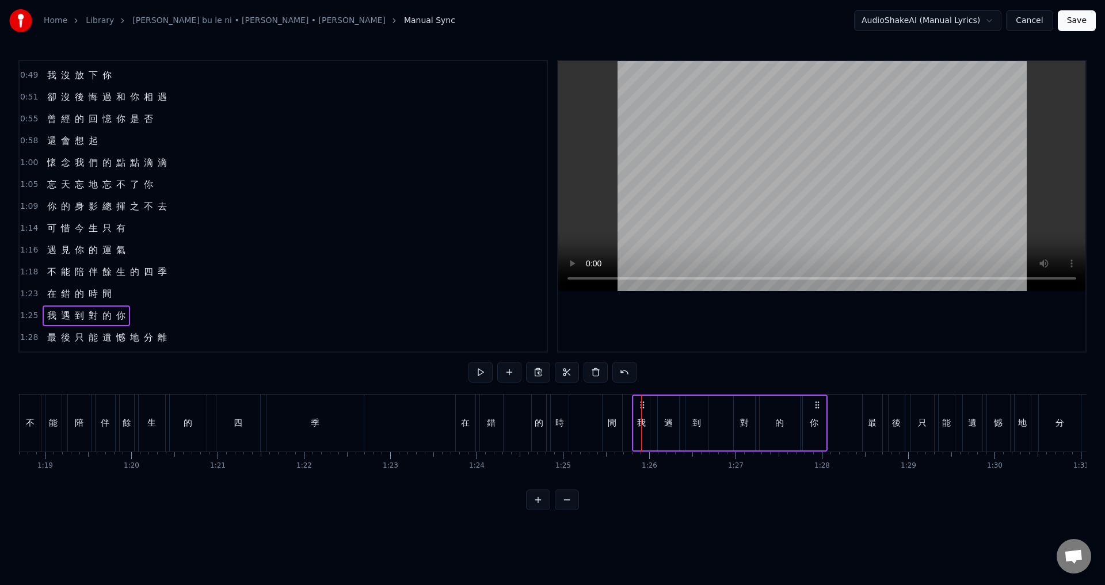
drag, startPoint x: 652, startPoint y: 402, endPoint x: 642, endPoint y: 401, distance: 9.3
click at [642, 401] on icon at bounding box center [642, 405] width 9 height 9
click at [28, 335] on span "1:28" at bounding box center [29, 338] width 18 height 12
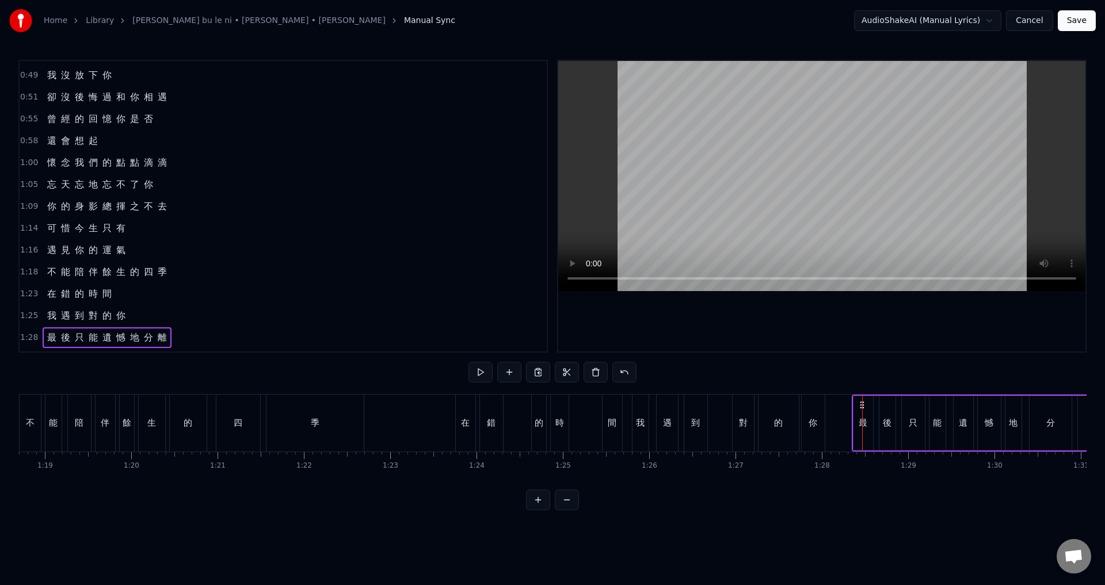
drag, startPoint x: 872, startPoint y: 405, endPoint x: 862, endPoint y: 404, distance: 10.4
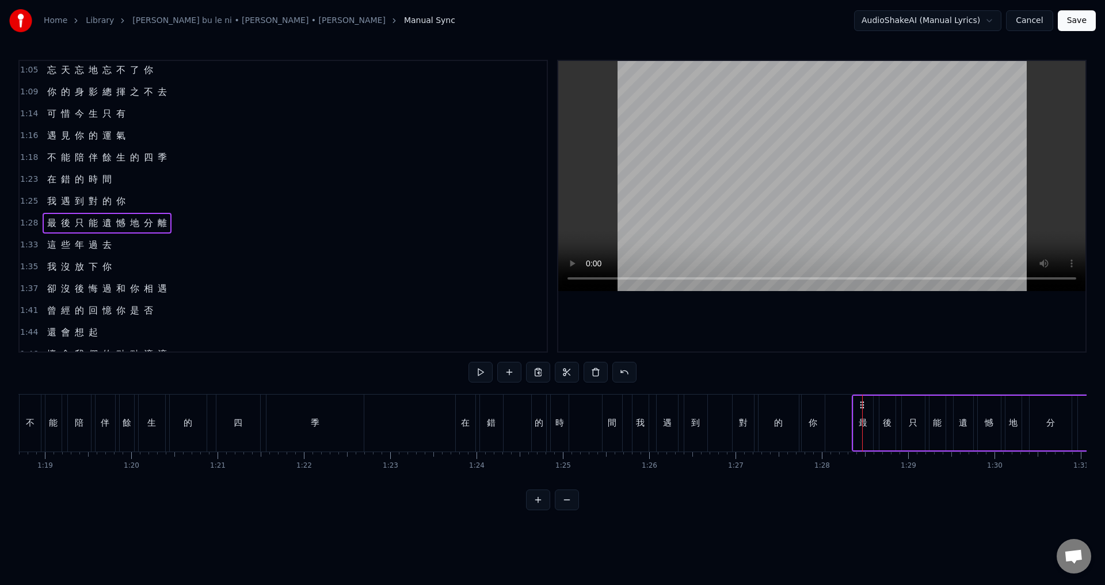
scroll to position [309, 0]
click at [28, 242] on span "1:33" at bounding box center [29, 245] width 18 height 12
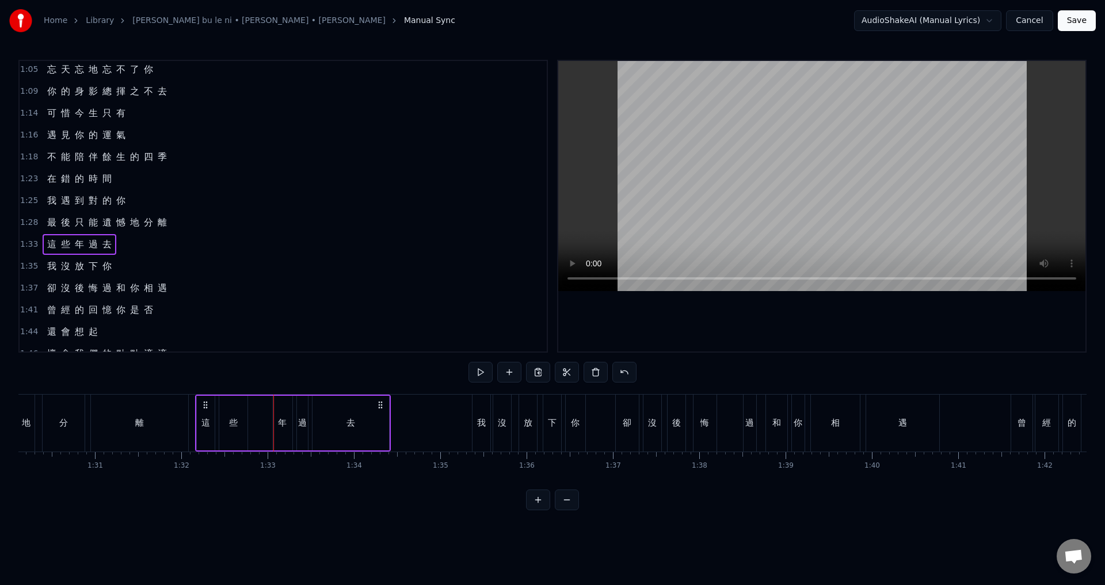
scroll to position [0, 7770]
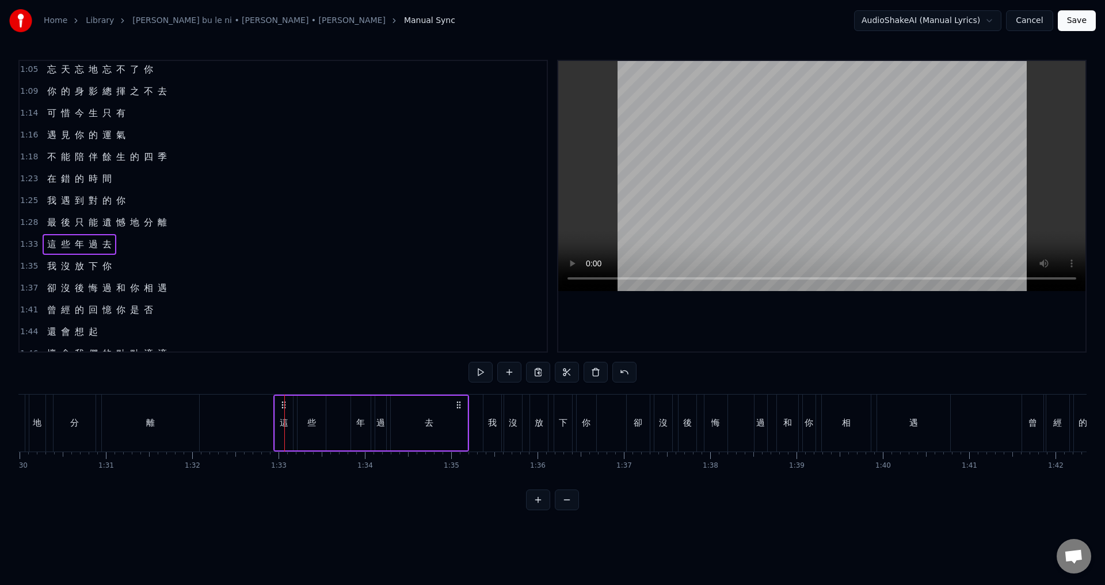
drag, startPoint x: 85, startPoint y: 406, endPoint x: 282, endPoint y: 404, distance: 196.9
click at [282, 404] on icon at bounding box center [283, 405] width 9 height 9
click at [24, 271] on span "1:35" at bounding box center [29, 267] width 18 height 12
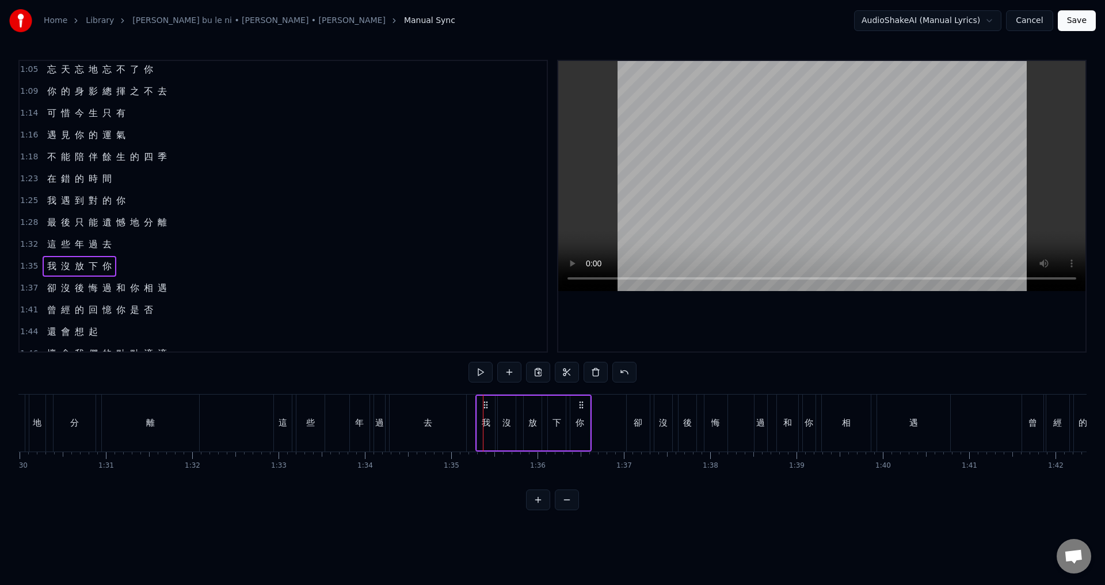
drag, startPoint x: 494, startPoint y: 408, endPoint x: 486, endPoint y: 406, distance: 7.7
click at [486, 406] on icon at bounding box center [485, 405] width 9 height 9
click at [28, 287] on span "1:37" at bounding box center [29, 289] width 18 height 12
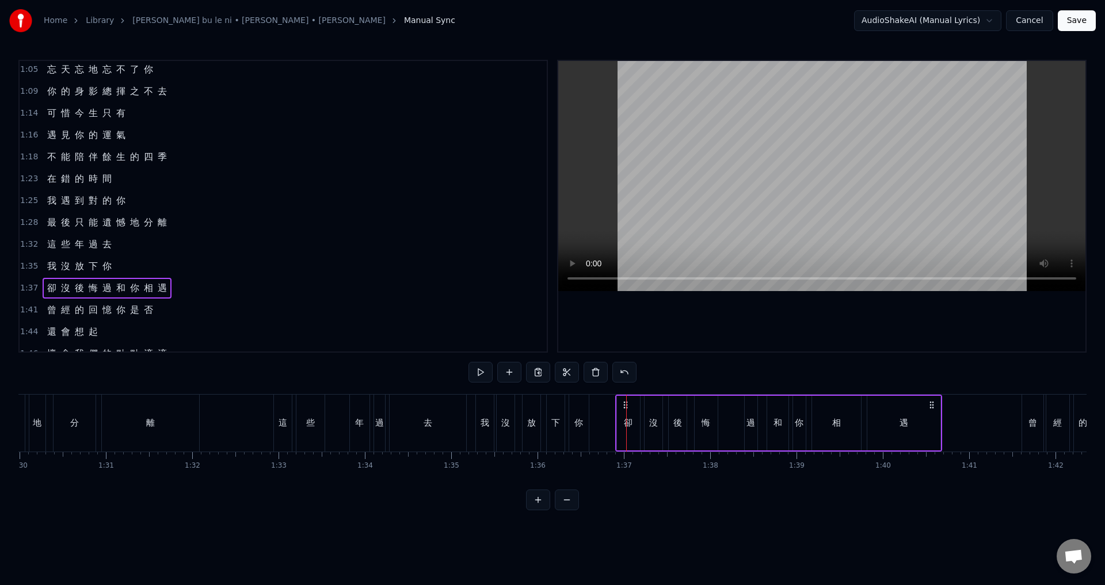
drag, startPoint x: 637, startPoint y: 403, endPoint x: 626, endPoint y: 402, distance: 11.0
click at [31, 307] on span "1:41" at bounding box center [29, 311] width 18 height 12
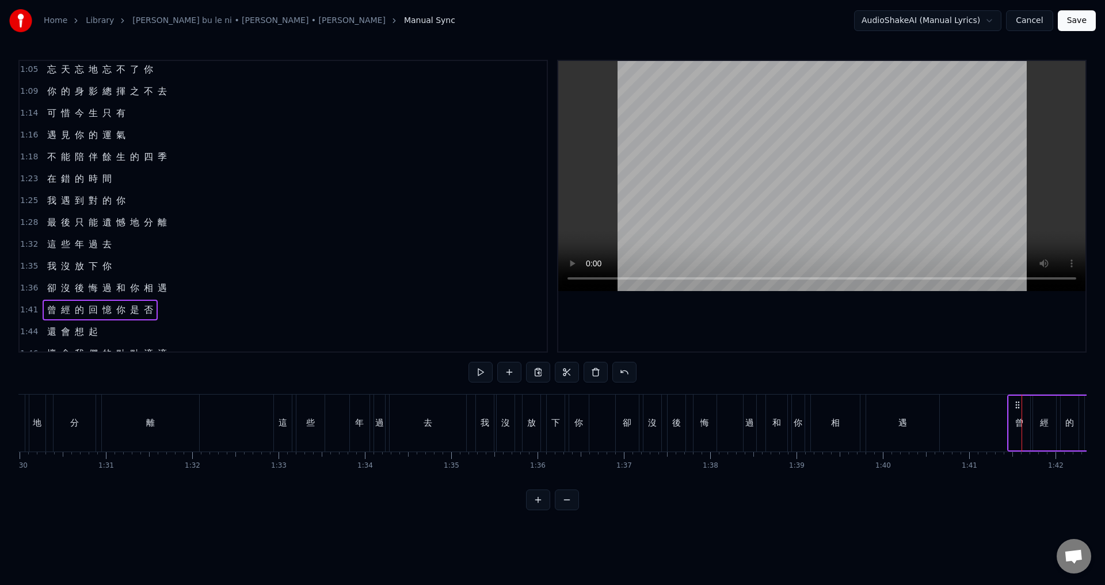
drag, startPoint x: 1029, startPoint y: 403, endPoint x: 1015, endPoint y: 402, distance: 14.4
click at [1015, 402] on icon at bounding box center [1017, 405] width 9 height 9
click at [26, 334] on span "1:44" at bounding box center [29, 332] width 18 height 12
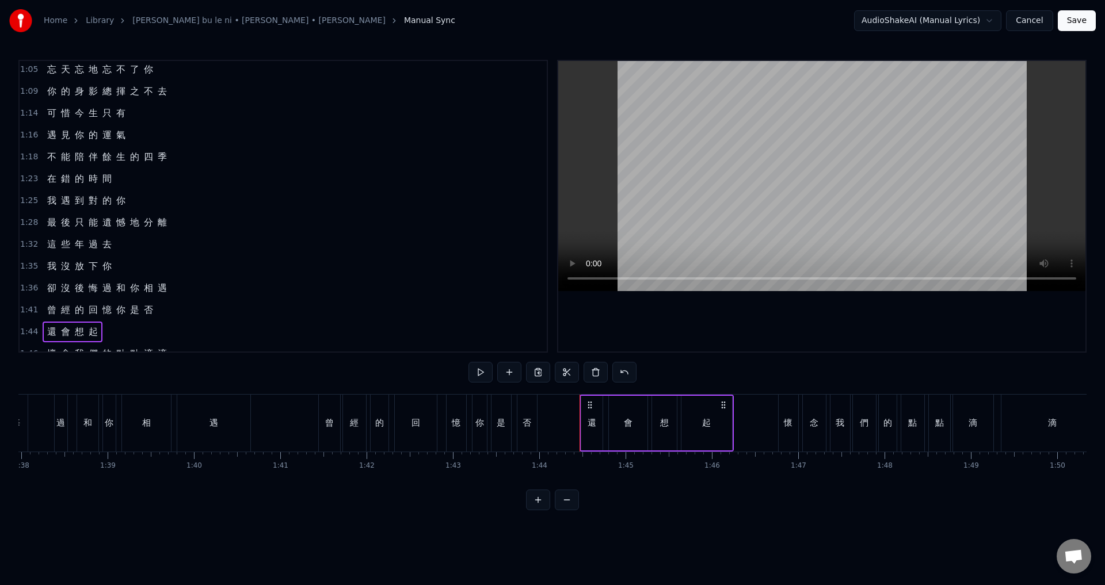
scroll to position [0, 8448]
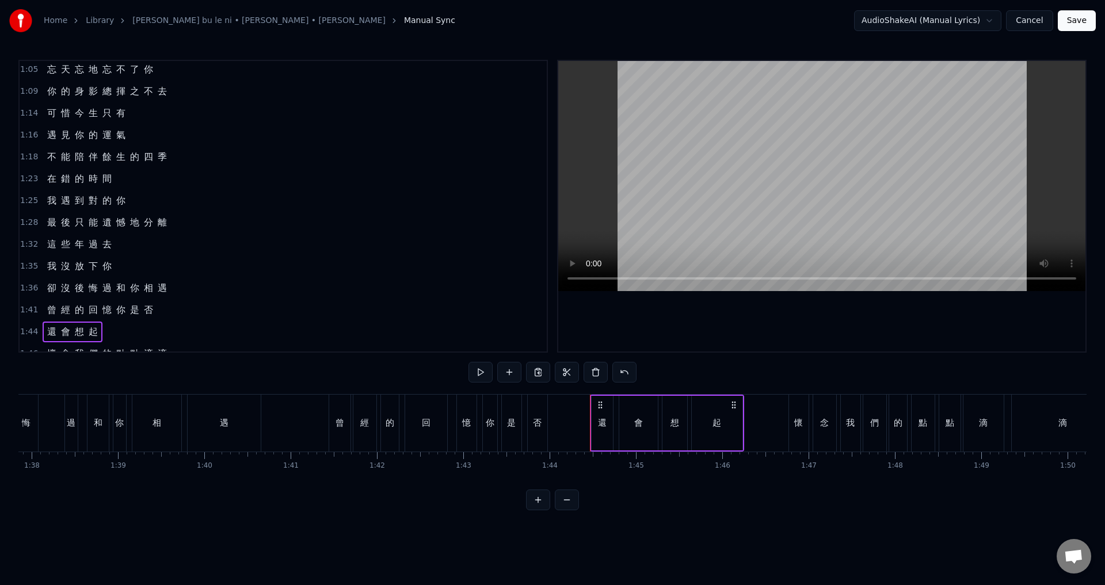
click at [346, 439] on div "曾" at bounding box center [339, 423] width 21 height 57
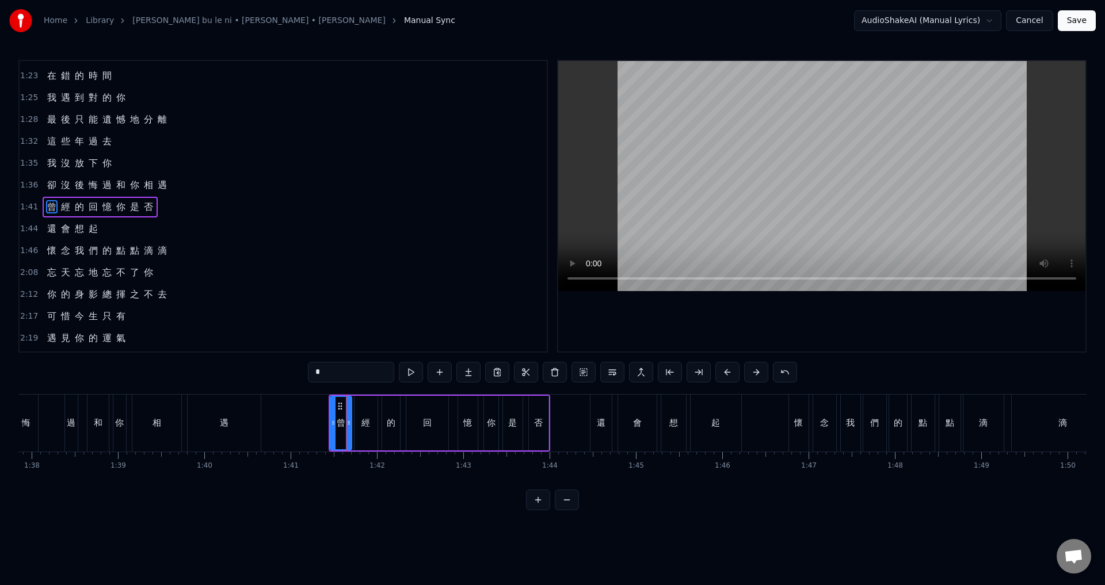
scroll to position [412, 0]
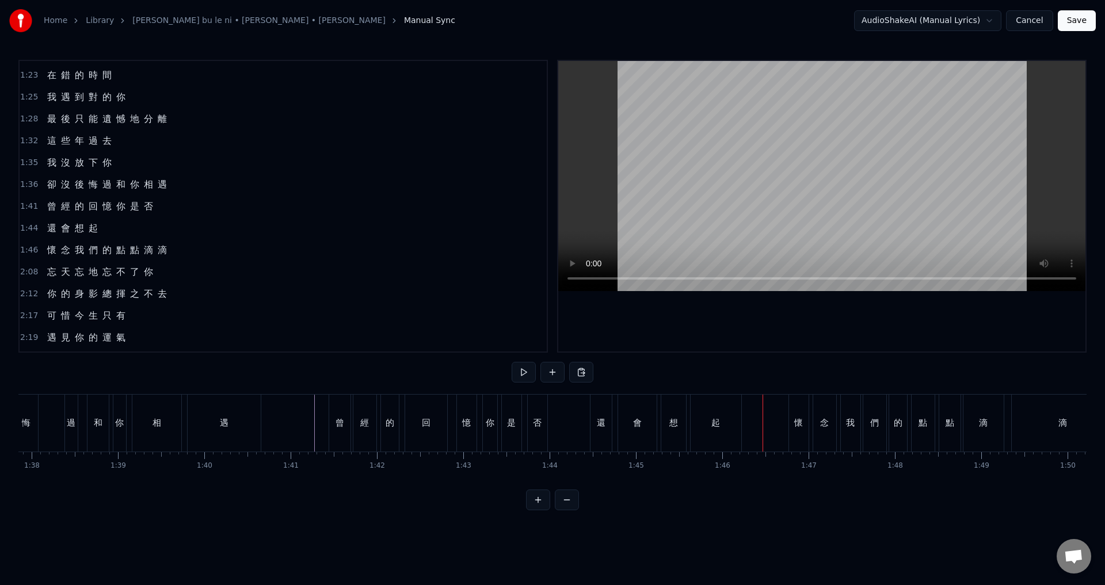
click at [607, 421] on div "還" at bounding box center [601, 423] width 21 height 57
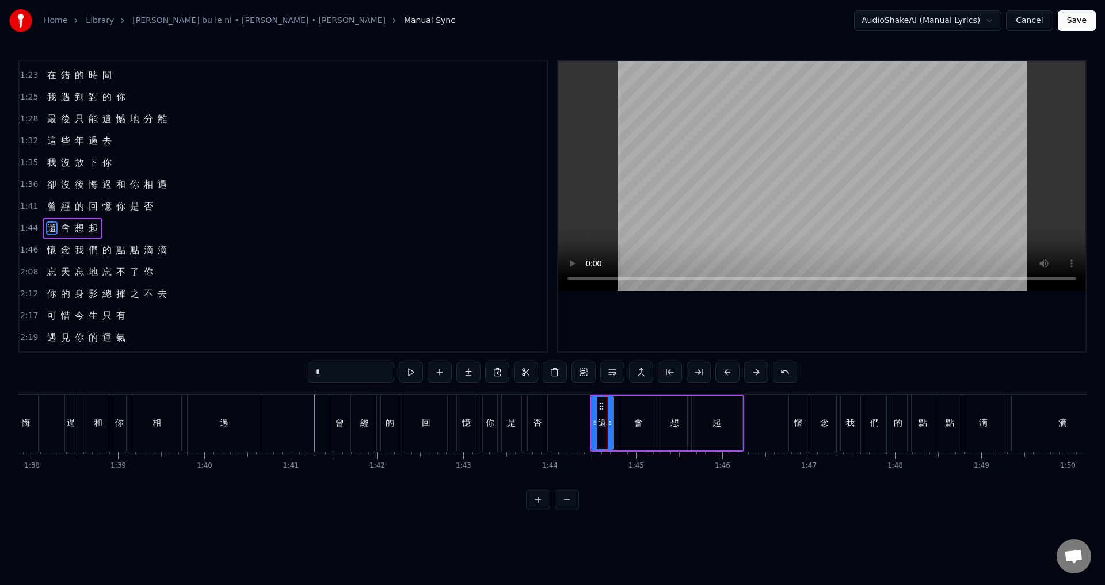
scroll to position [434, 0]
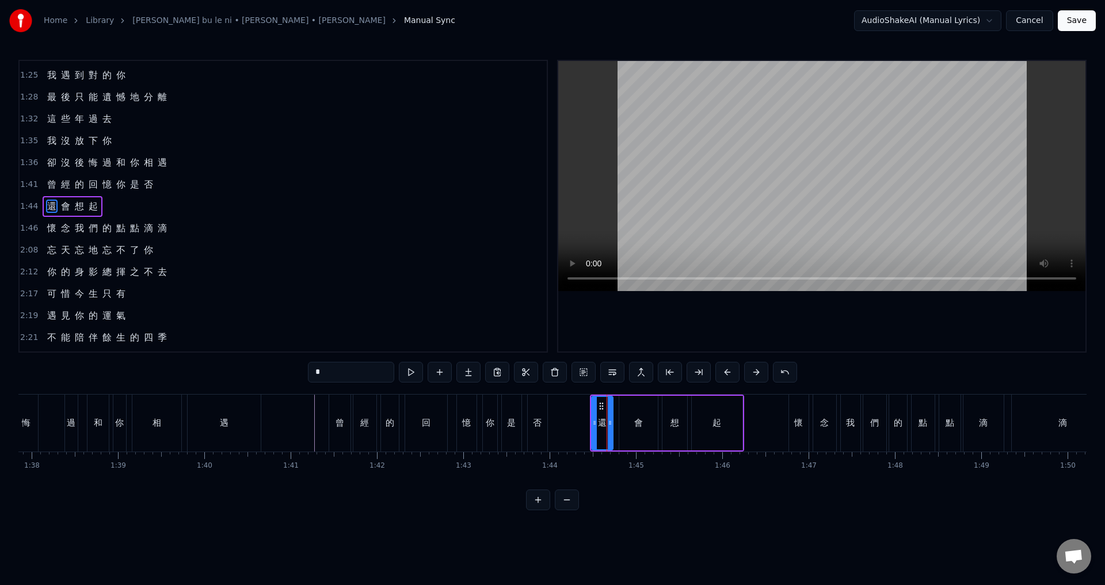
drag, startPoint x: 30, startPoint y: 205, endPoint x: 654, endPoint y: 373, distance: 646.2
click at [42, 203] on div "1:44 還 會 想 起" at bounding box center [283, 207] width 527 height 22
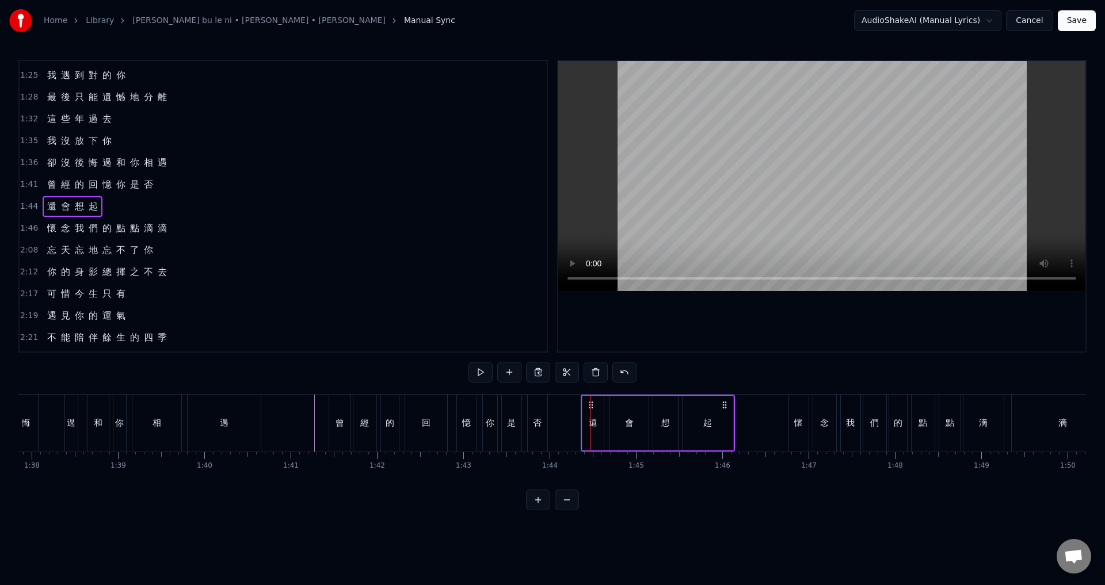
drag, startPoint x: 600, startPoint y: 405, endPoint x: 591, endPoint y: 404, distance: 9.3
click at [591, 404] on icon at bounding box center [591, 405] width 9 height 9
click at [30, 228] on span "1:46" at bounding box center [29, 229] width 18 height 12
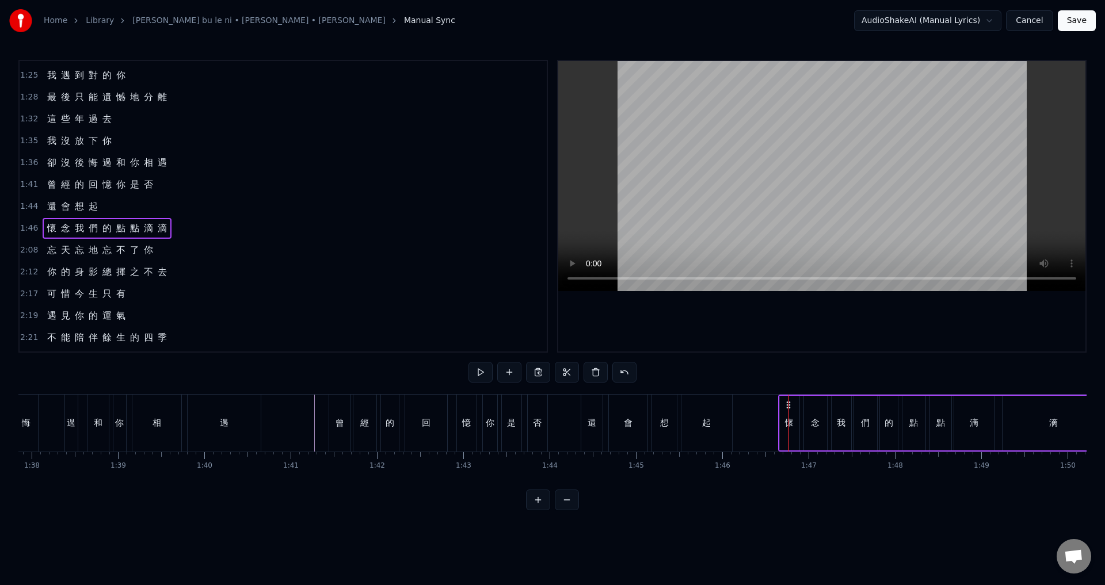
drag, startPoint x: 798, startPoint y: 401, endPoint x: 788, endPoint y: 399, distance: 10.6
click at [26, 250] on span "2:08" at bounding box center [29, 251] width 18 height 12
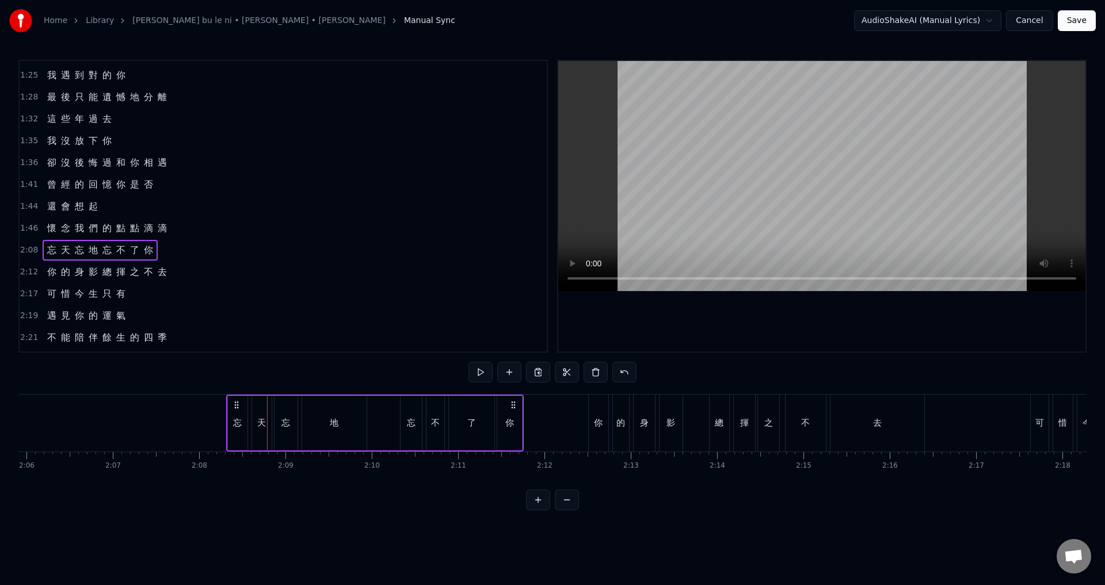
scroll to position [0, 10868]
drag, startPoint x: 86, startPoint y: 402, endPoint x: 272, endPoint y: 435, distance: 189.5
click at [272, 435] on div "忘 天 忘 地 忘 不 了 你" at bounding box center [411, 423] width 298 height 57
click at [24, 272] on span "2:12" at bounding box center [29, 273] width 18 height 12
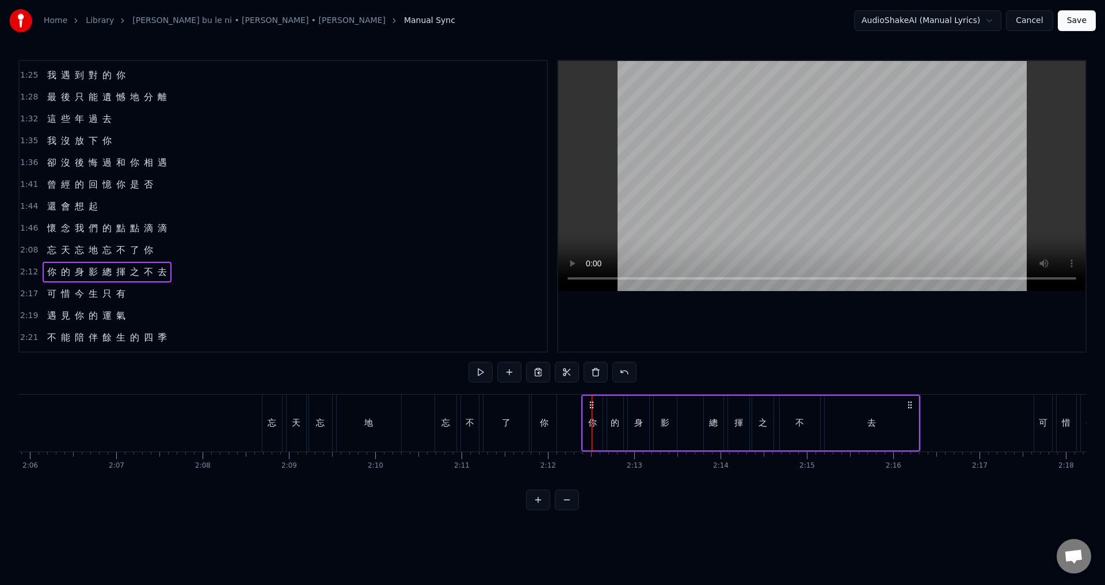
drag, startPoint x: 602, startPoint y: 402, endPoint x: 591, endPoint y: 400, distance: 10.5
click at [22, 293] on span "2:17" at bounding box center [29, 294] width 18 height 12
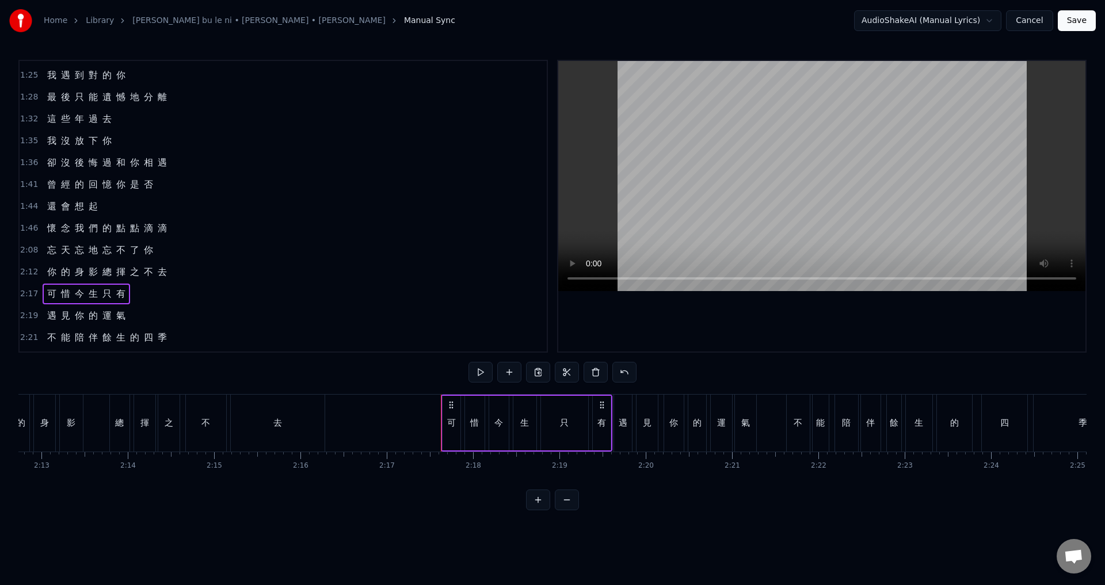
scroll to position [0, 11440]
drag, startPoint x: 470, startPoint y: 404, endPoint x: 458, endPoint y: 401, distance: 12.4
click at [458, 401] on icon at bounding box center [459, 405] width 9 height 9
click at [26, 316] on span "2:19" at bounding box center [29, 316] width 18 height 12
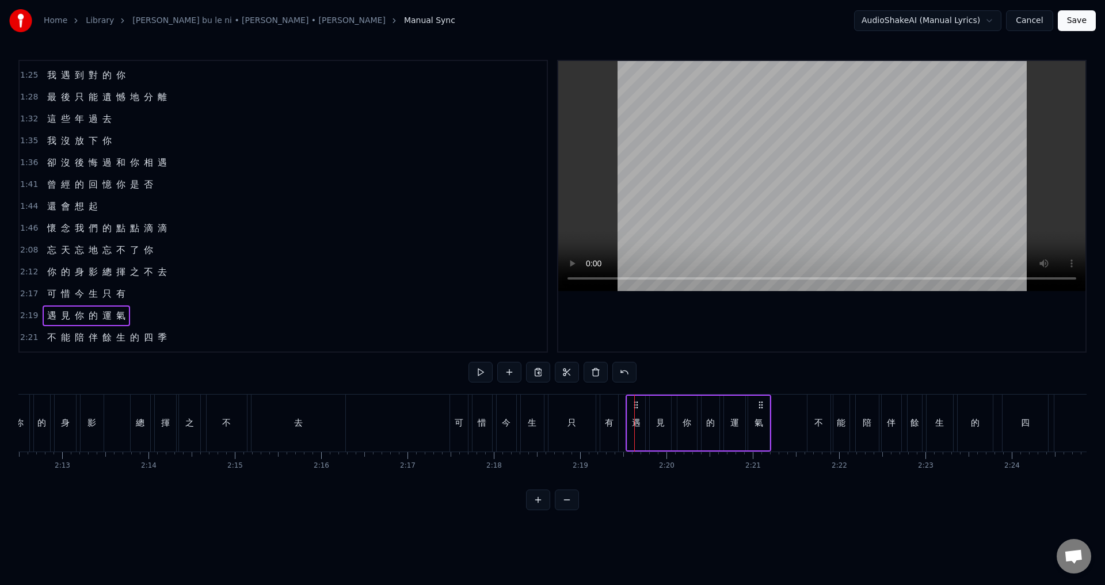
drag, startPoint x: 644, startPoint y: 404, endPoint x: 635, endPoint y: 401, distance: 8.9
click at [635, 401] on icon at bounding box center [635, 405] width 9 height 9
click at [28, 333] on span "2:21" at bounding box center [29, 338] width 18 height 12
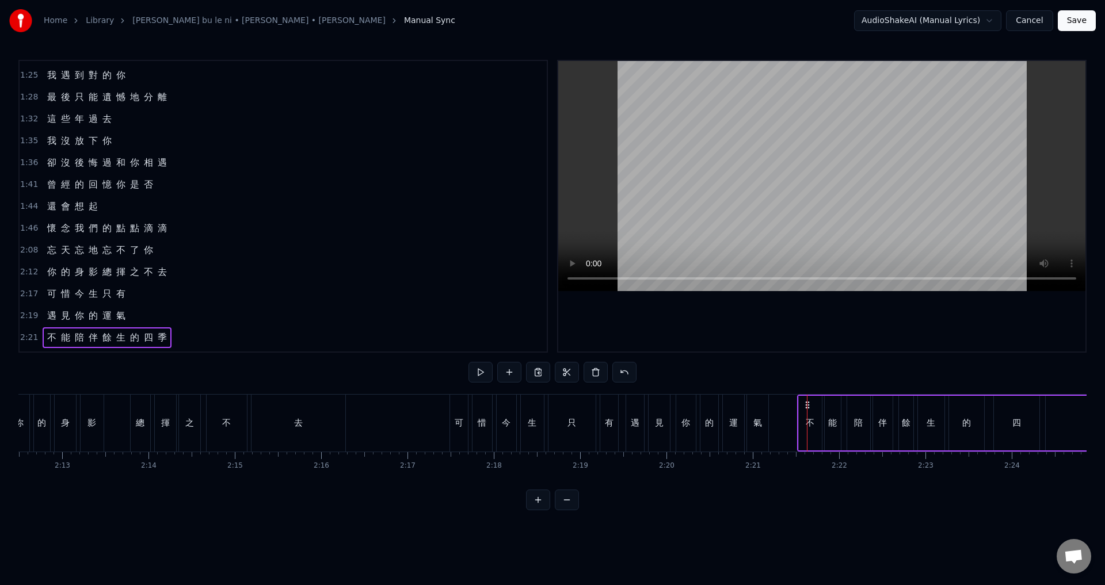
drag, startPoint x: 815, startPoint y: 405, endPoint x: 805, endPoint y: 403, distance: 9.9
click at [805, 403] on icon at bounding box center [807, 405] width 9 height 9
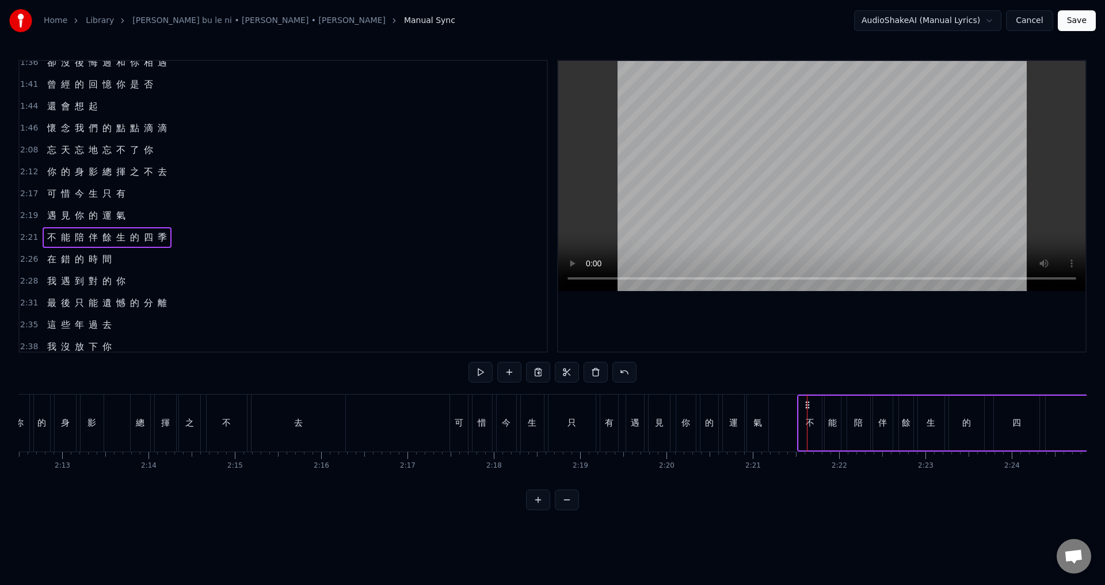
scroll to position [549, 0]
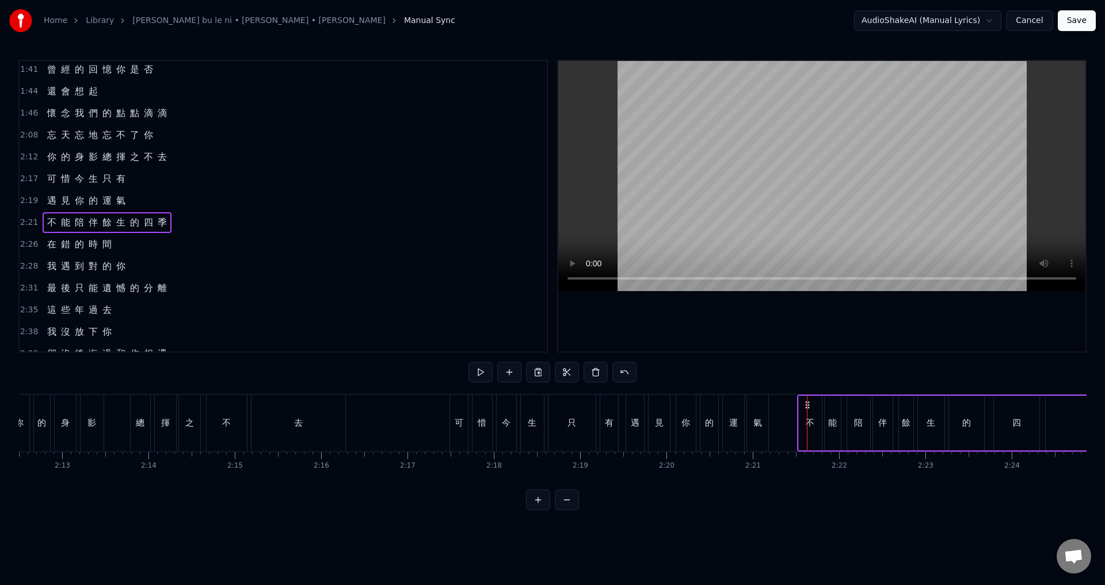
click at [25, 244] on span "2:26" at bounding box center [29, 245] width 18 height 12
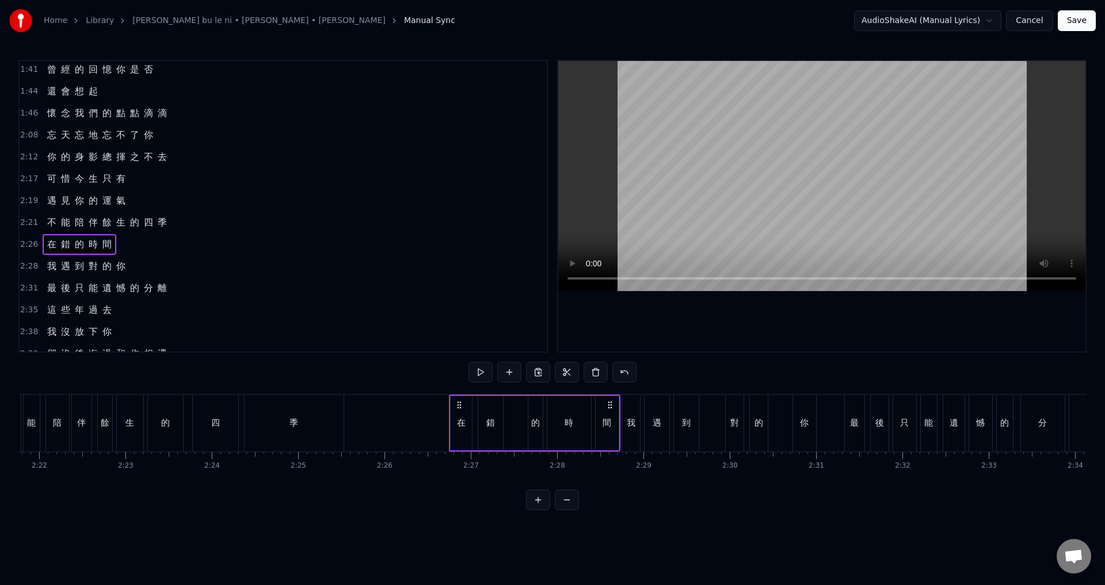
scroll to position [0, 12241]
drag, startPoint x: 458, startPoint y: 406, endPoint x: 448, endPoint y: 404, distance: 9.9
click at [26, 261] on span "2:28" at bounding box center [29, 267] width 18 height 12
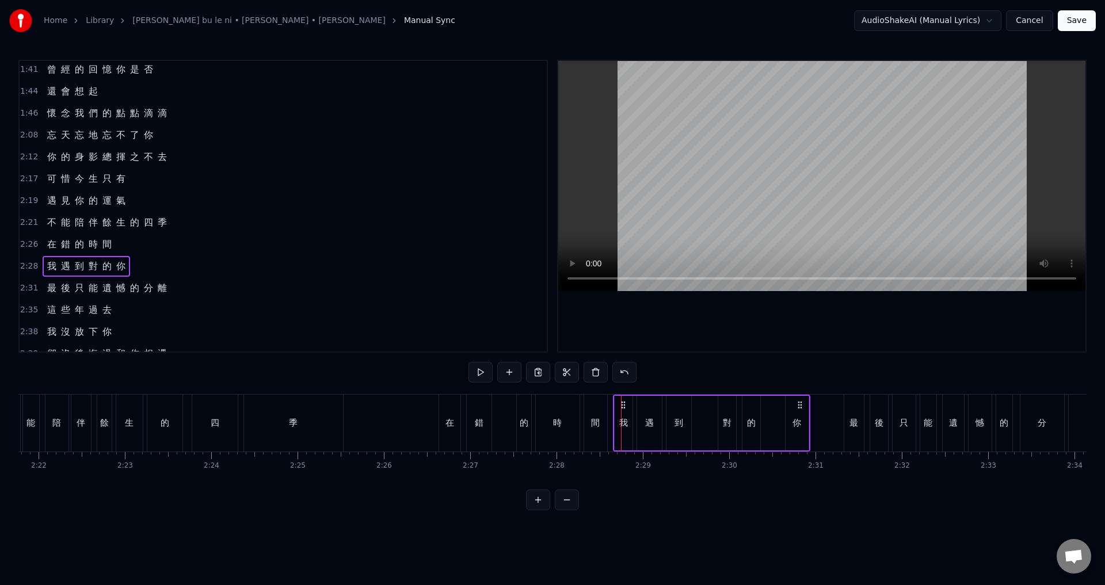
drag, startPoint x: 632, startPoint y: 404, endPoint x: 624, endPoint y: 401, distance: 8.6
click at [624, 401] on icon at bounding box center [623, 405] width 9 height 9
click at [22, 287] on span "2:31" at bounding box center [29, 289] width 18 height 12
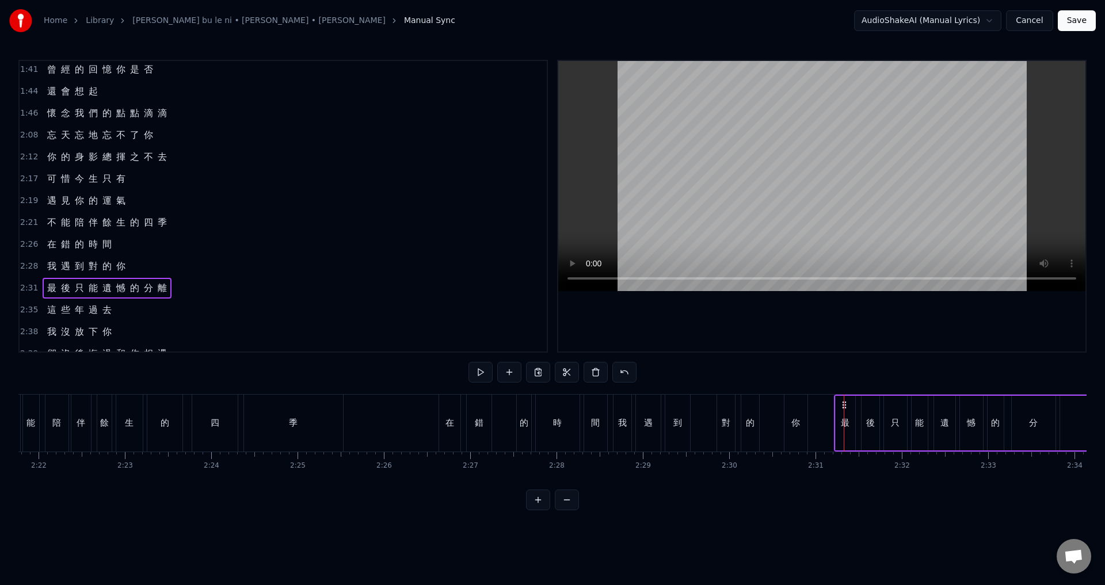
drag, startPoint x: 852, startPoint y: 404, endPoint x: 842, endPoint y: 403, distance: 9.8
click at [842, 403] on icon at bounding box center [844, 405] width 9 height 9
click at [28, 309] on span "2:35" at bounding box center [29, 311] width 18 height 12
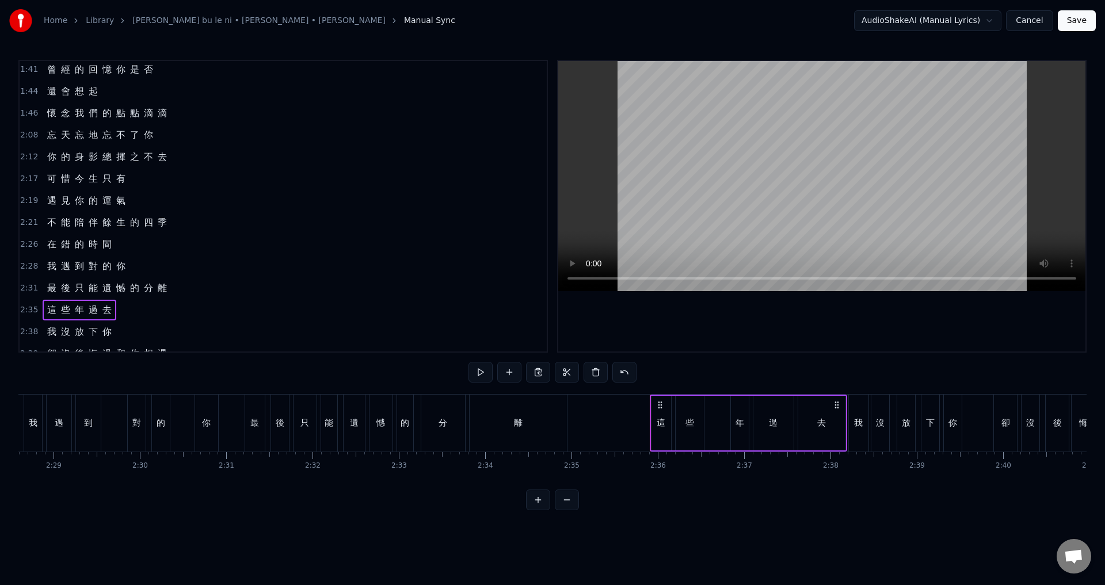
scroll to position [0, 12798]
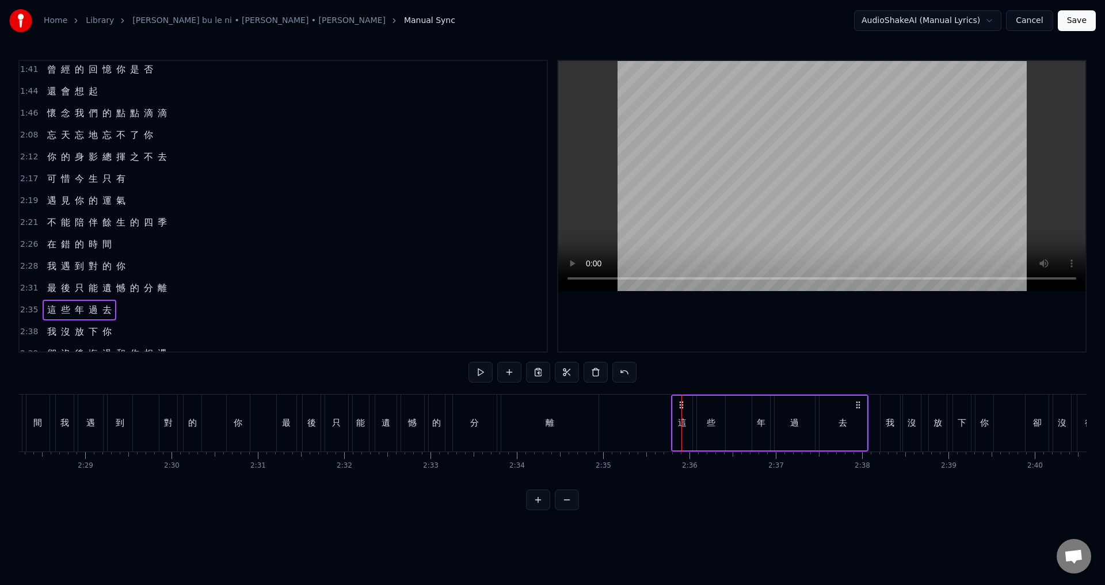
drag, startPoint x: 690, startPoint y: 402, endPoint x: 679, endPoint y: 401, distance: 10.4
click at [679, 401] on icon at bounding box center [681, 405] width 9 height 9
click at [29, 330] on span "2:38" at bounding box center [29, 332] width 18 height 12
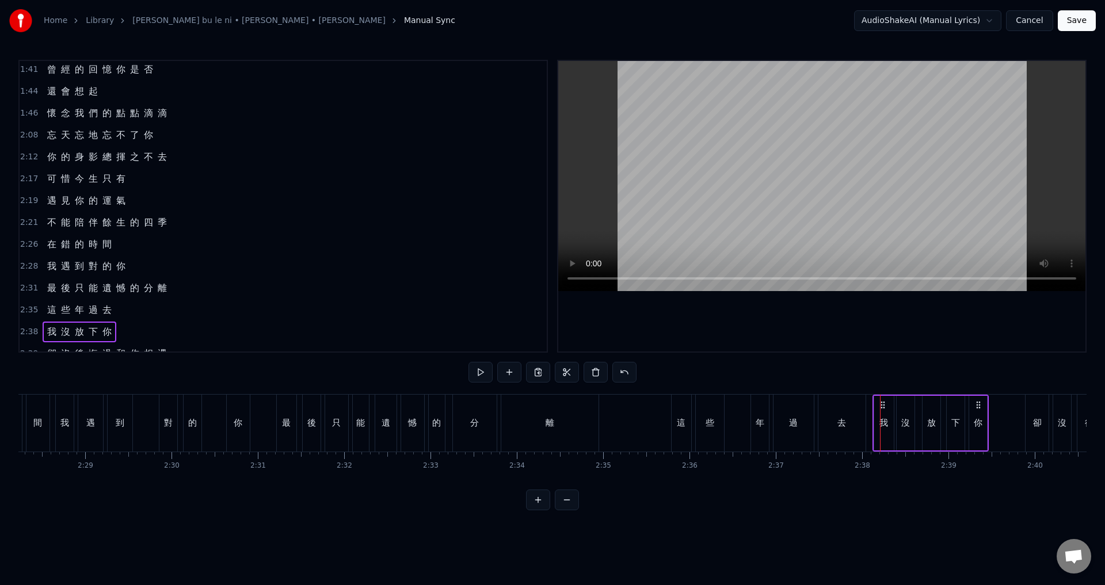
drag, startPoint x: 889, startPoint y: 404, endPoint x: 881, endPoint y: 402, distance: 7.7
click at [881, 402] on icon at bounding box center [882, 405] width 9 height 9
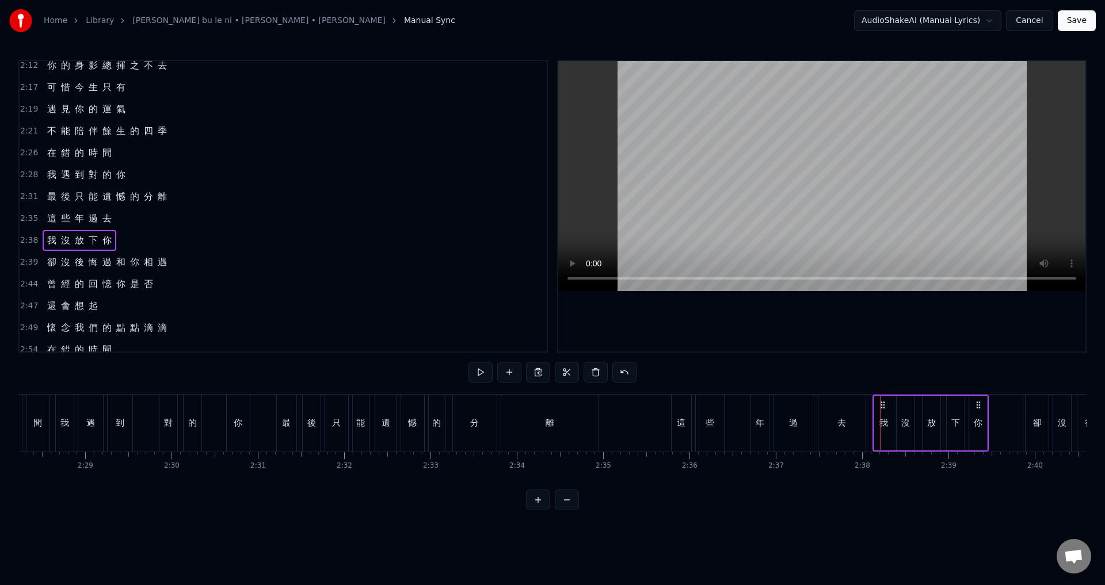
scroll to position [664, 0]
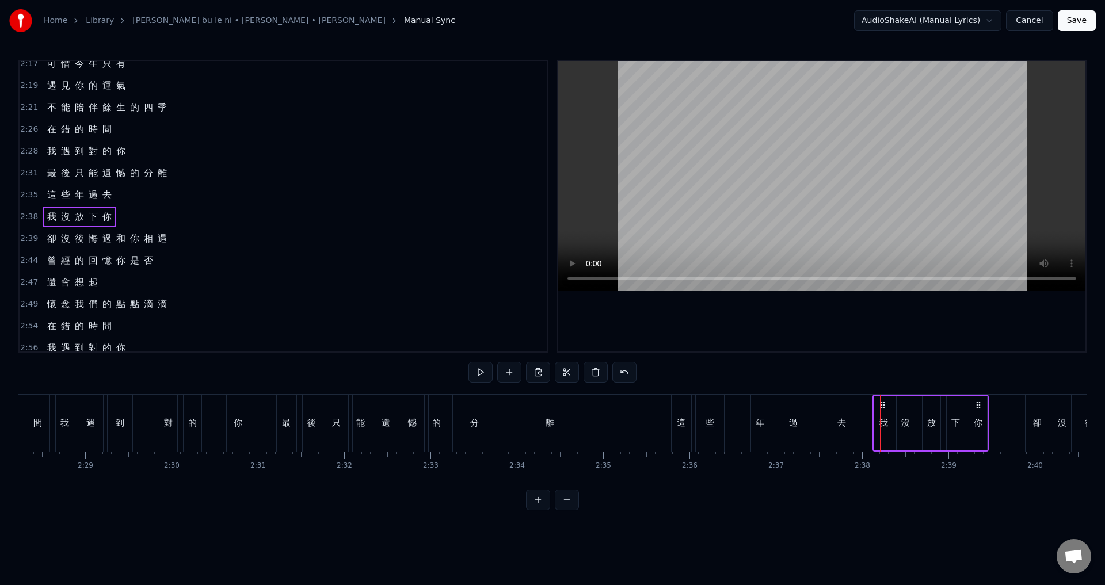
click at [22, 242] on span "2:39" at bounding box center [29, 239] width 18 height 12
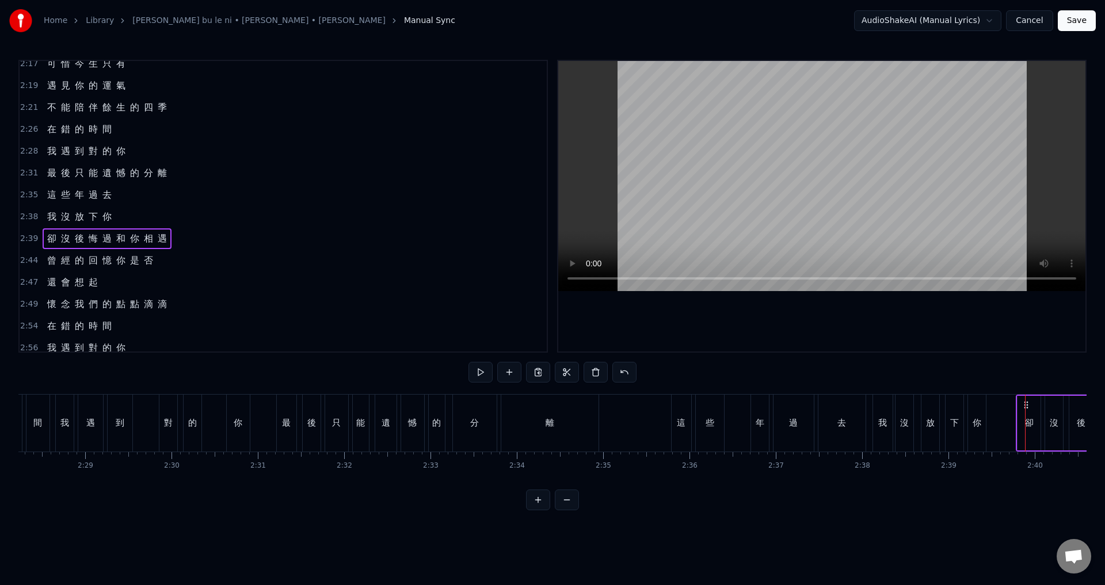
drag, startPoint x: 1034, startPoint y: 401, endPoint x: 1025, endPoint y: 401, distance: 9.2
click at [26, 261] on span "2:44" at bounding box center [29, 261] width 18 height 12
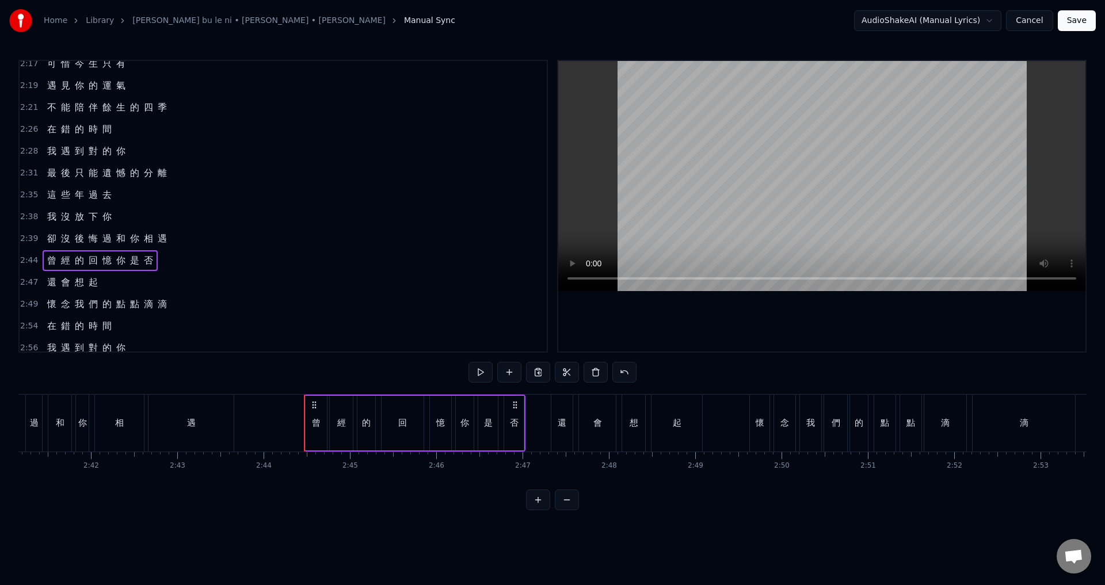
scroll to position [0, 13820]
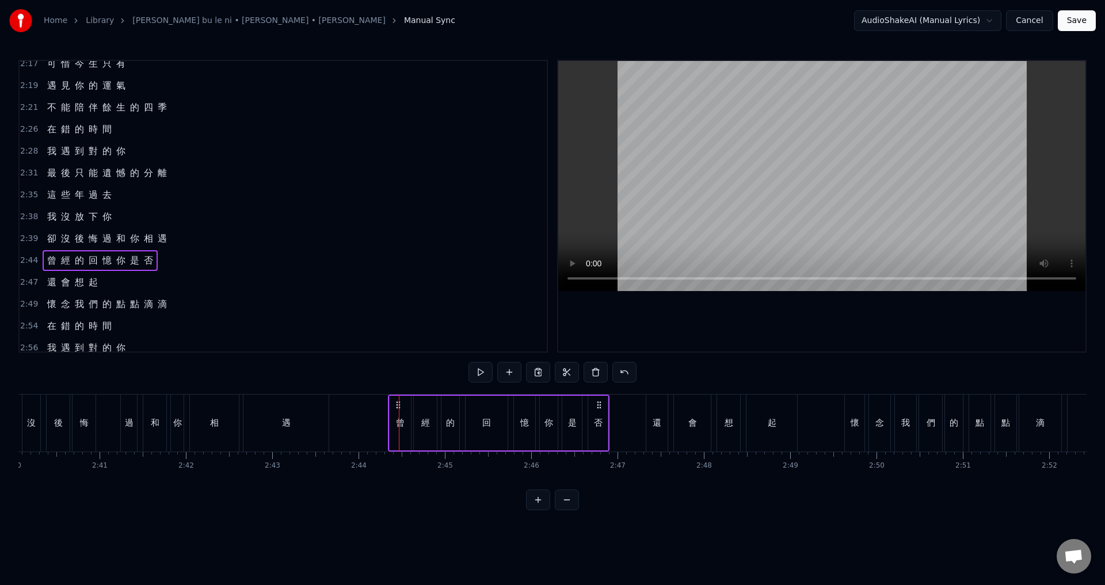
drag, startPoint x: 409, startPoint y: 403, endPoint x: 398, endPoint y: 403, distance: 10.9
click at [30, 276] on div "2:47 還 會 想 起" at bounding box center [283, 283] width 527 height 22
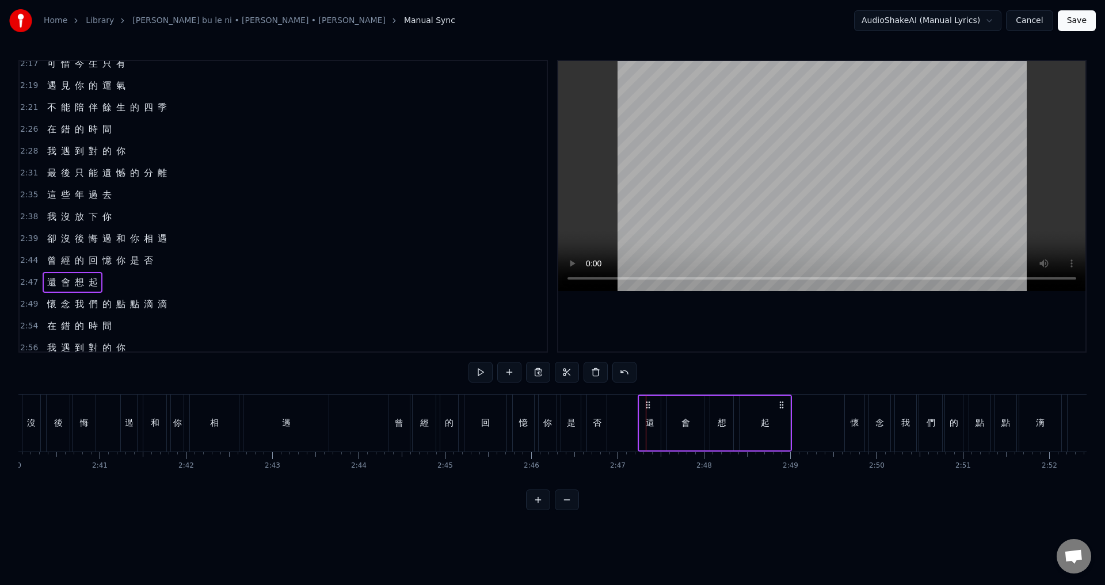
drag, startPoint x: 656, startPoint y: 404, endPoint x: 648, endPoint y: 402, distance: 8.1
click at [648, 402] on icon at bounding box center [648, 405] width 9 height 9
drag, startPoint x: 25, startPoint y: 300, endPoint x: 237, endPoint y: 323, distance: 212.5
click at [25, 300] on span "2:49" at bounding box center [29, 305] width 18 height 12
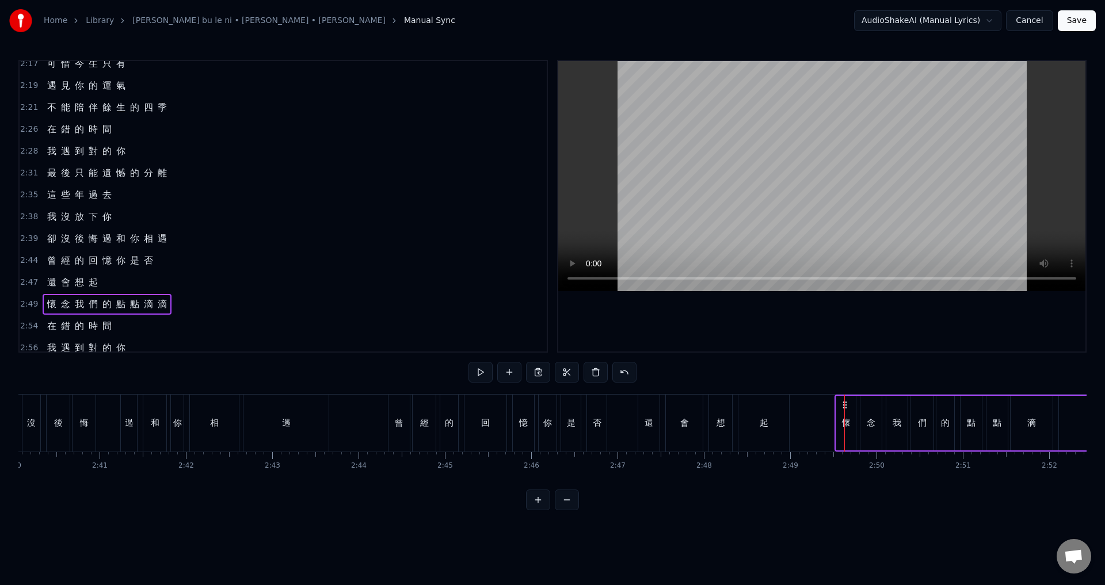
drag, startPoint x: 853, startPoint y: 404, endPoint x: 843, endPoint y: 404, distance: 9.8
click at [843, 404] on icon at bounding box center [844, 405] width 9 height 9
click at [28, 324] on span "2:54" at bounding box center [29, 327] width 18 height 12
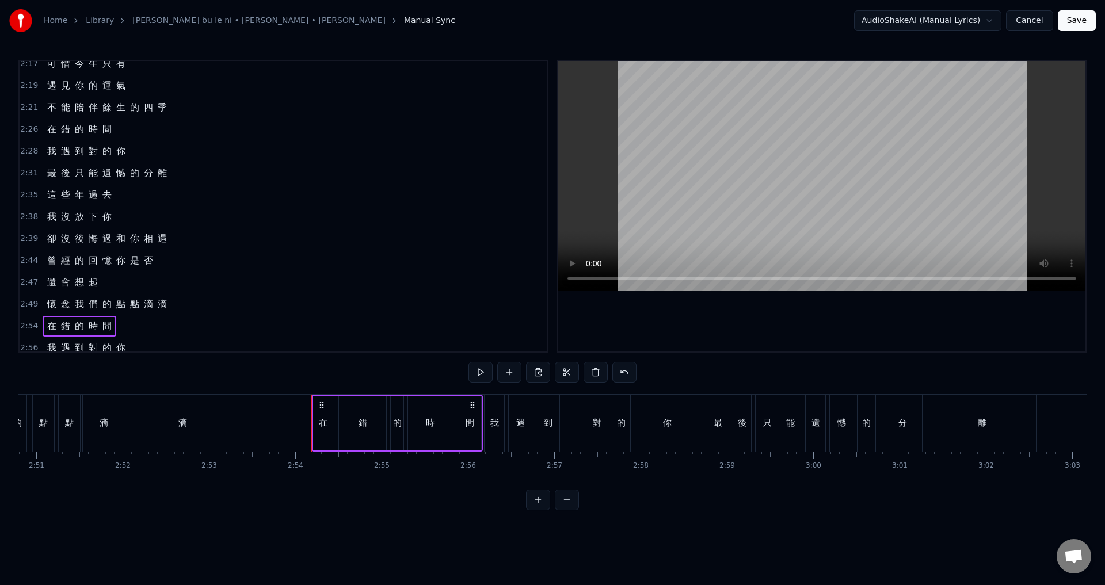
scroll to position [0, 14673]
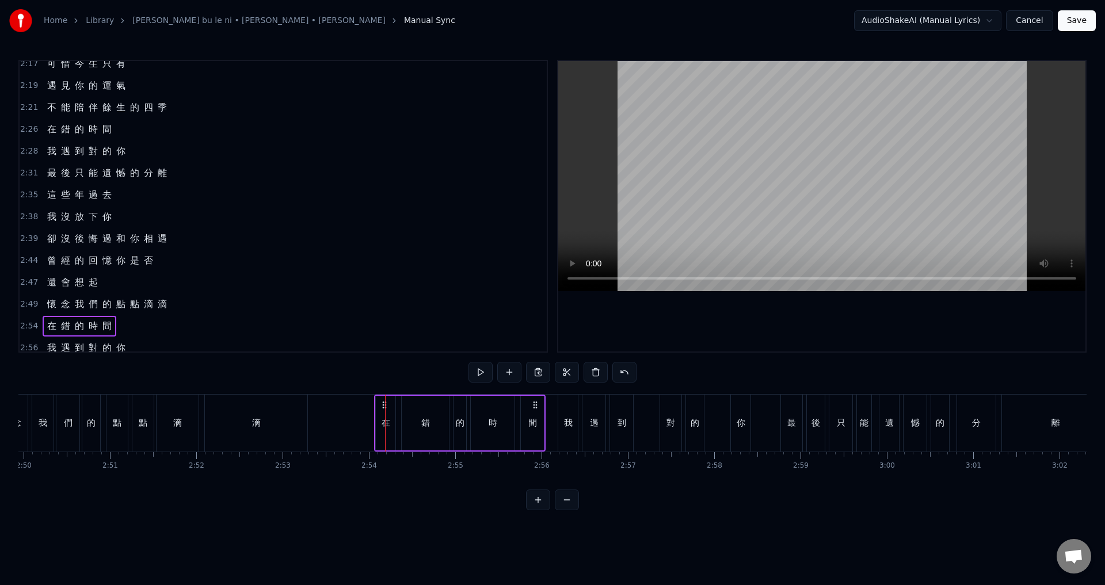
drag, startPoint x: 394, startPoint y: 405, endPoint x: 383, endPoint y: 403, distance: 11.1
click at [383, 403] on icon at bounding box center [384, 405] width 9 height 9
click at [386, 402] on circle at bounding box center [386, 402] width 1 height 1
click at [27, 343] on span "2:56" at bounding box center [29, 348] width 18 height 12
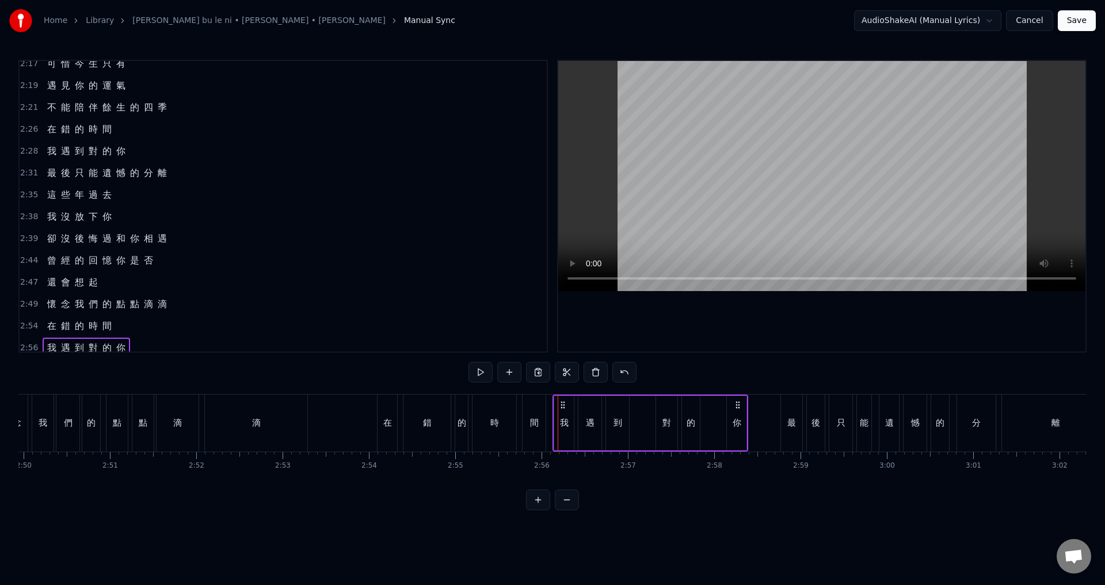
click at [561, 401] on icon at bounding box center [562, 405] width 9 height 9
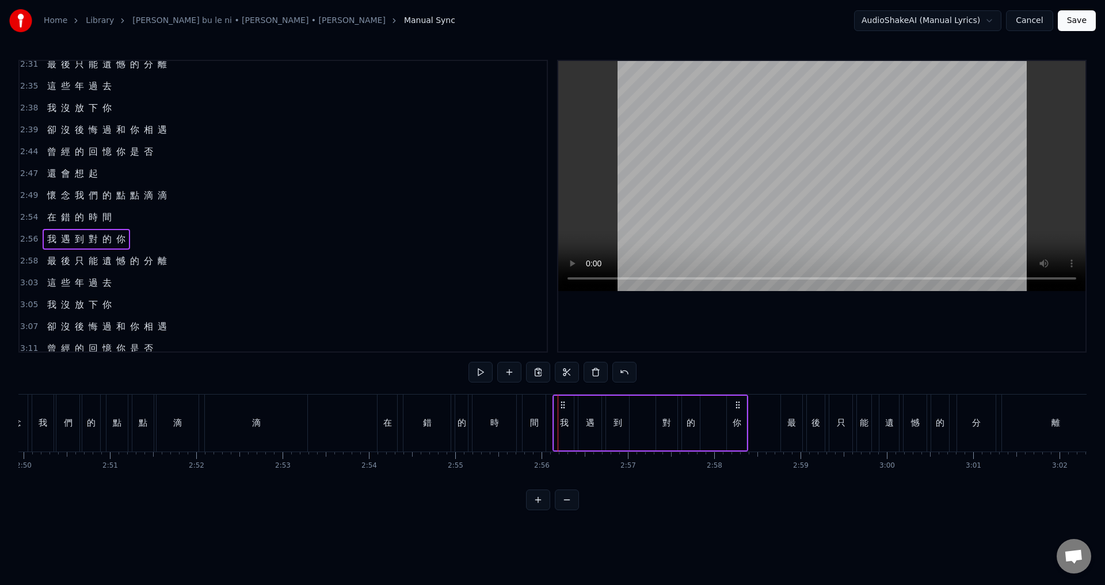
scroll to position [779, 0]
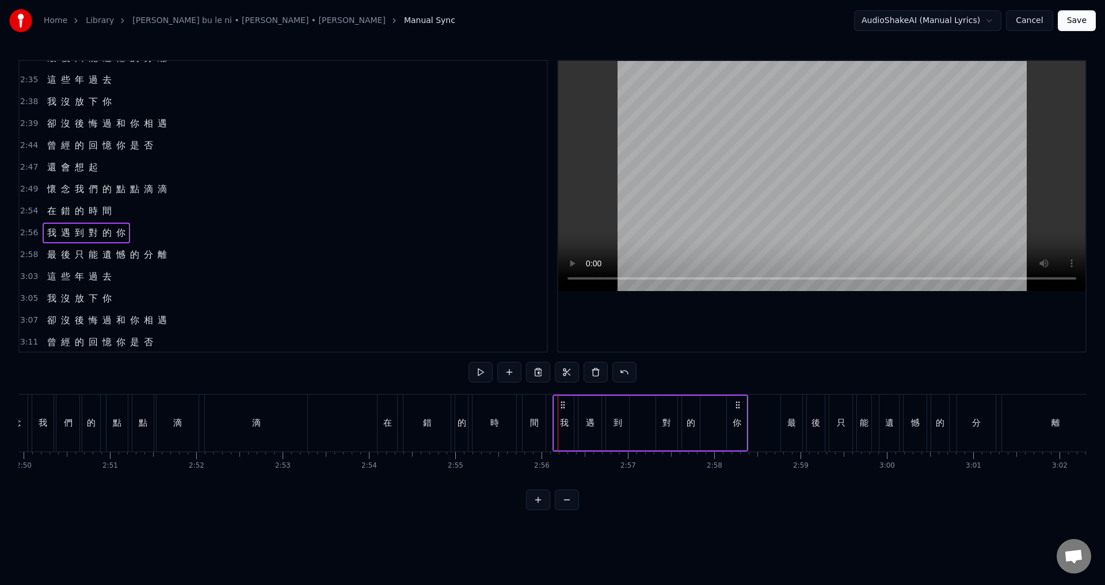
click at [29, 253] on span "2:58" at bounding box center [29, 255] width 18 height 12
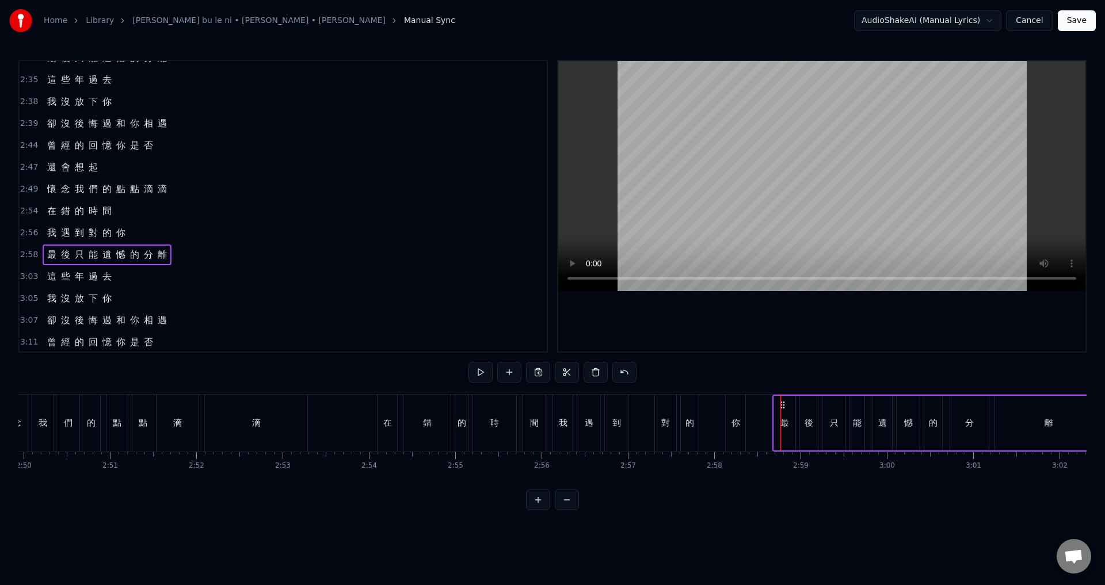
drag, startPoint x: 789, startPoint y: 404, endPoint x: 781, endPoint y: 402, distance: 8.1
click at [26, 278] on span "3:03" at bounding box center [29, 277] width 18 height 12
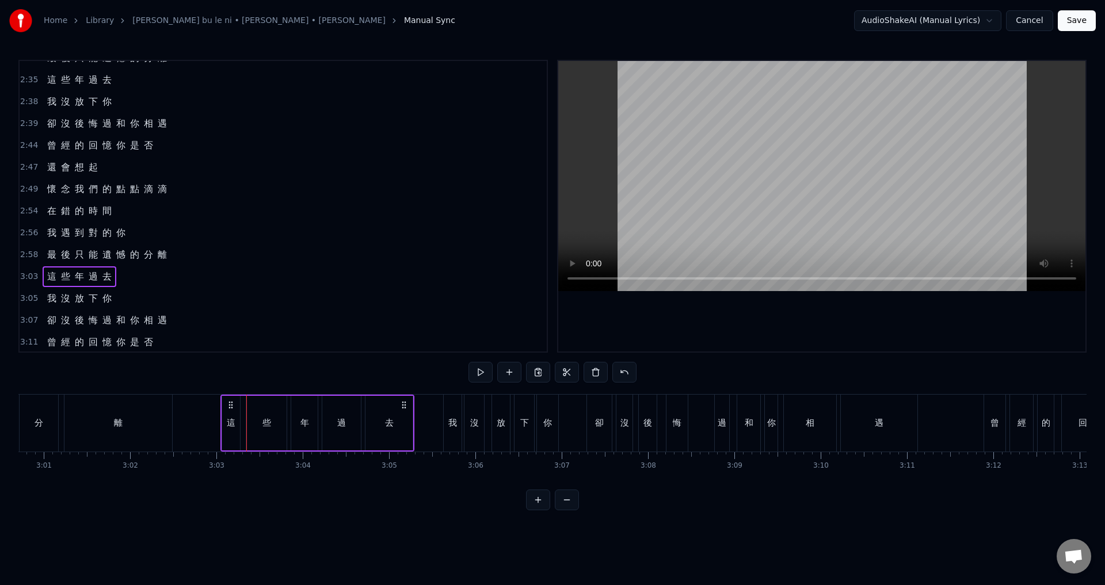
scroll to position [0, 15597]
drag, startPoint x: 86, startPoint y: 406, endPoint x: 256, endPoint y: 404, distance: 169.2
click at [256, 404] on icon at bounding box center [255, 405] width 9 height 9
click at [26, 294] on span "3:05" at bounding box center [29, 299] width 18 height 12
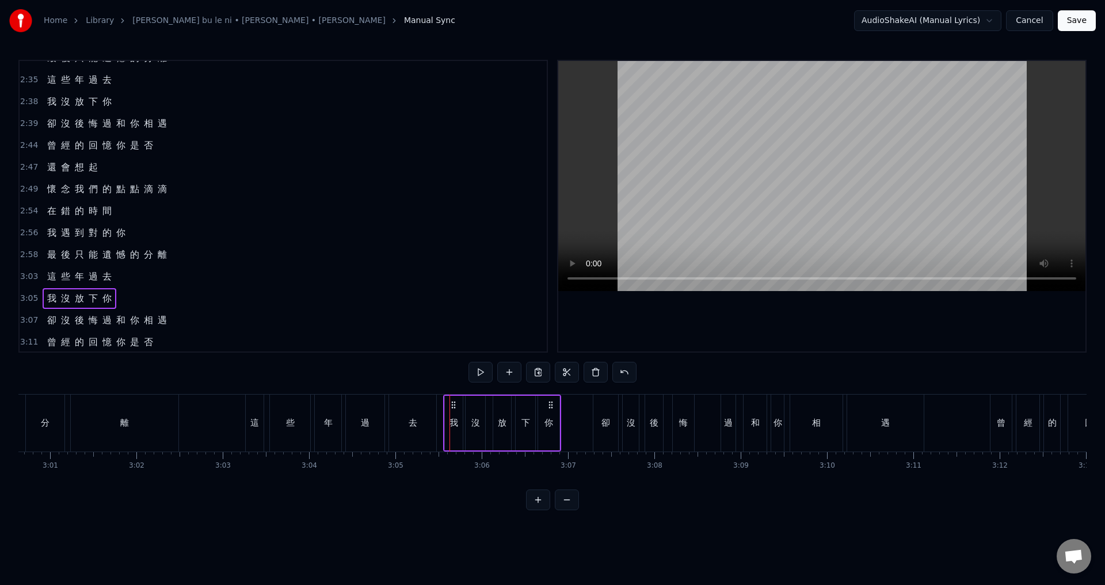
drag, startPoint x: 459, startPoint y: 406, endPoint x: 453, endPoint y: 405, distance: 6.4
click at [453, 405] on icon at bounding box center [453, 405] width 9 height 9
drag, startPoint x: 28, startPoint y: 324, endPoint x: 235, endPoint y: 337, distance: 207.6
click at [31, 322] on span "3:07" at bounding box center [29, 321] width 18 height 12
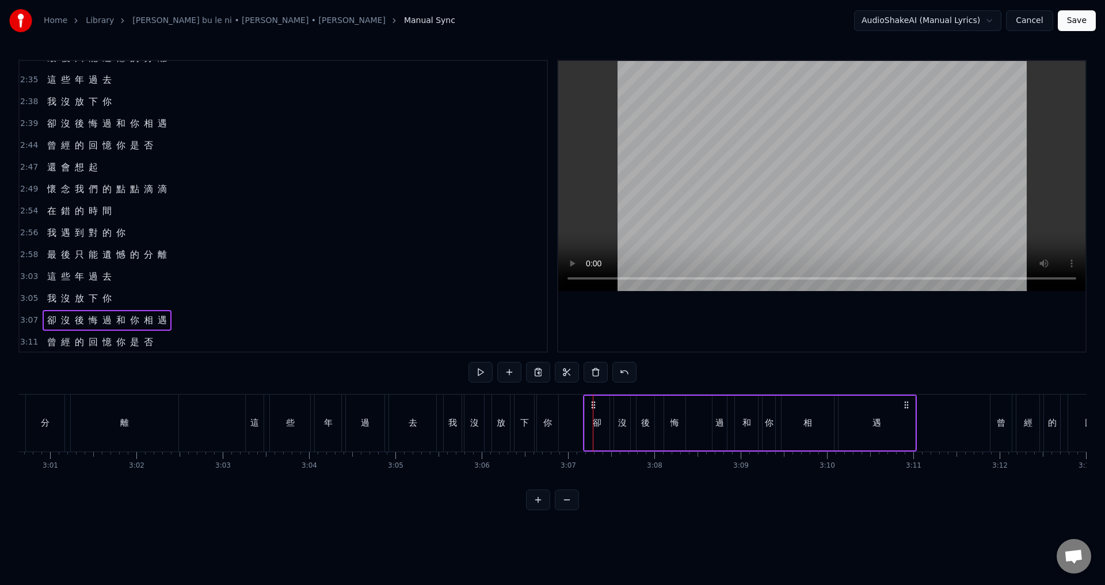
drag, startPoint x: 602, startPoint y: 408, endPoint x: 592, endPoint y: 407, distance: 9.8
click at [592, 407] on icon at bounding box center [593, 405] width 9 height 9
click at [28, 337] on span "3:11" at bounding box center [29, 343] width 18 height 12
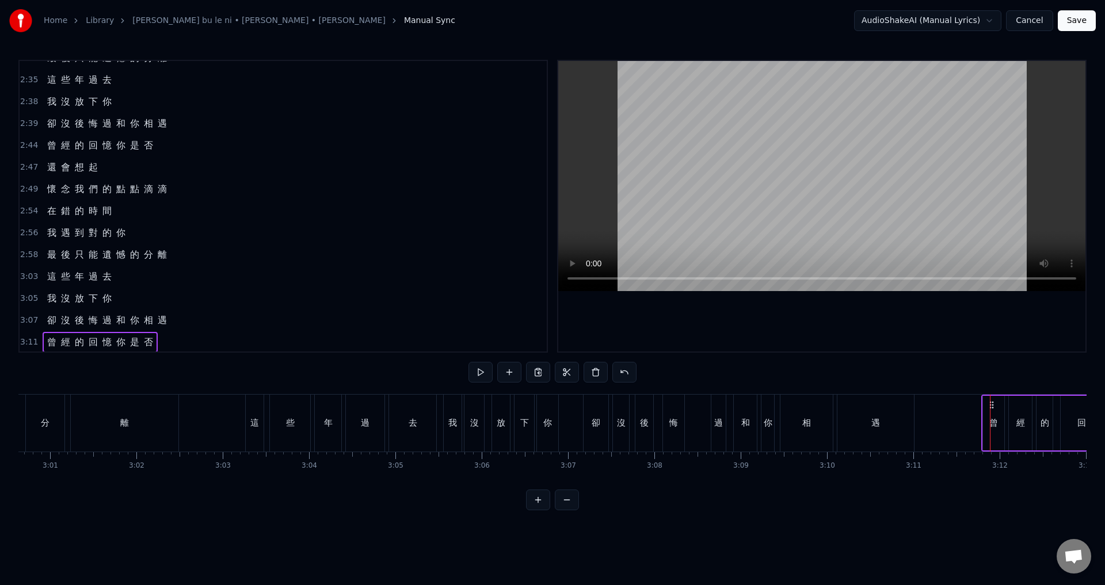
drag, startPoint x: 1001, startPoint y: 405, endPoint x: 992, endPoint y: 403, distance: 8.8
click at [992, 403] on icon at bounding box center [991, 405] width 9 height 9
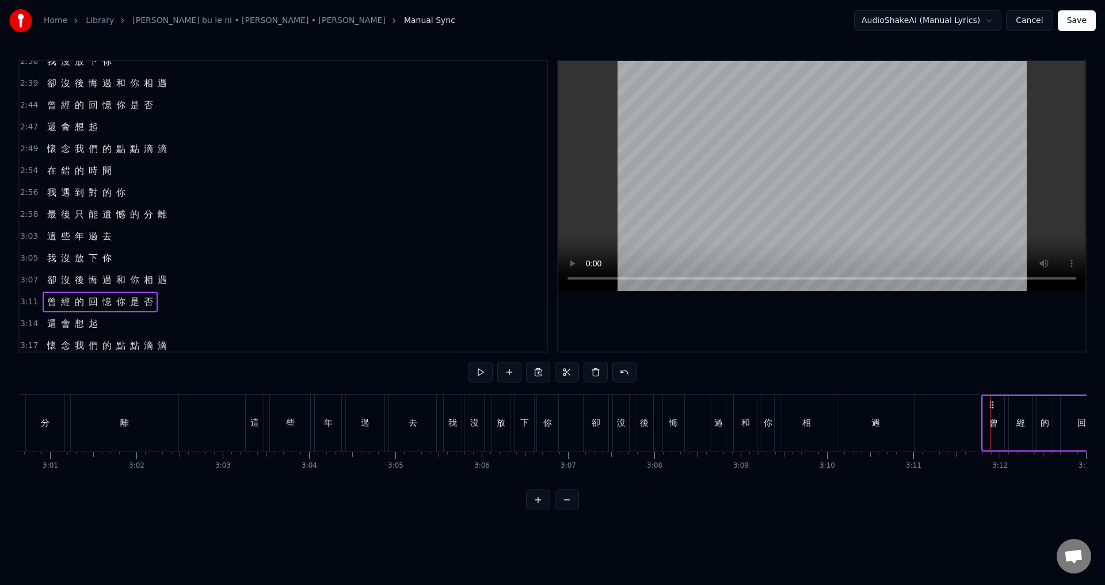
scroll to position [847, 0]
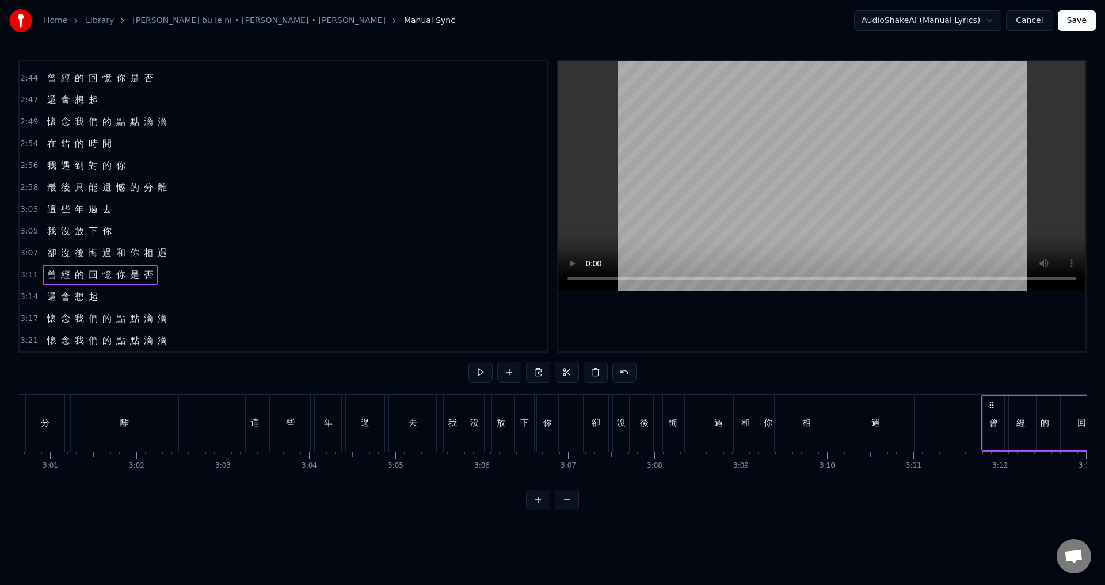
click at [27, 299] on span "3:14" at bounding box center [29, 297] width 18 height 12
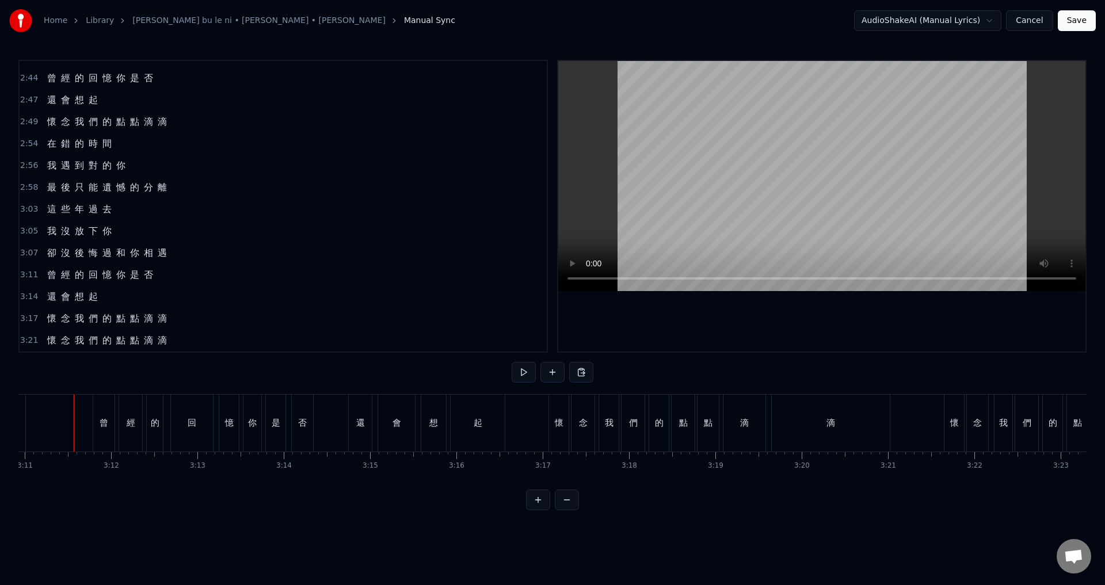
scroll to position [0, 16483]
click at [355, 412] on div "還" at bounding box center [362, 423] width 23 height 57
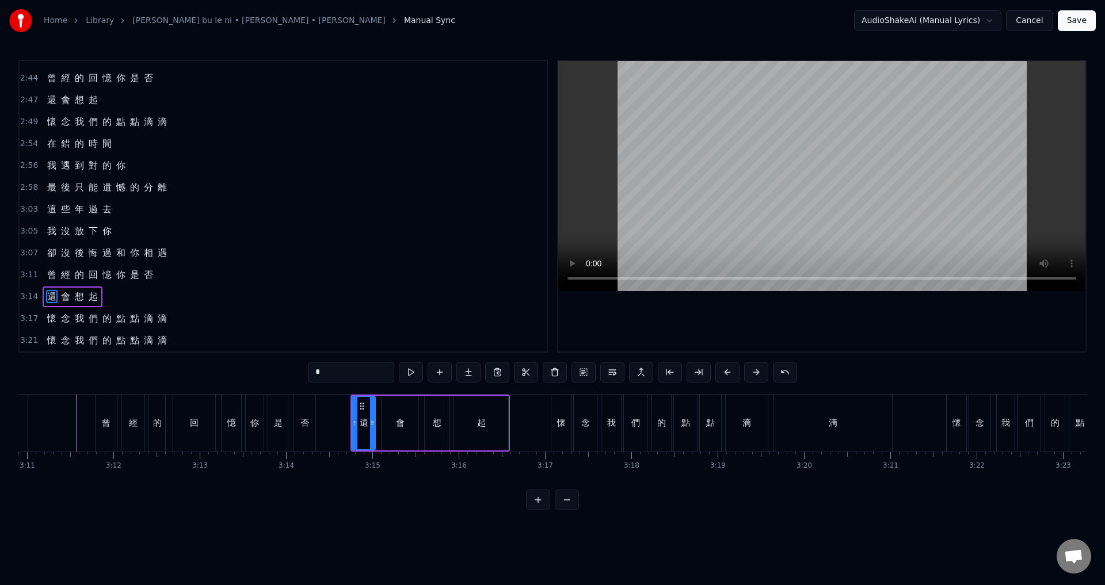
click at [29, 298] on span "3:14" at bounding box center [29, 297] width 18 height 12
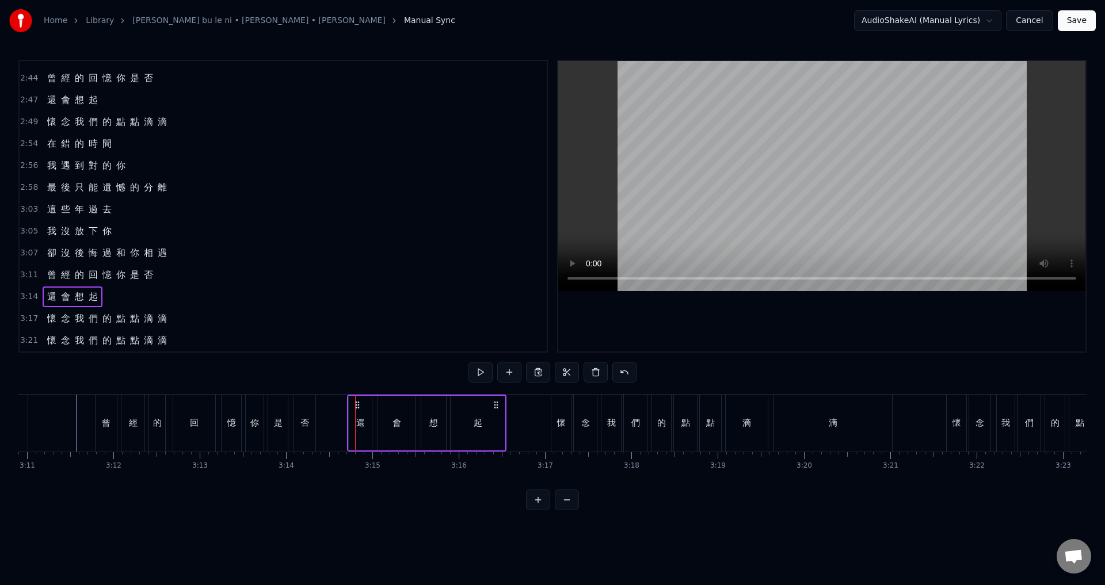
click at [356, 405] on circle at bounding box center [356, 405] width 1 height 1
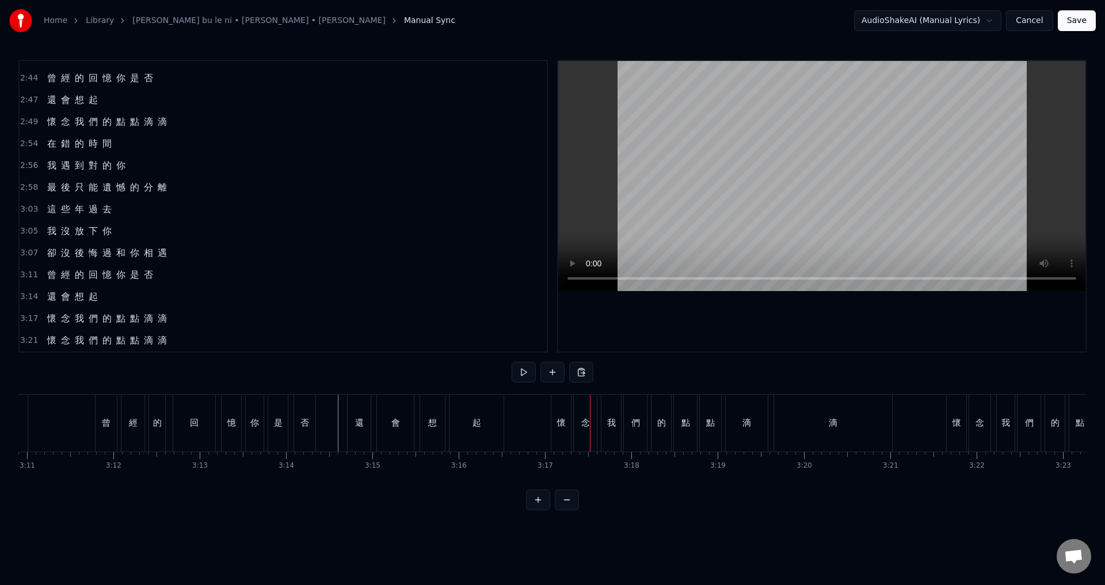
click at [557, 414] on div "懷" at bounding box center [561, 423] width 20 height 57
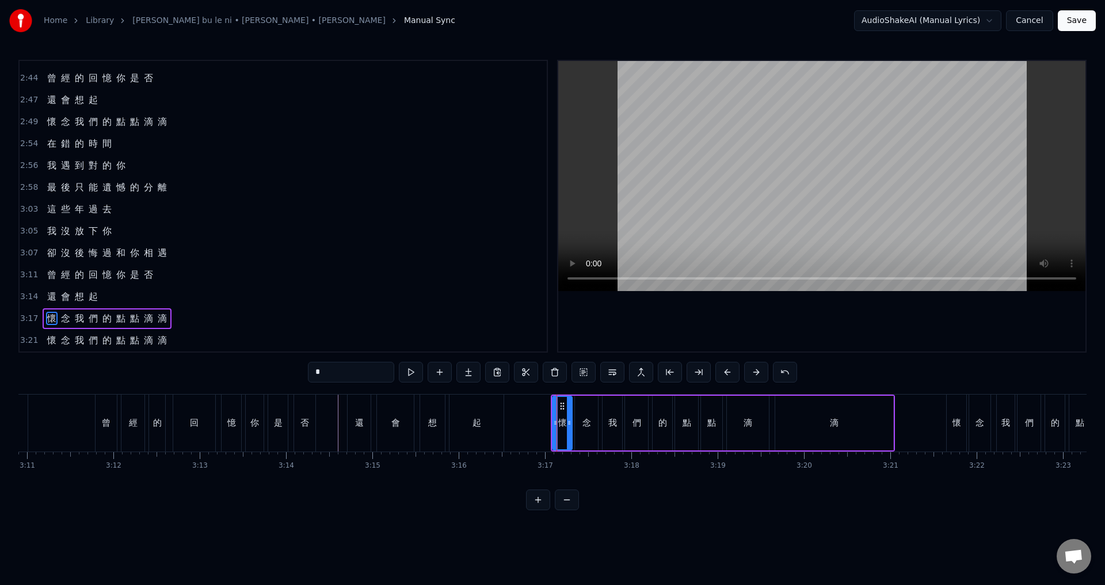
drag, startPoint x: 31, startPoint y: 318, endPoint x: 389, endPoint y: 343, distance: 358.4
click at [42, 316] on div "3:17 懷 念 我 們 的 點 點 滴 滴" at bounding box center [283, 319] width 527 height 22
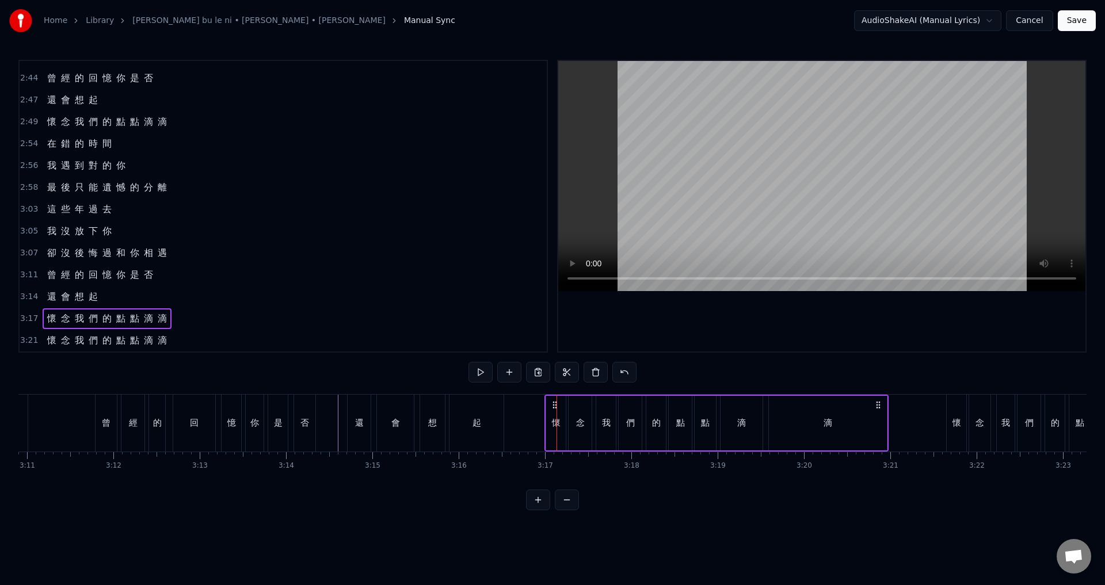
drag, startPoint x: 560, startPoint y: 405, endPoint x: 553, endPoint y: 404, distance: 6.4
click at [553, 404] on icon at bounding box center [554, 405] width 9 height 9
click at [22, 338] on span "3:21" at bounding box center [29, 341] width 18 height 12
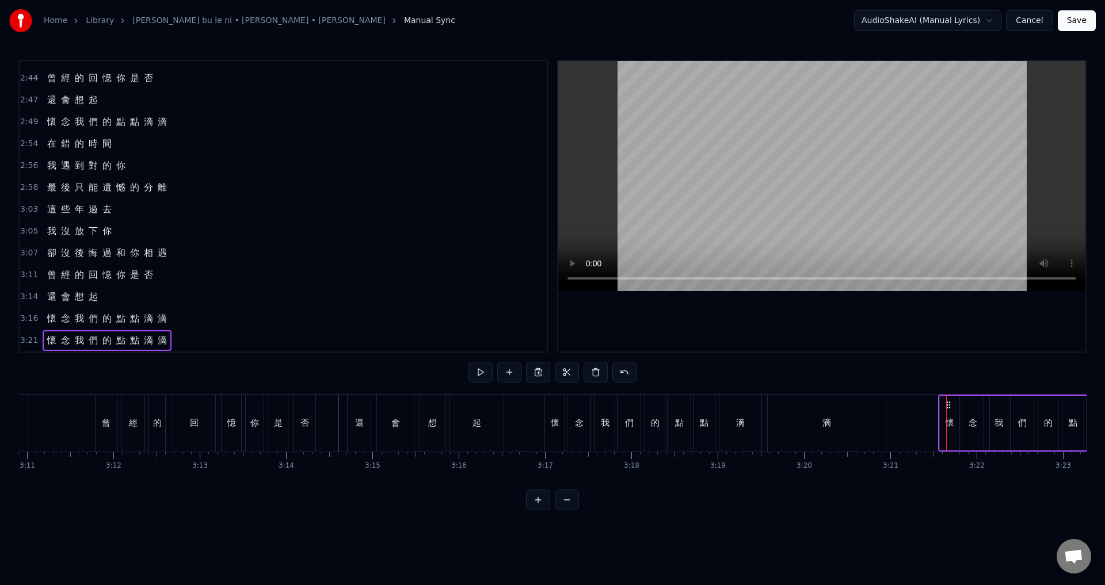
drag, startPoint x: 956, startPoint y: 403, endPoint x: 948, endPoint y: 402, distance: 8.1
click at [948, 402] on icon at bounding box center [948, 405] width 9 height 9
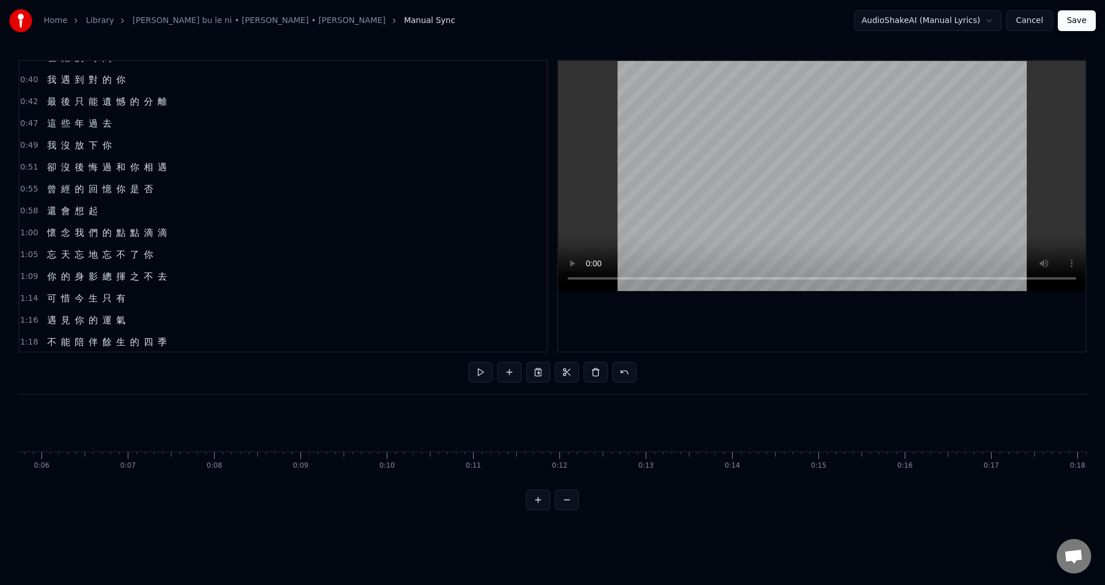
scroll to position [0, 0]
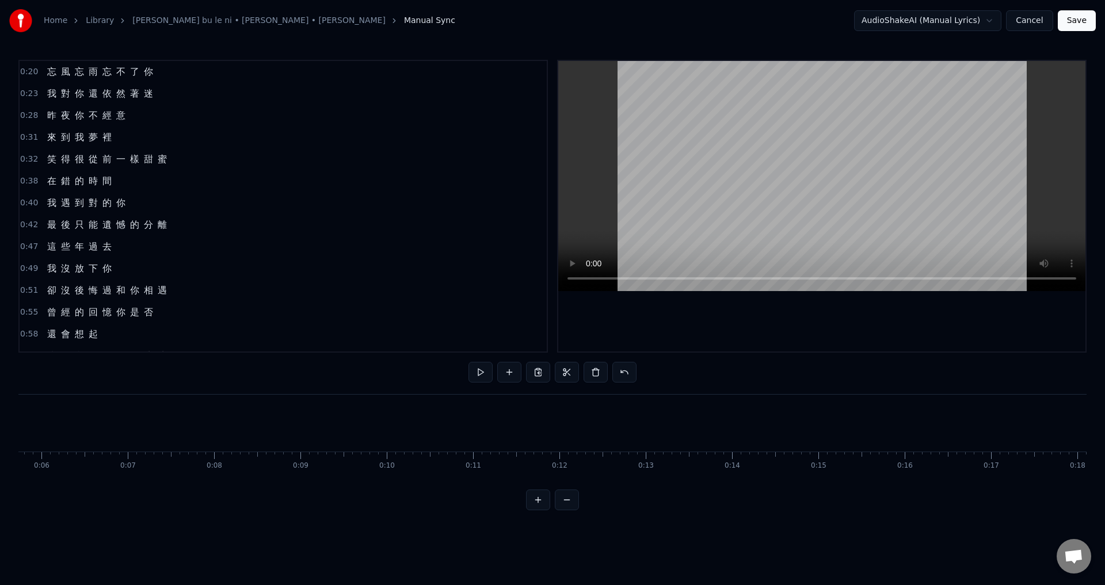
click at [32, 71] on span "0:20" at bounding box center [29, 72] width 18 height 12
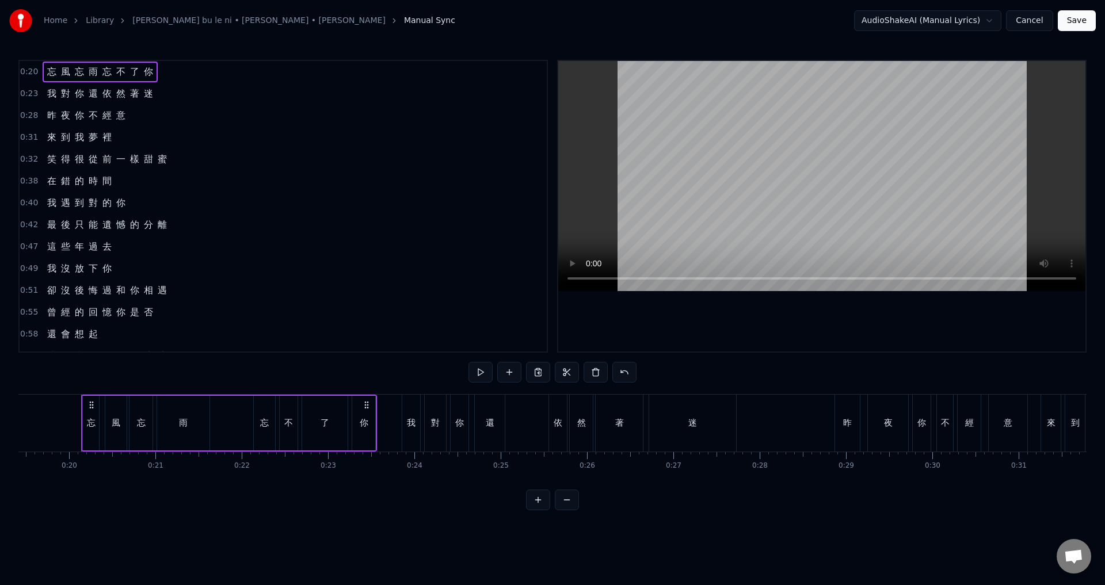
scroll to position [0, 1681]
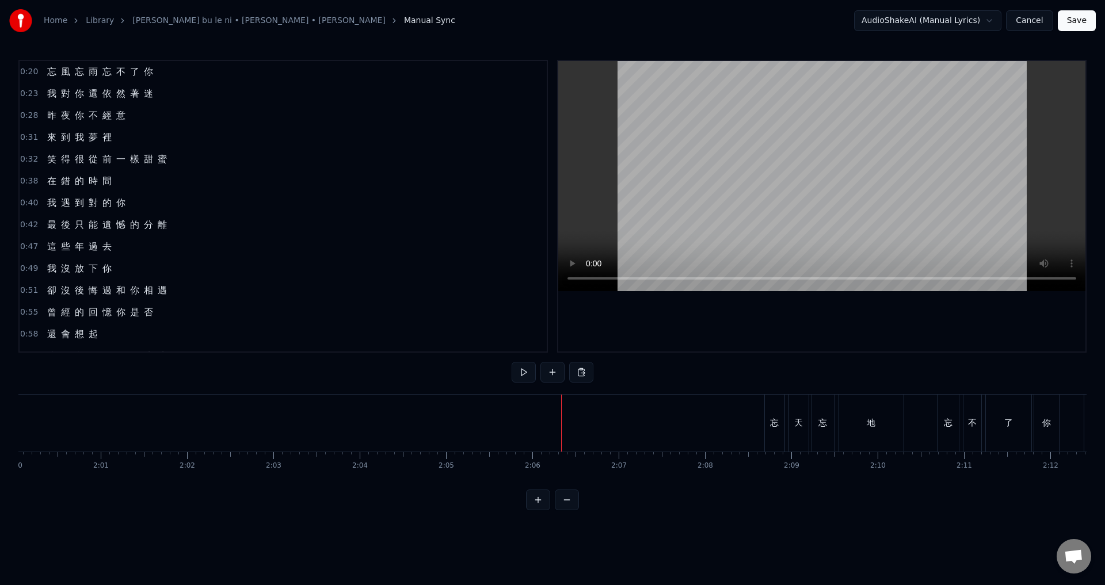
scroll to position [0, 10460]
click at [524, 375] on button at bounding box center [524, 372] width 24 height 21
click at [1076, 24] on button "Save" at bounding box center [1077, 20] width 38 height 21
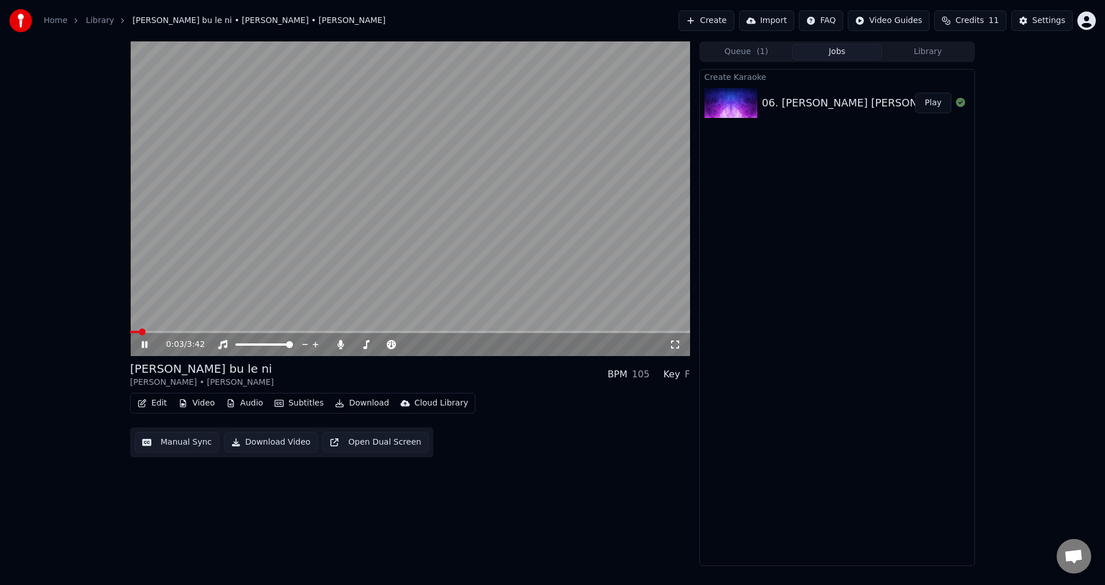
click at [189, 330] on video at bounding box center [410, 198] width 560 height 315
click at [191, 330] on video at bounding box center [410, 198] width 560 height 315
click at [196, 333] on span at bounding box center [410, 332] width 560 height 2
click at [146, 344] on icon at bounding box center [145, 344] width 6 height 7
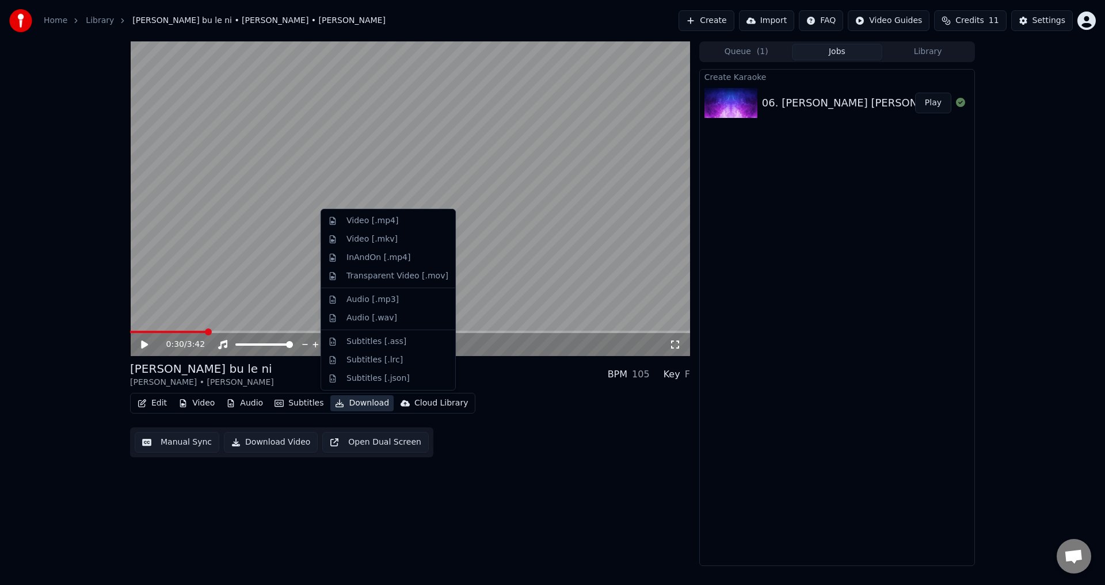
click at [351, 403] on button "Download" at bounding box center [361, 403] width 63 height 16
click at [397, 257] on div "InAndOn [.mp4]" at bounding box center [379, 258] width 64 height 12
